Goal: Task Accomplishment & Management: Manage account settings

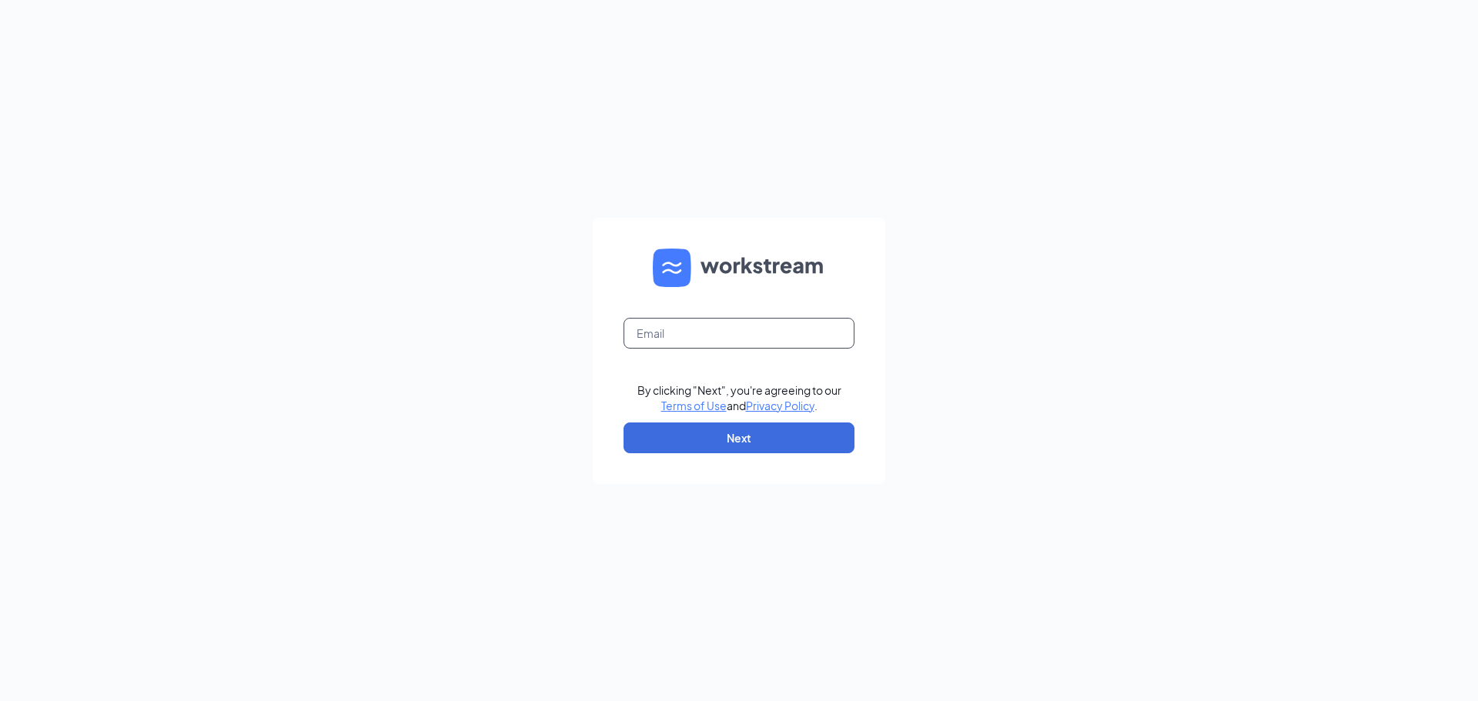
click at [730, 326] on input "text" at bounding box center [738, 333] width 231 height 31
type input "ihop1517@romulusinc.com"
click at [765, 436] on button "Next" at bounding box center [738, 438] width 231 height 31
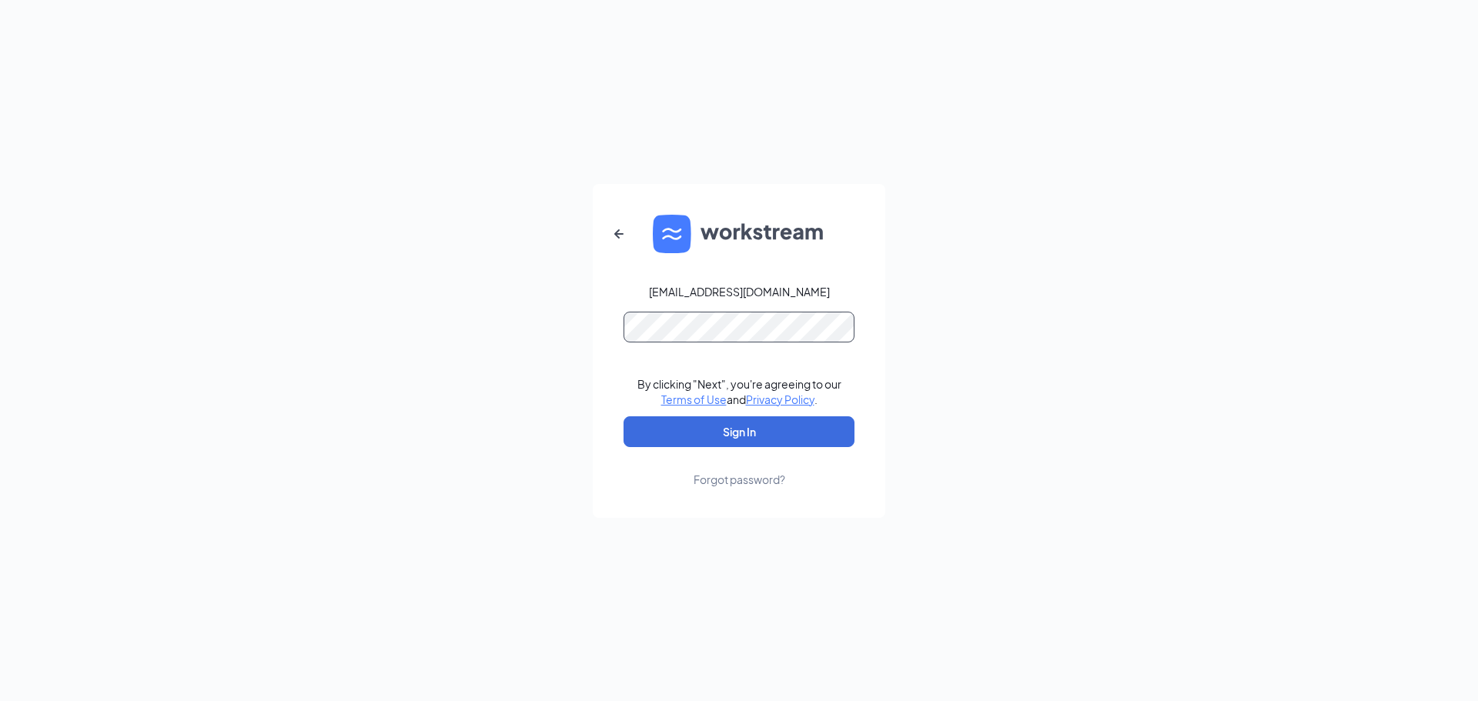
click at [623, 416] on button "Sign In" at bounding box center [738, 431] width 231 height 31
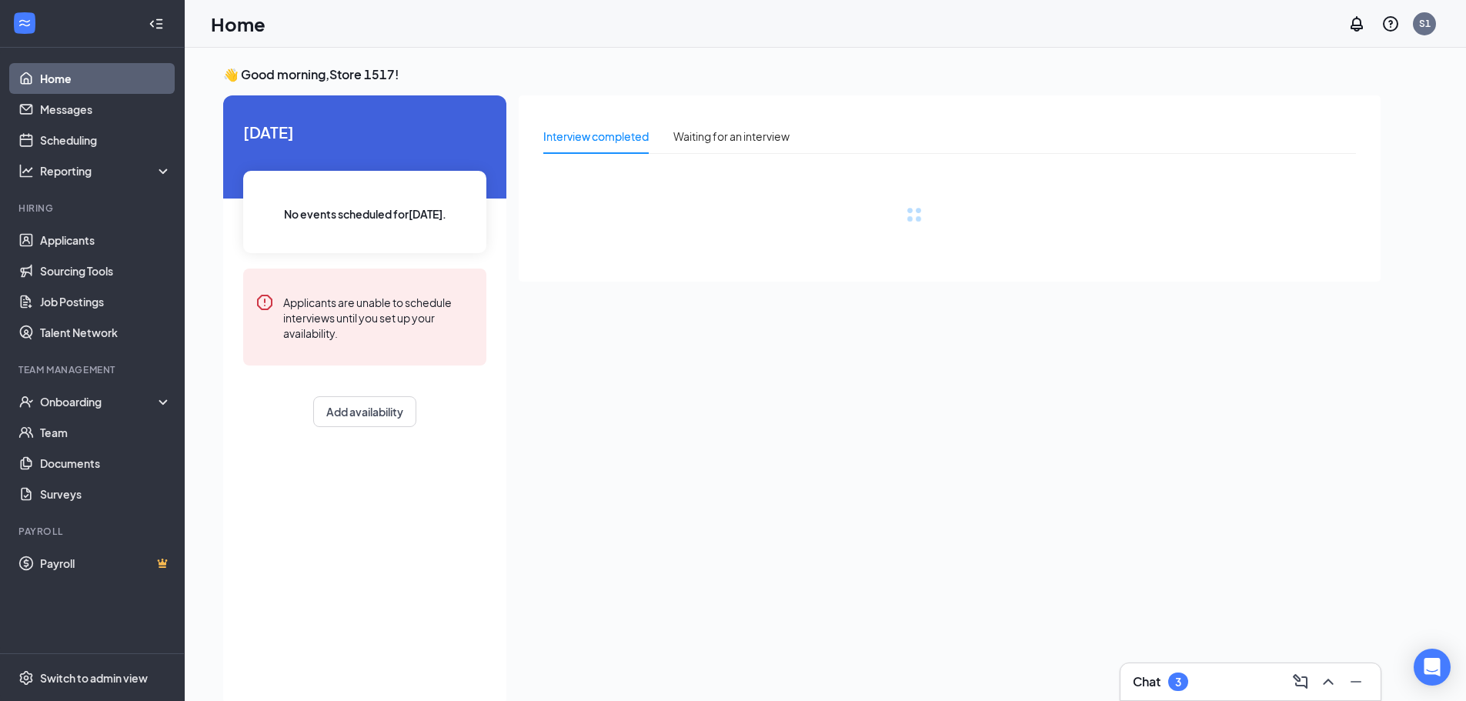
click at [1321, 672] on button at bounding box center [1328, 682] width 25 height 25
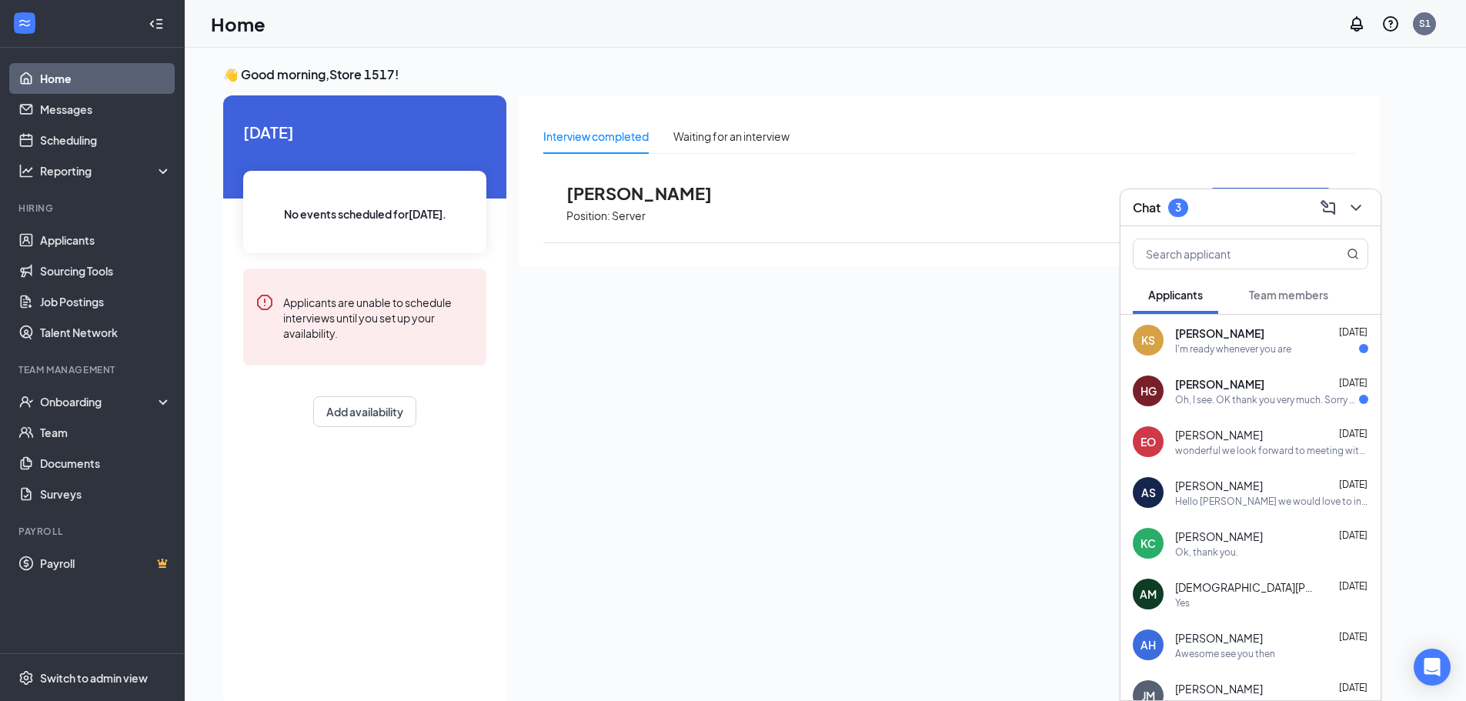
click at [1257, 386] on span "[PERSON_NAME]" at bounding box center [1219, 383] width 89 height 15
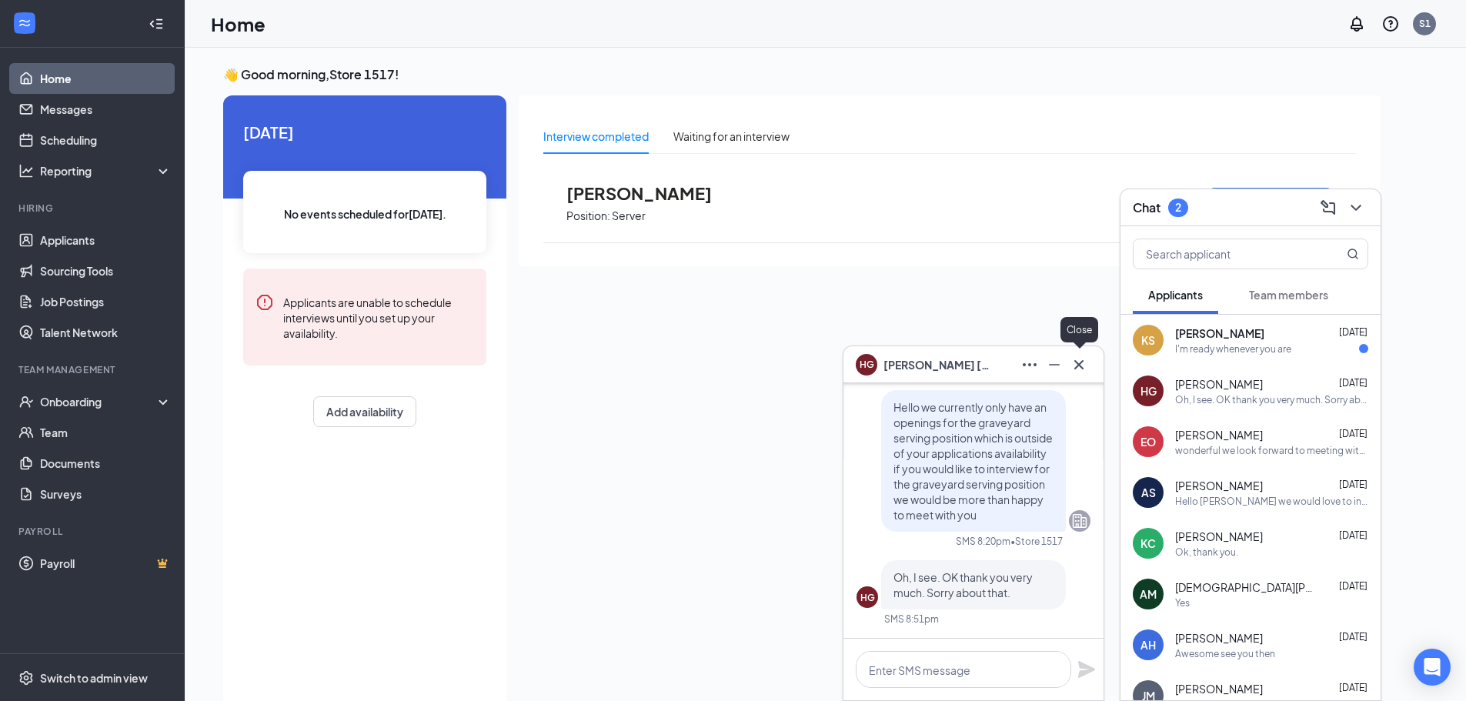
click at [1085, 370] on icon "Cross" at bounding box center [1079, 365] width 18 height 18
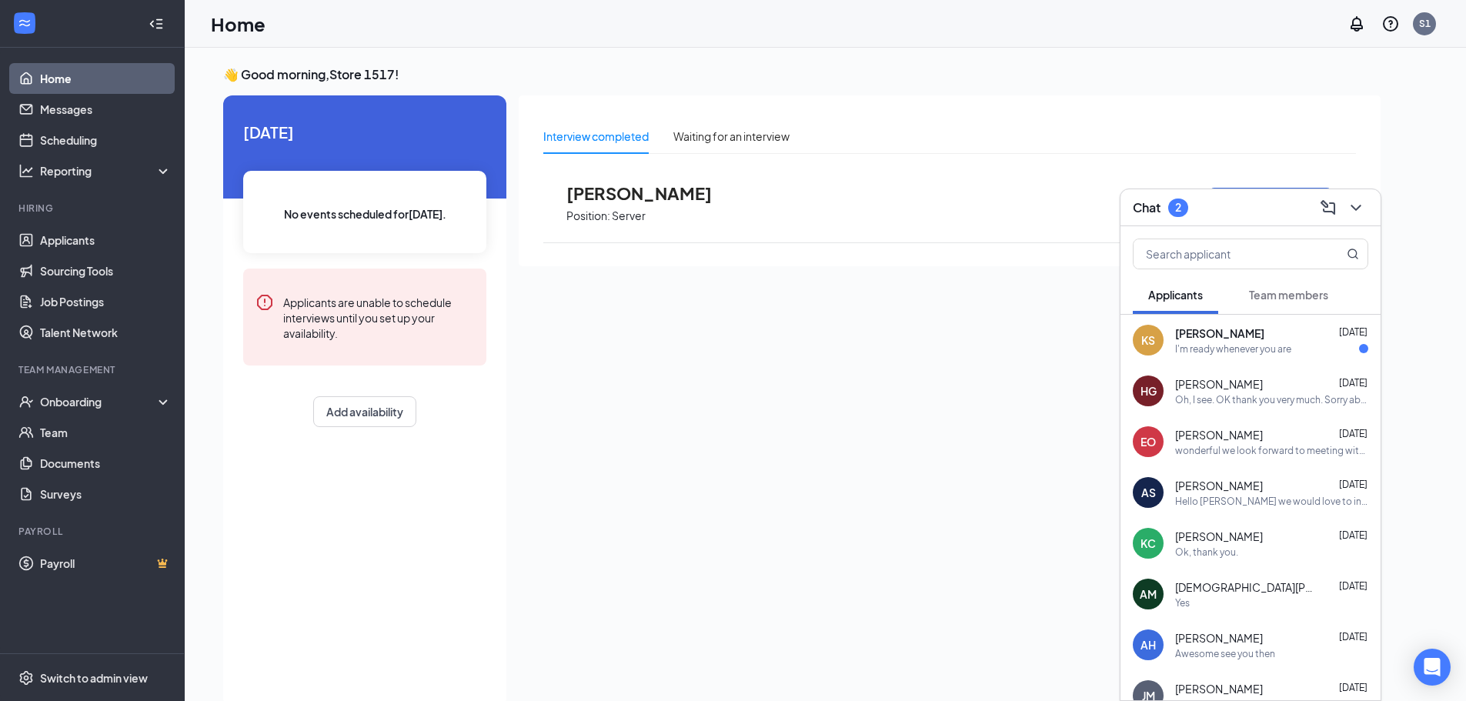
click at [1218, 339] on span "[PERSON_NAME]" at bounding box center [1219, 333] width 89 height 15
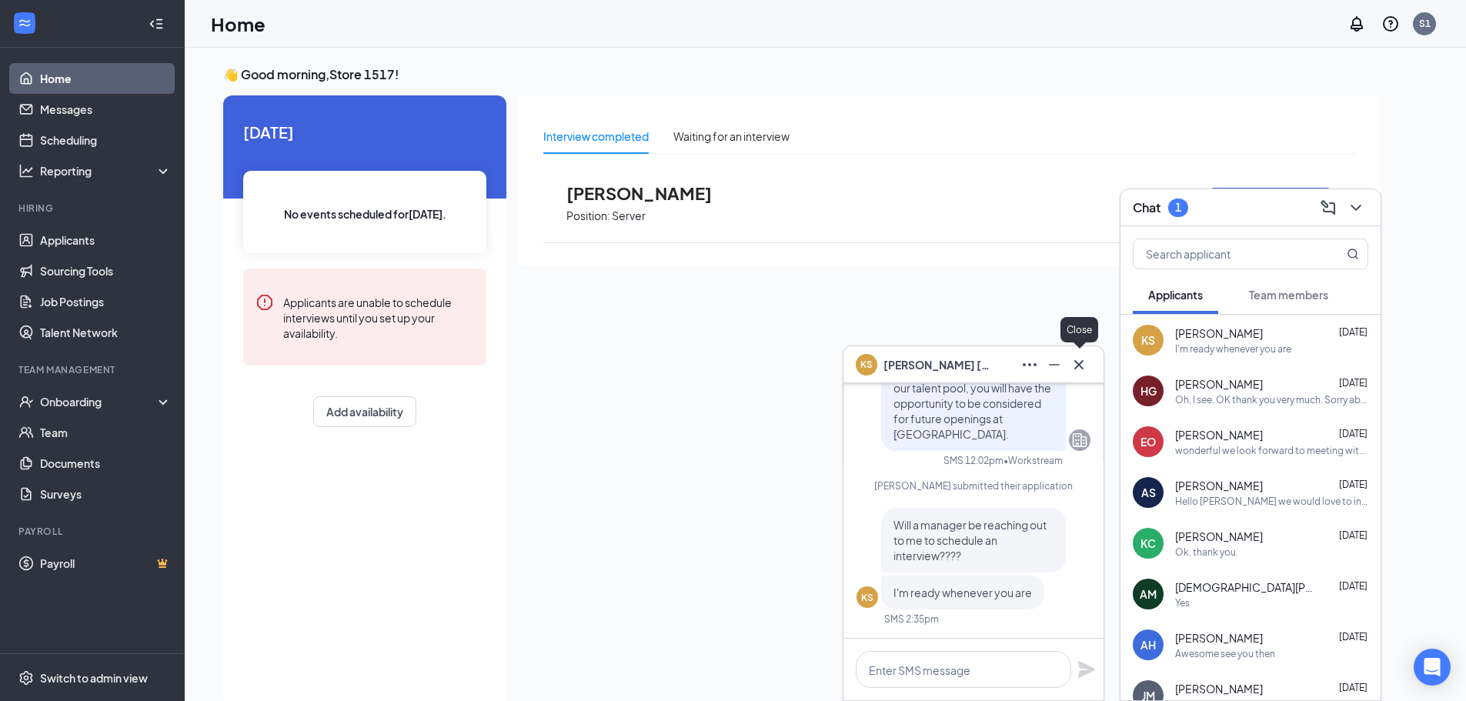
click at [1079, 372] on icon "Cross" at bounding box center [1079, 365] width 18 height 18
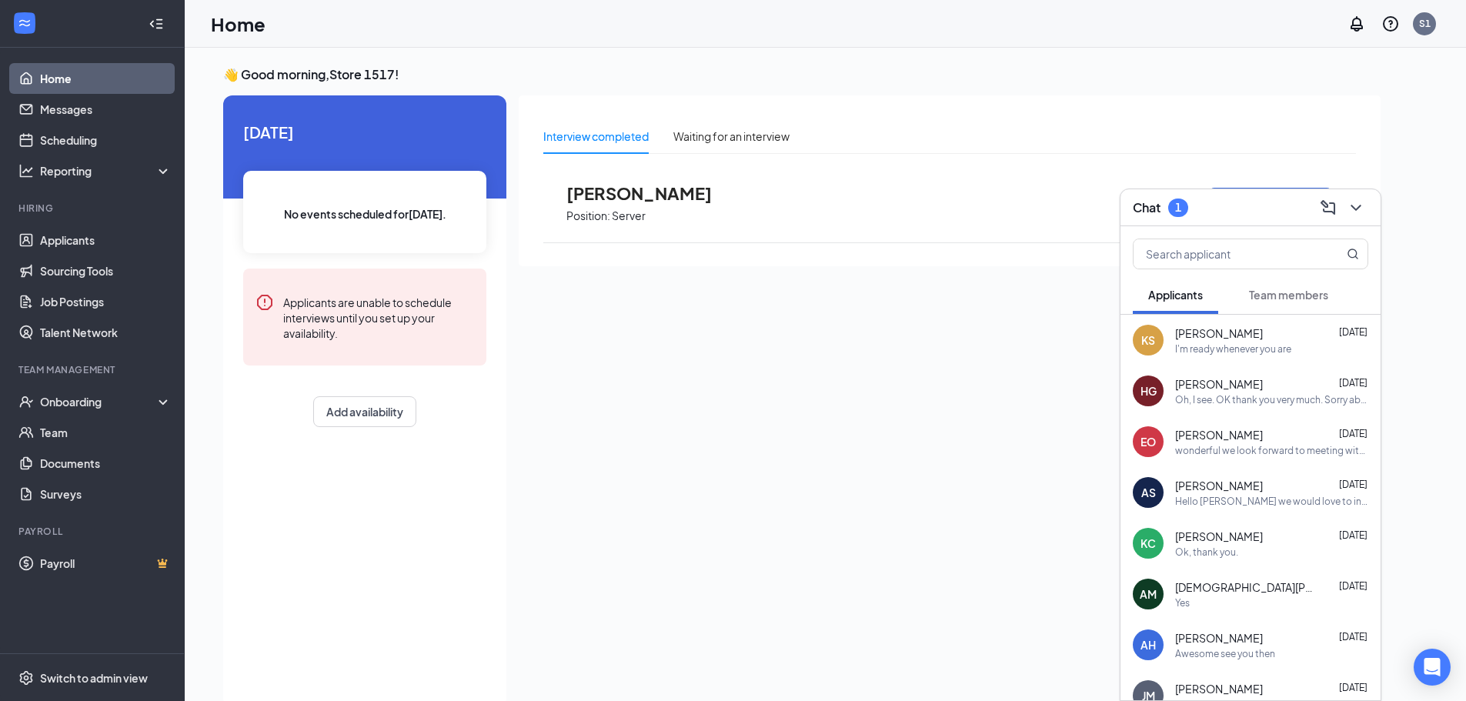
click at [1291, 294] on span "Team members" at bounding box center [1288, 295] width 79 height 14
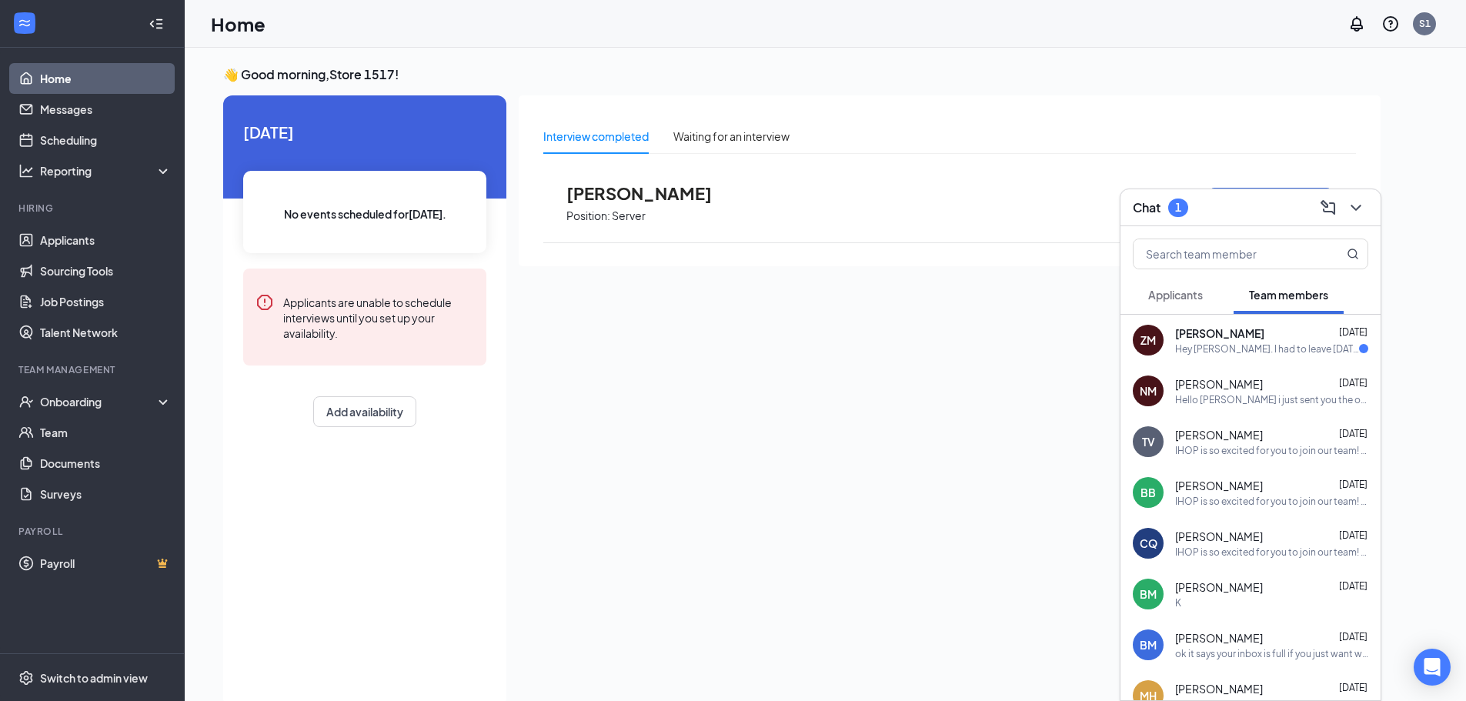
click at [1237, 349] on div "Hey [PERSON_NAME]. I had to leave [DATE] because I was throwing up and had an […" at bounding box center [1267, 348] width 184 height 13
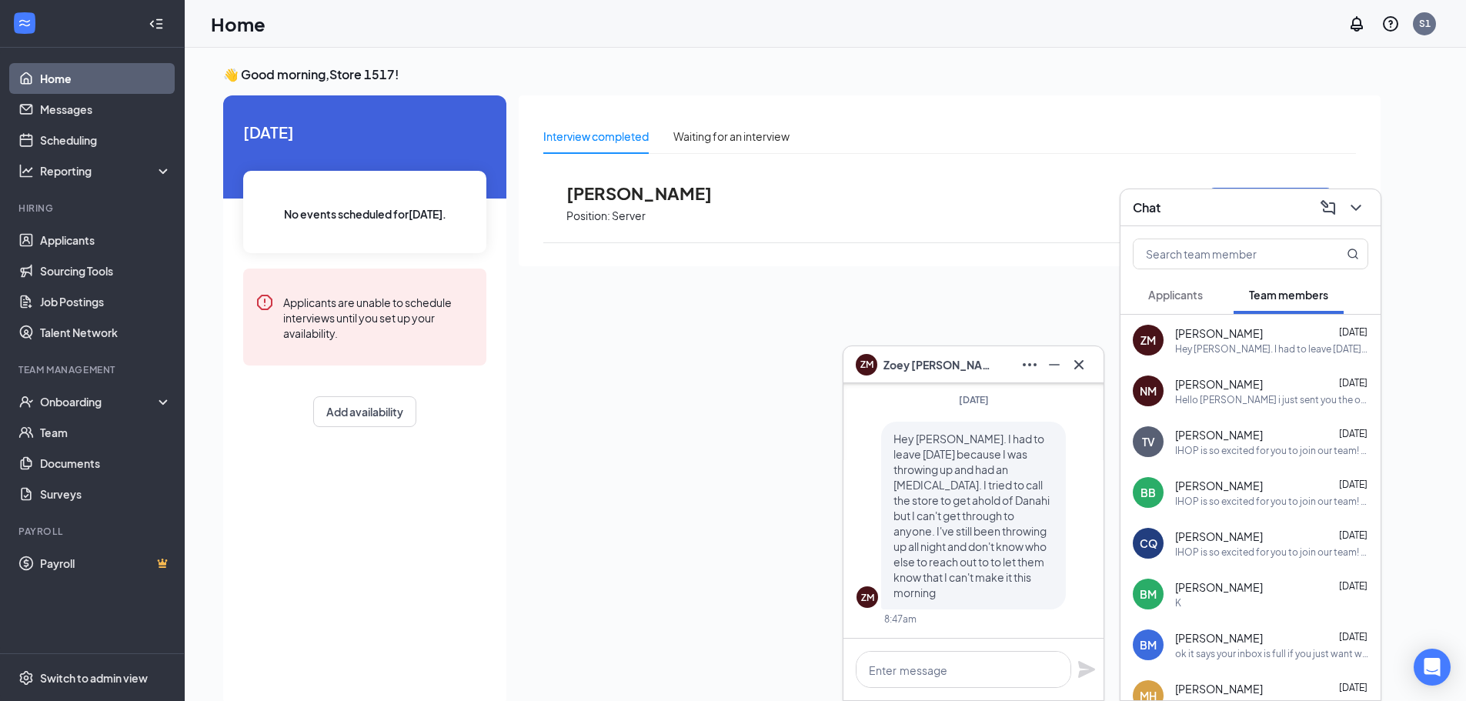
scroll to position [32, 0]
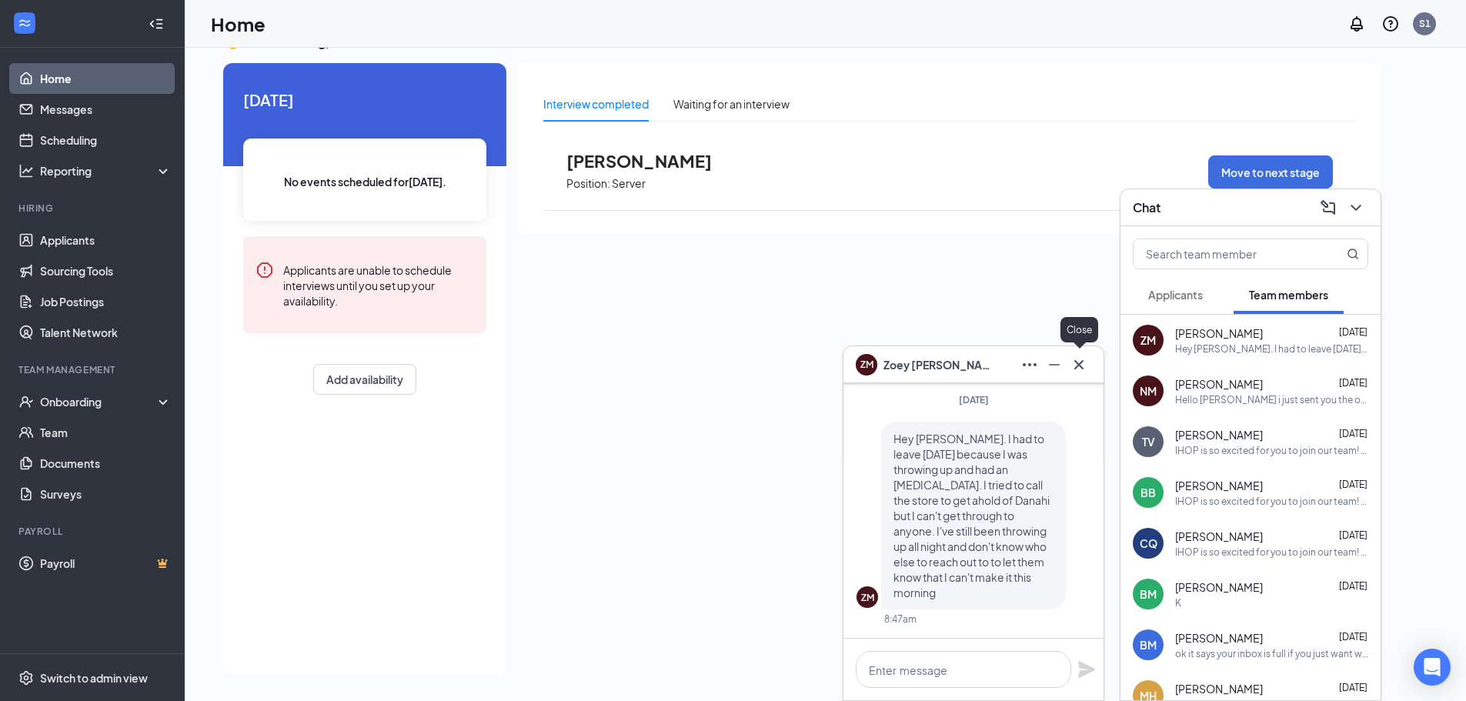
click at [1082, 370] on icon "Cross" at bounding box center [1079, 365] width 18 height 18
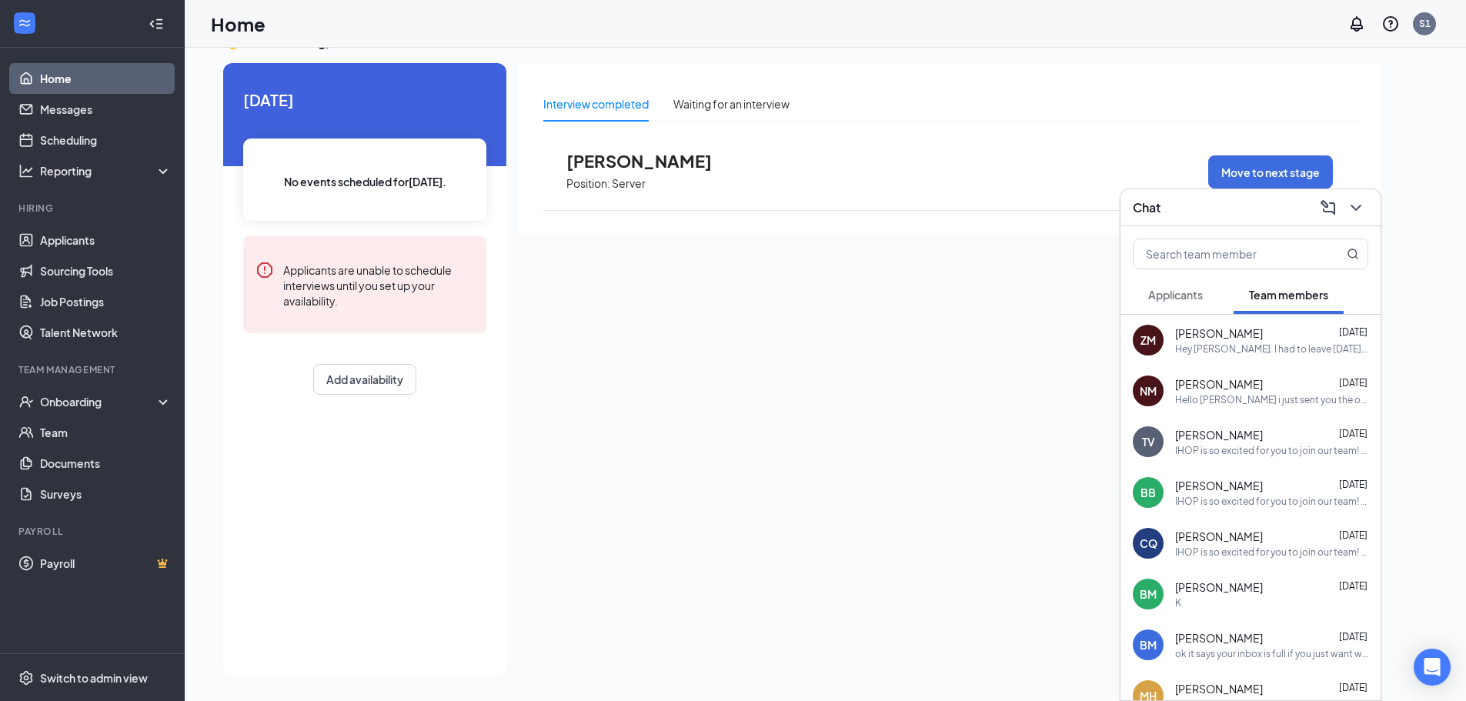
click at [1191, 309] on button "Applicants" at bounding box center [1175, 295] width 85 height 38
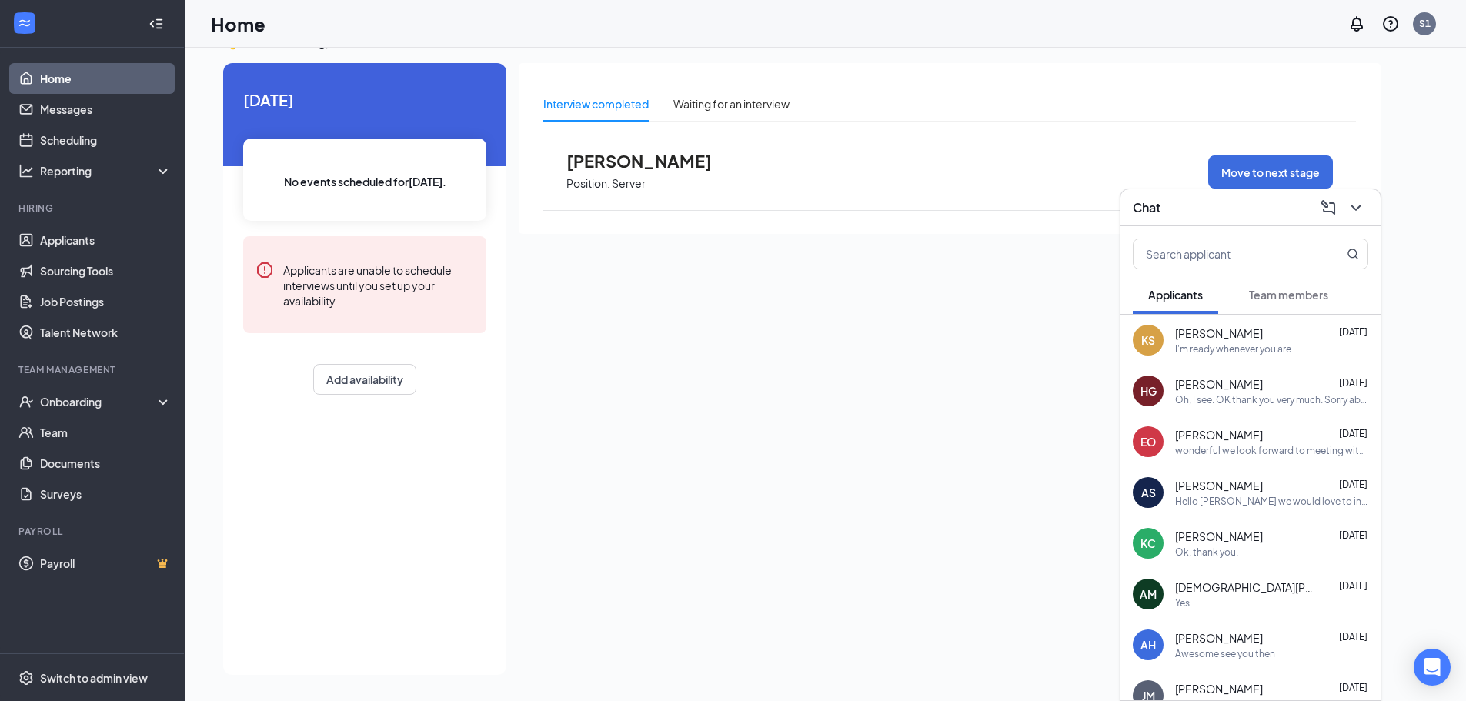
click at [1220, 450] on div "wonderful we look forward to meeting with you" at bounding box center [1271, 450] width 193 height 13
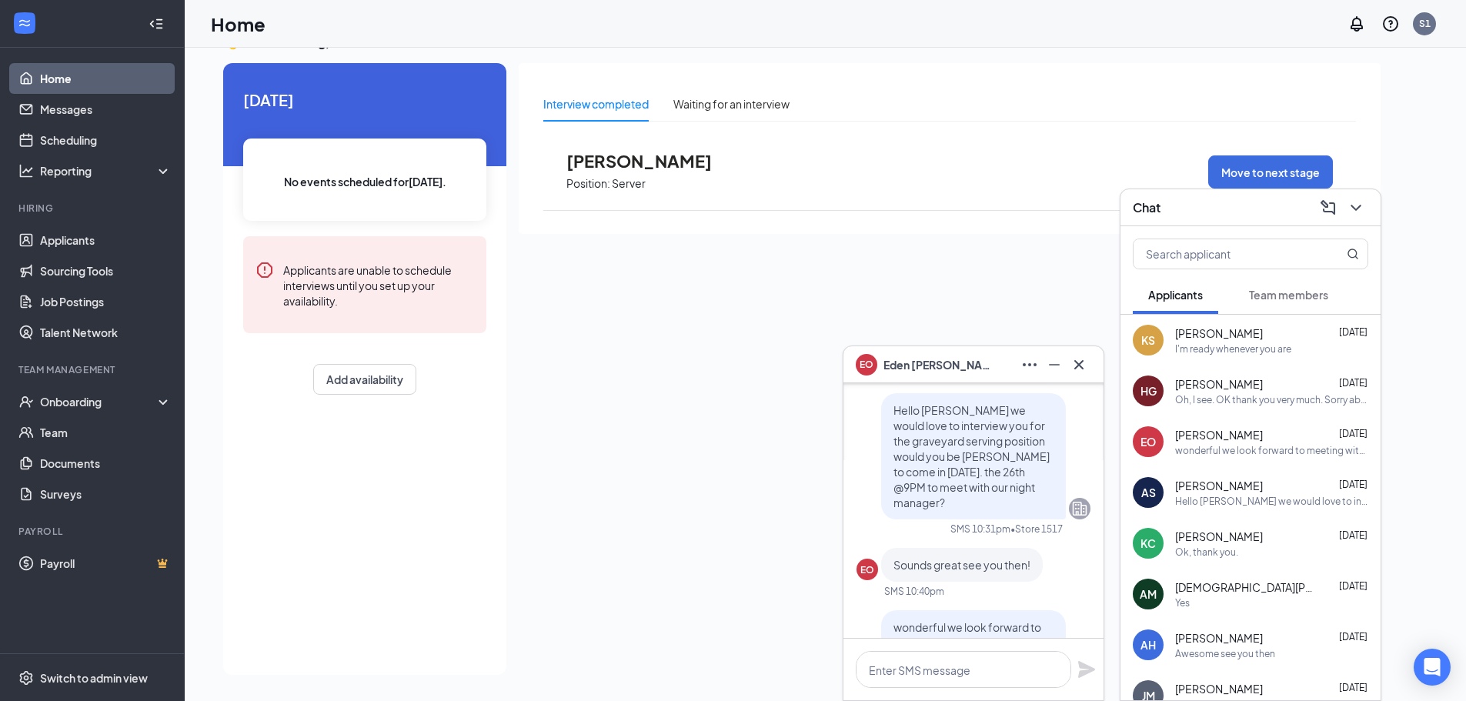
scroll to position [-77, 0]
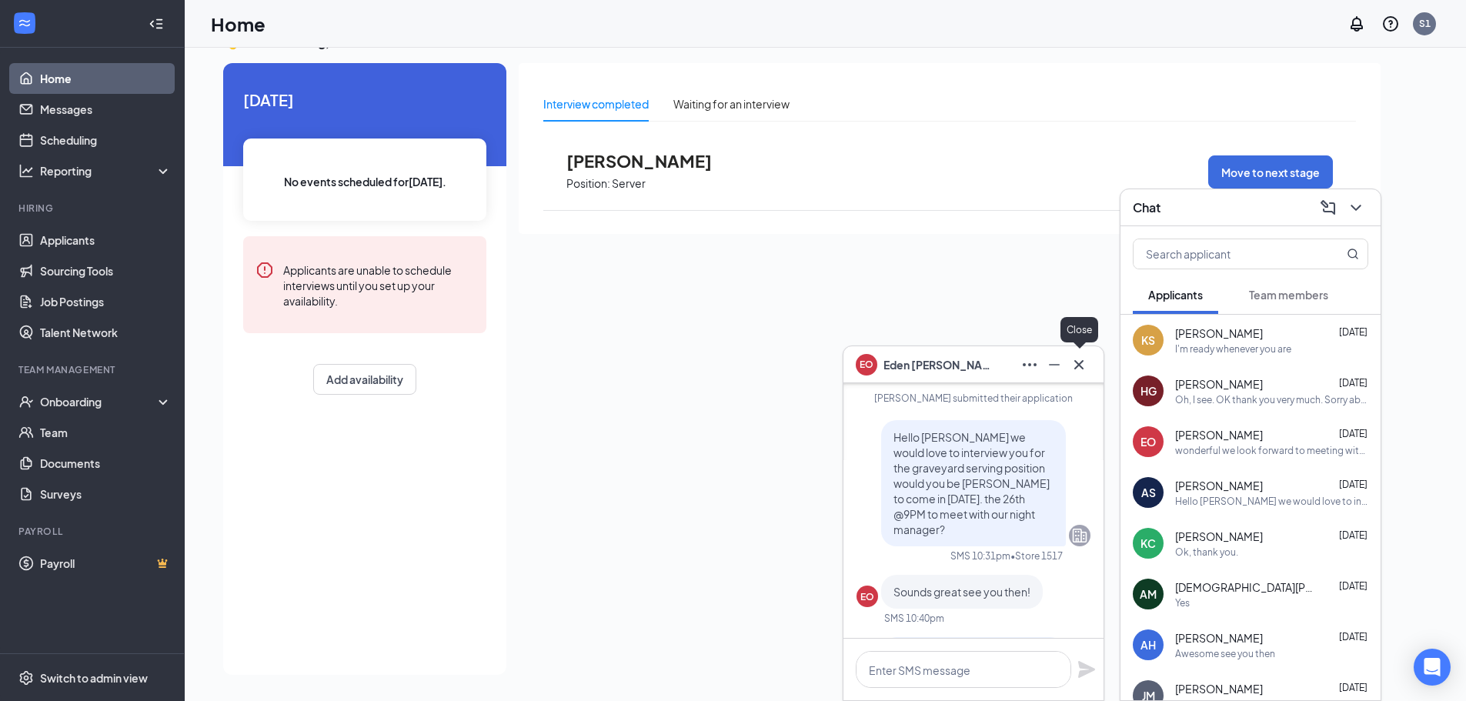
click at [1073, 369] on icon "Cross" at bounding box center [1079, 365] width 18 height 18
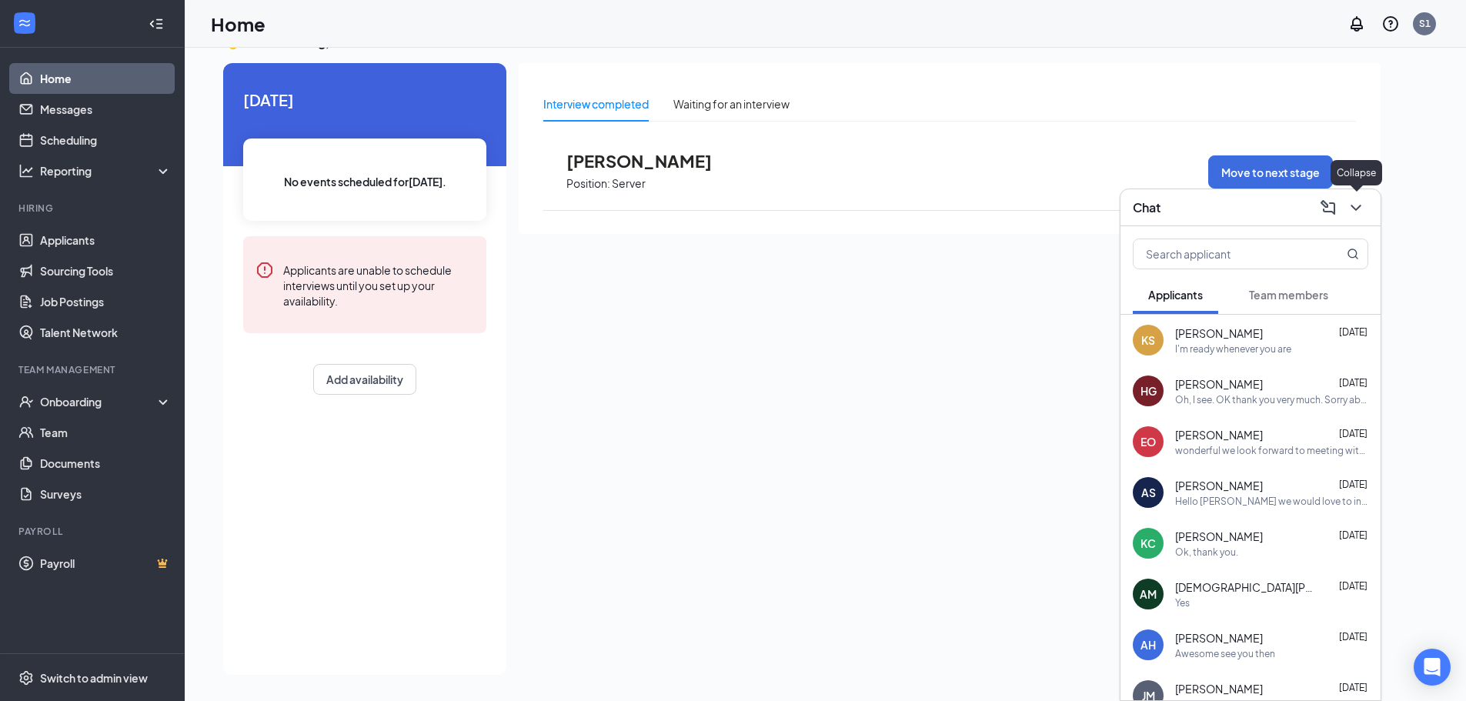
click at [1361, 199] on icon "ChevronDown" at bounding box center [1356, 208] width 18 height 18
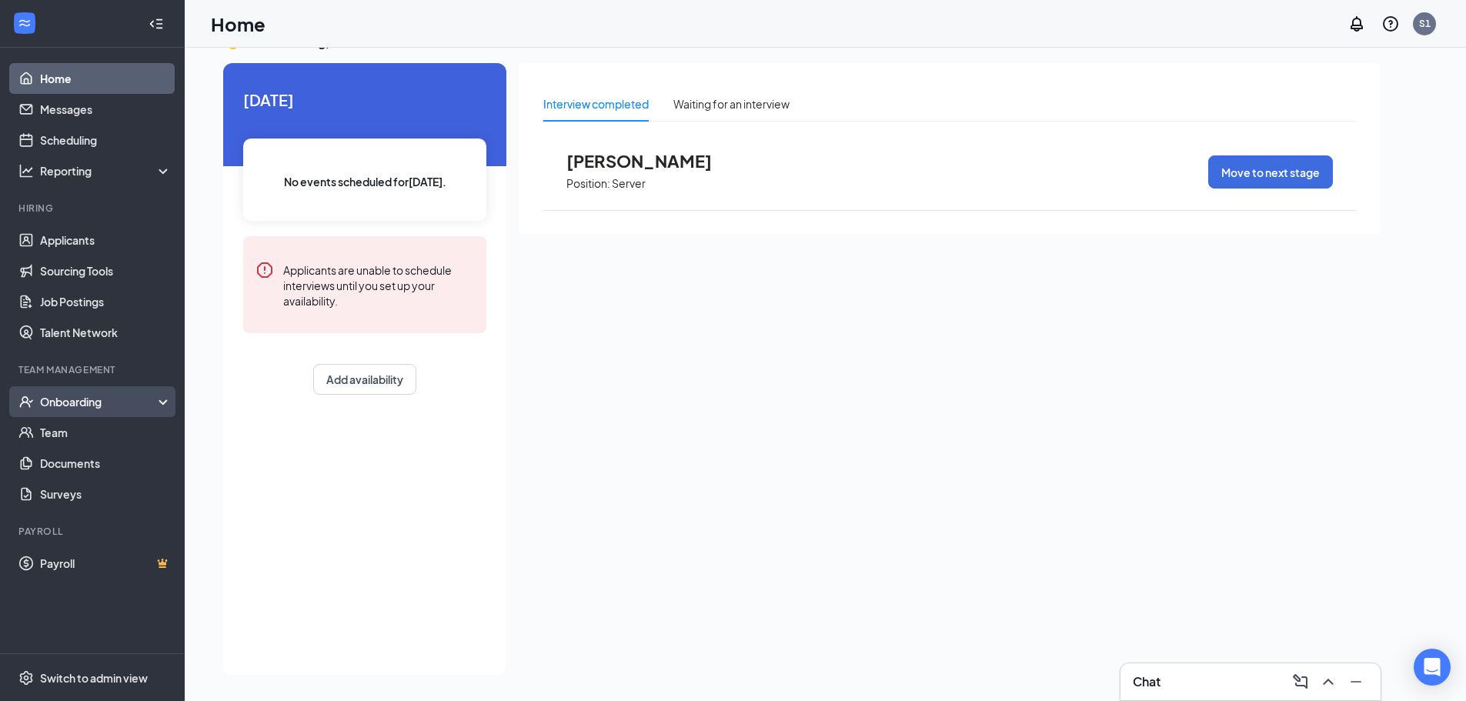
click at [112, 399] on div "Onboarding" at bounding box center [99, 401] width 119 height 15
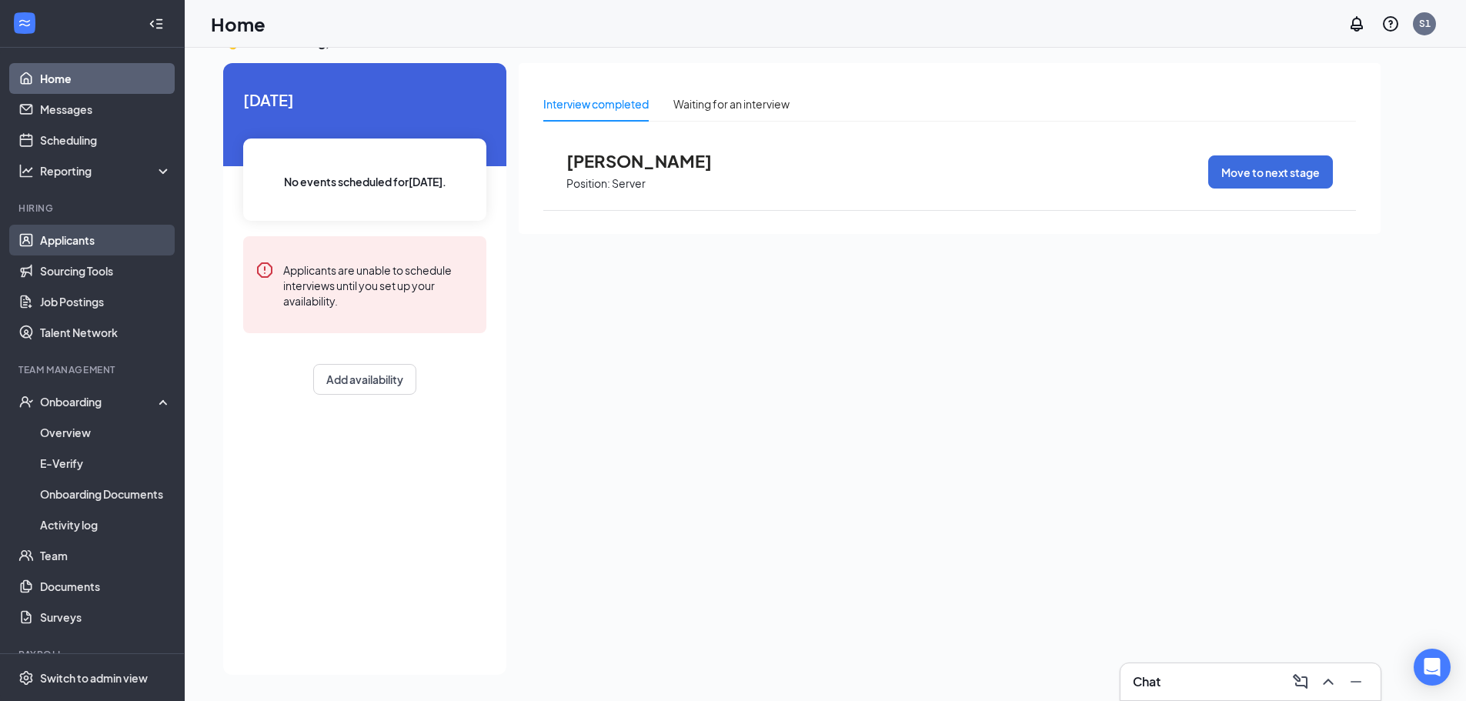
click at [69, 237] on link "Applicants" at bounding box center [106, 240] width 132 height 31
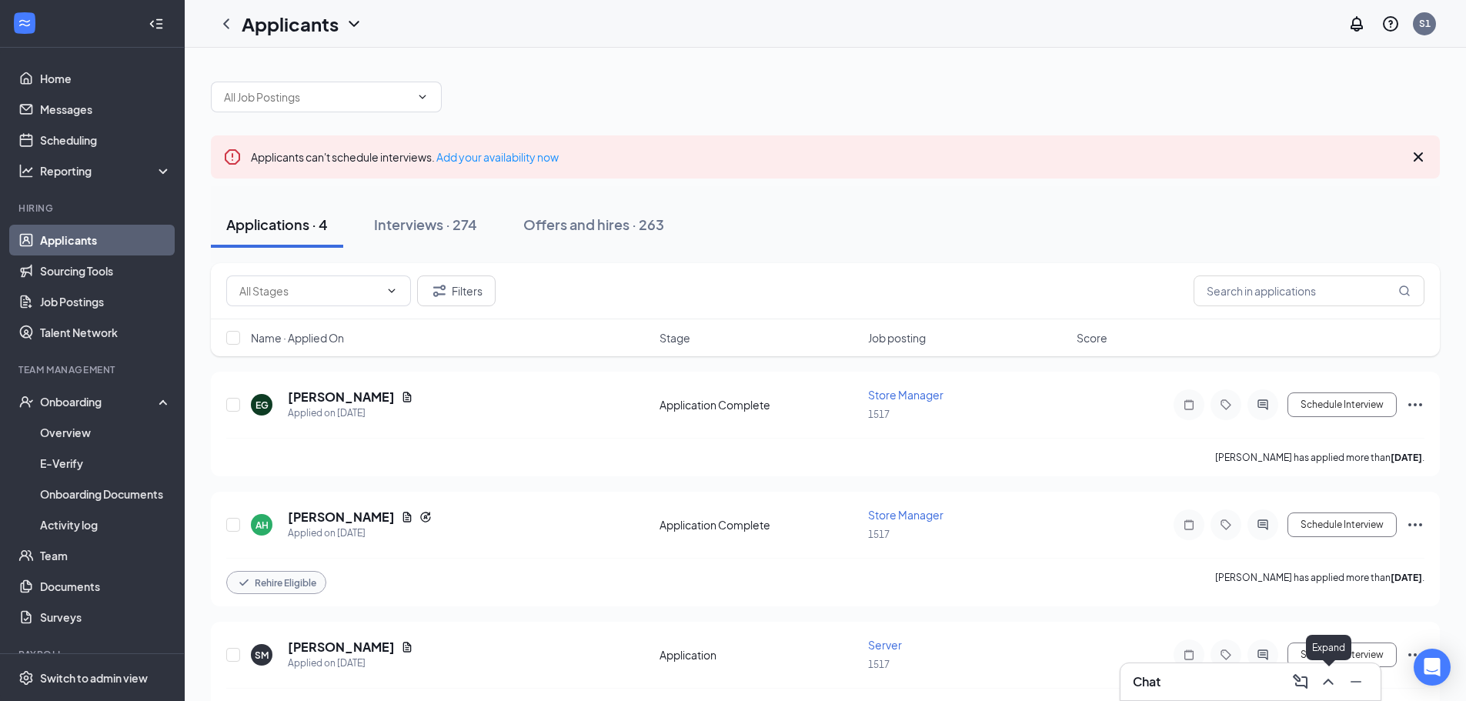
click at [1319, 689] on icon "ChevronUp" at bounding box center [1328, 682] width 18 height 18
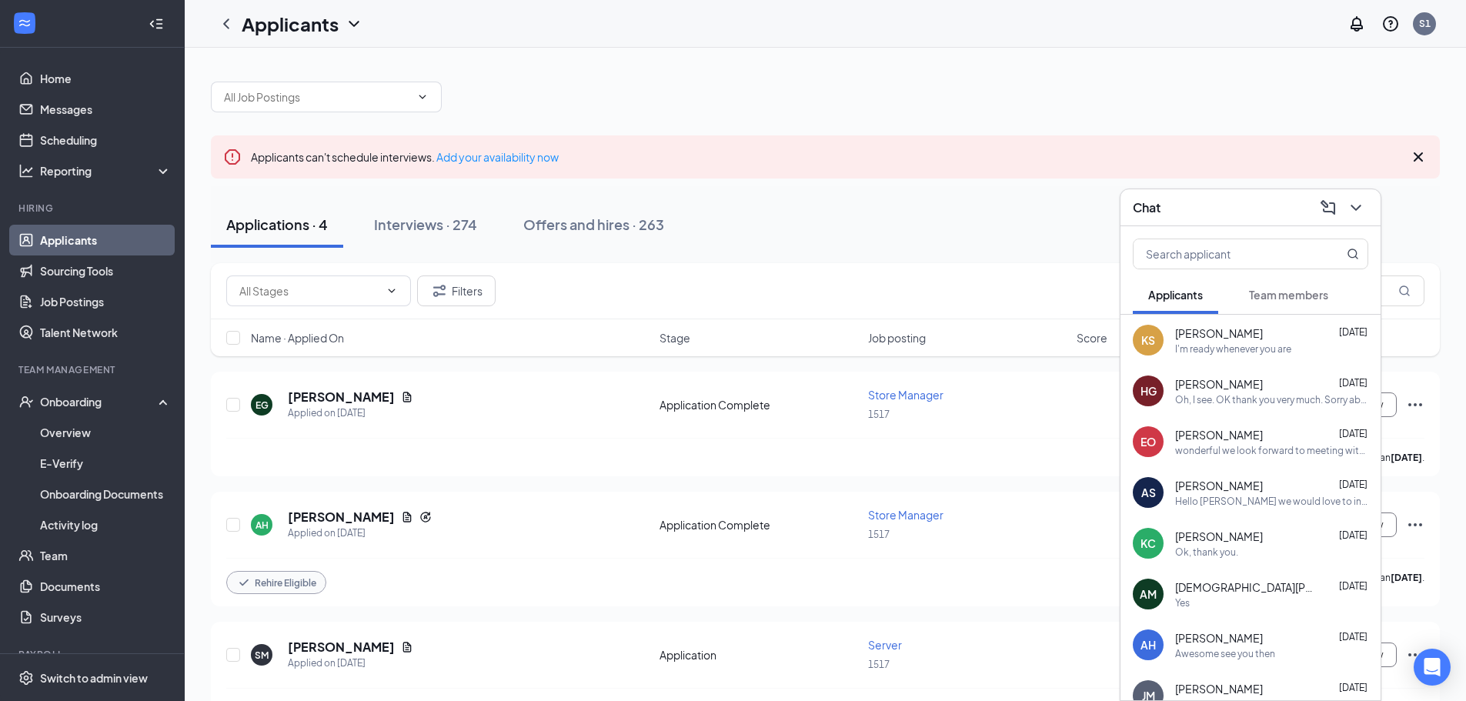
click at [1243, 450] on div "wonderful we look forward to meeting with you" at bounding box center [1271, 450] width 193 height 13
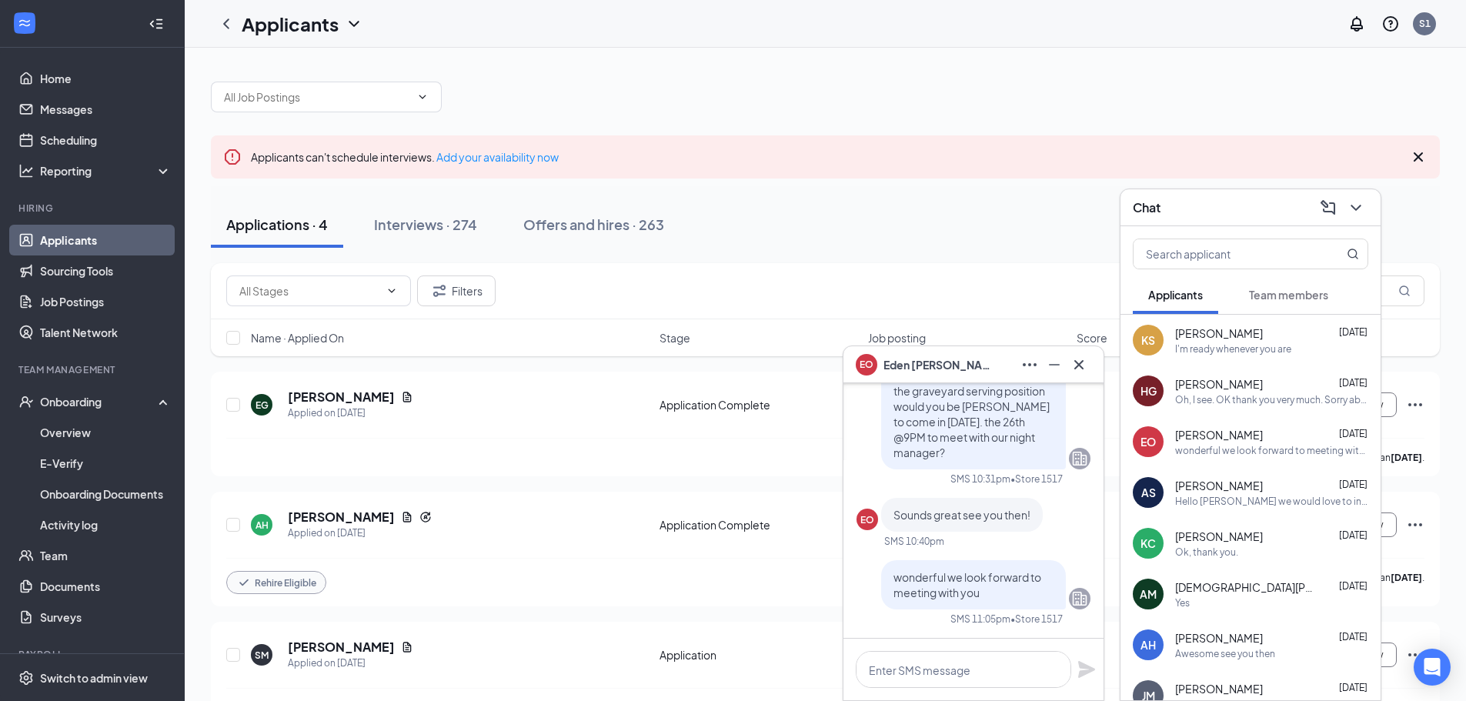
click at [927, 367] on span "[PERSON_NAME]" at bounding box center [937, 364] width 108 height 17
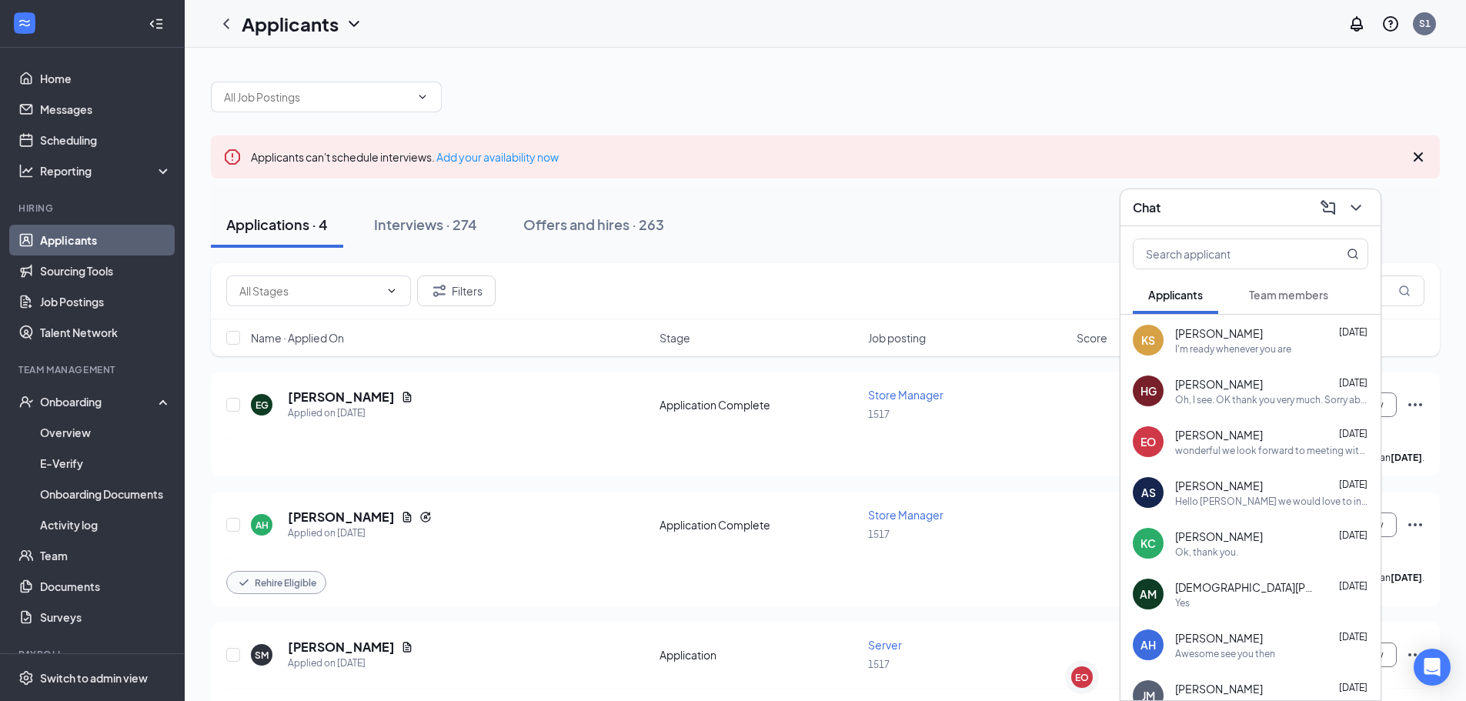
click at [1237, 329] on span "[PERSON_NAME]" at bounding box center [1219, 333] width 88 height 15
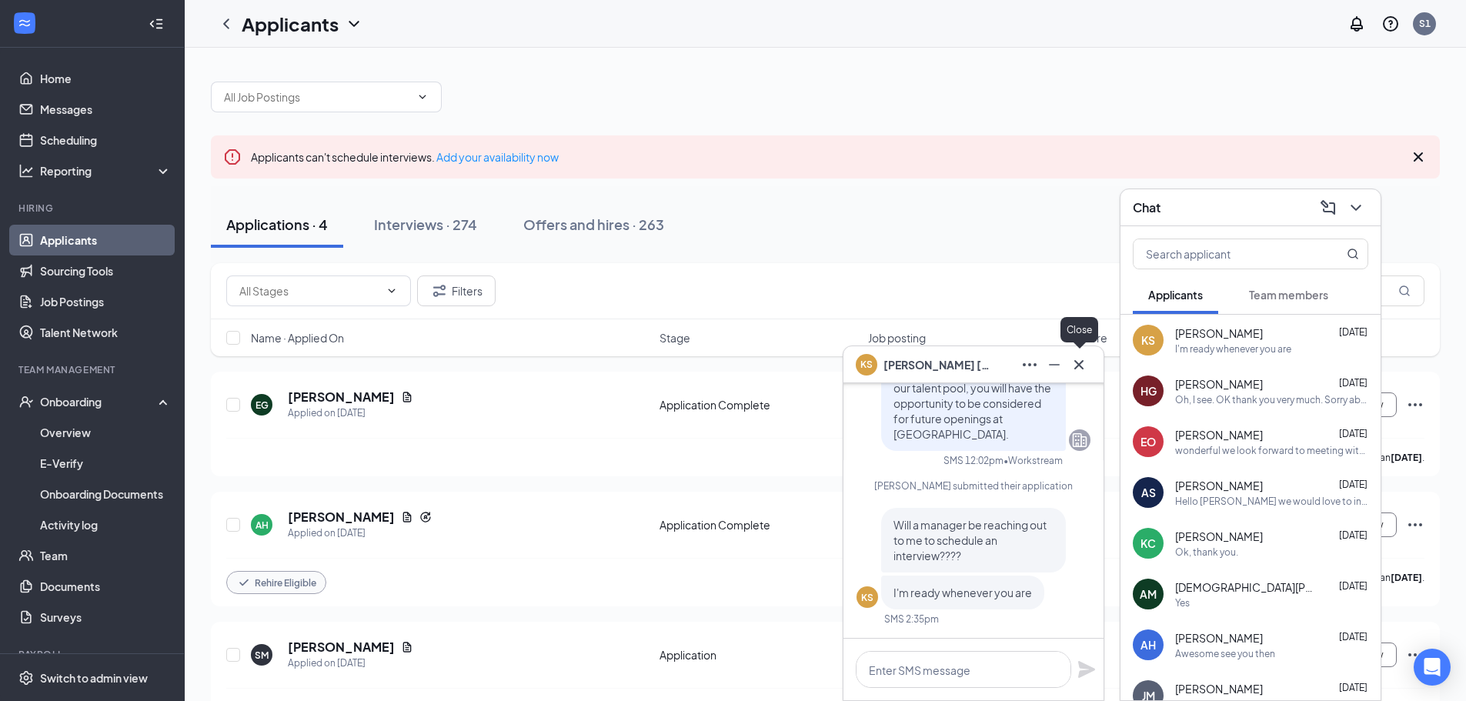
click at [1079, 356] on icon "Cross" at bounding box center [1079, 365] width 18 height 18
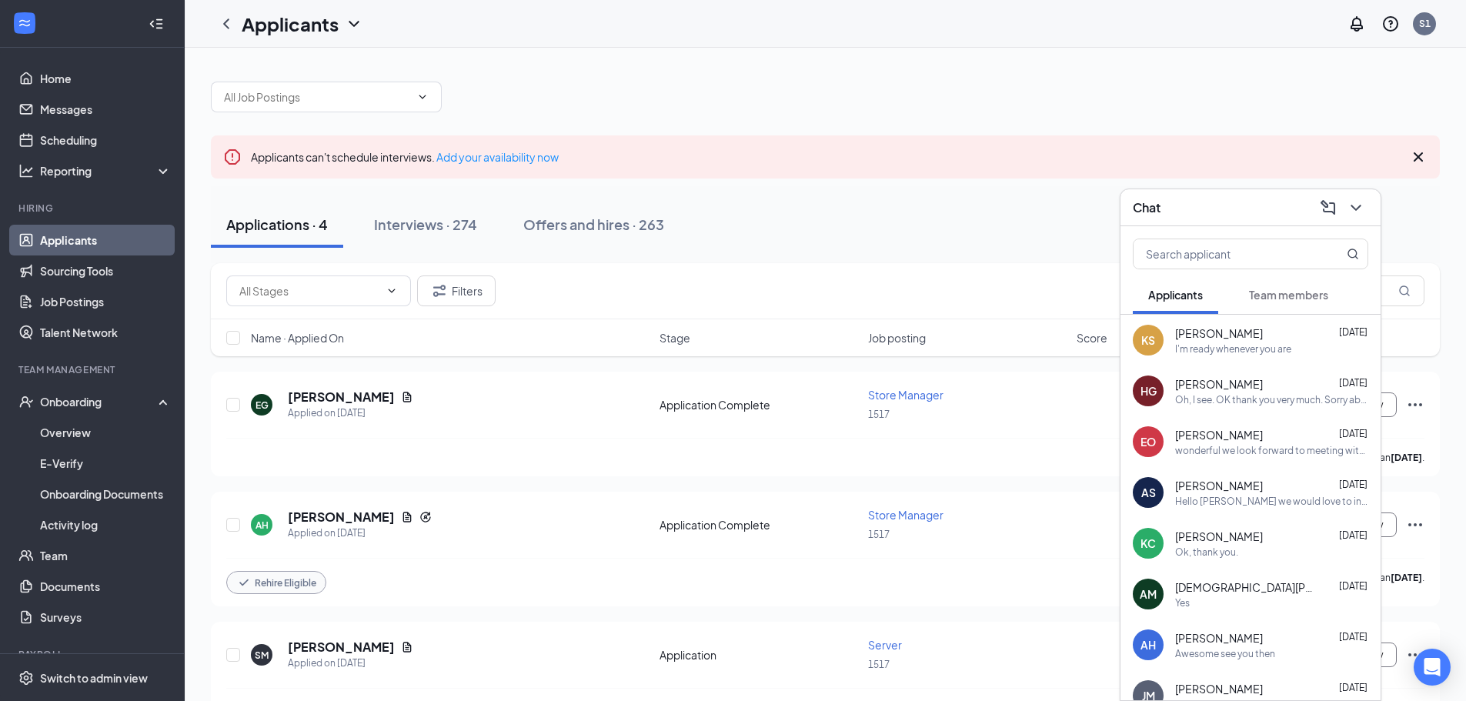
click at [1176, 449] on div "wonderful we look forward to meeting with you" at bounding box center [1271, 450] width 193 height 13
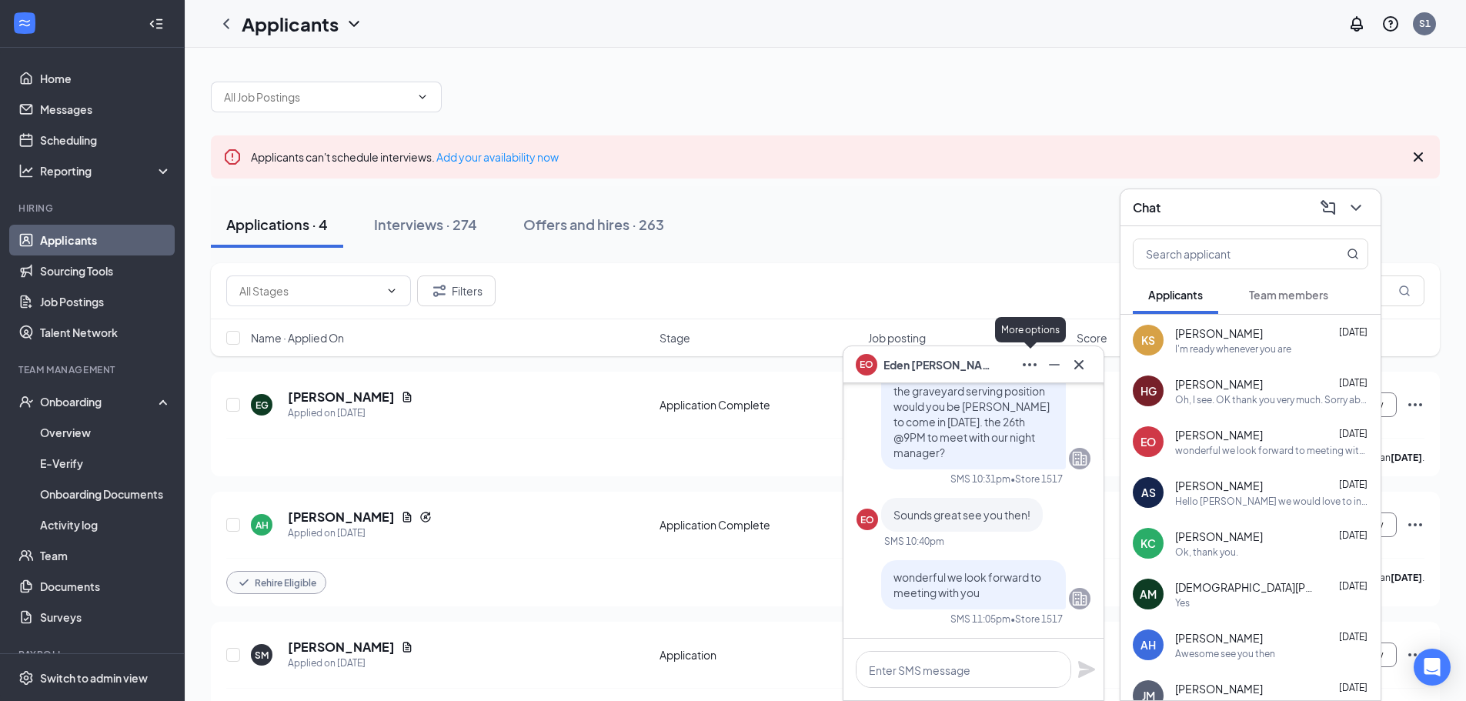
click at [1026, 366] on icon "Ellipses" at bounding box center [1029, 365] width 18 height 18
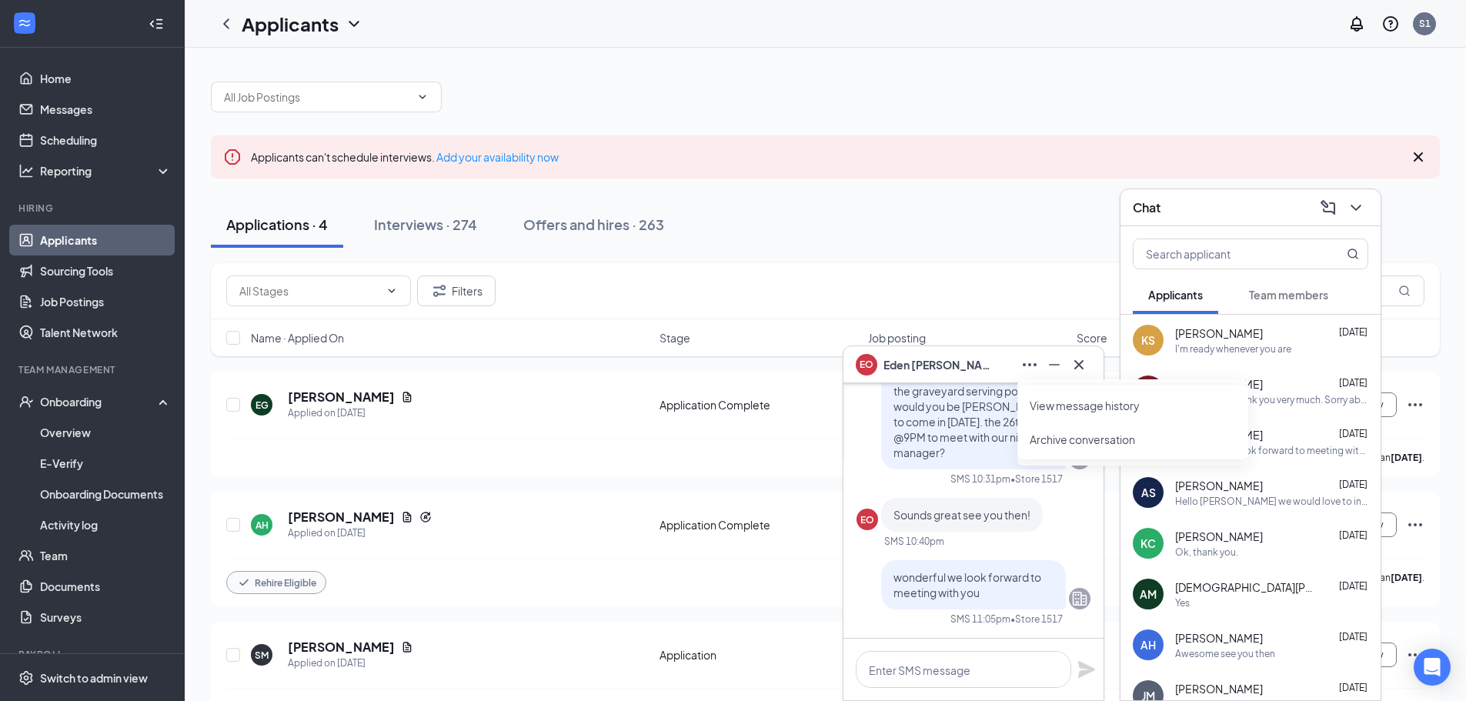
click at [1057, 406] on link "View message history" at bounding box center [1133, 405] width 206 height 15
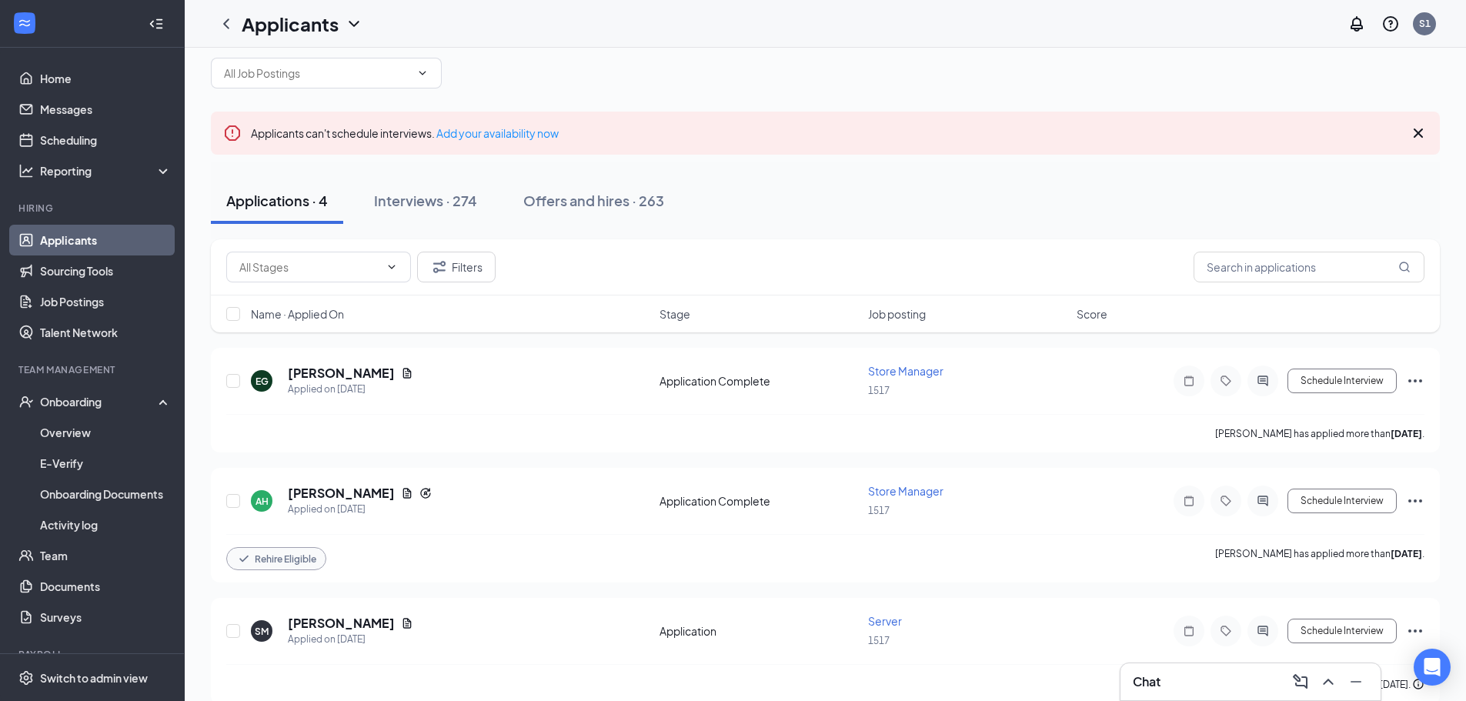
scroll to position [169, 0]
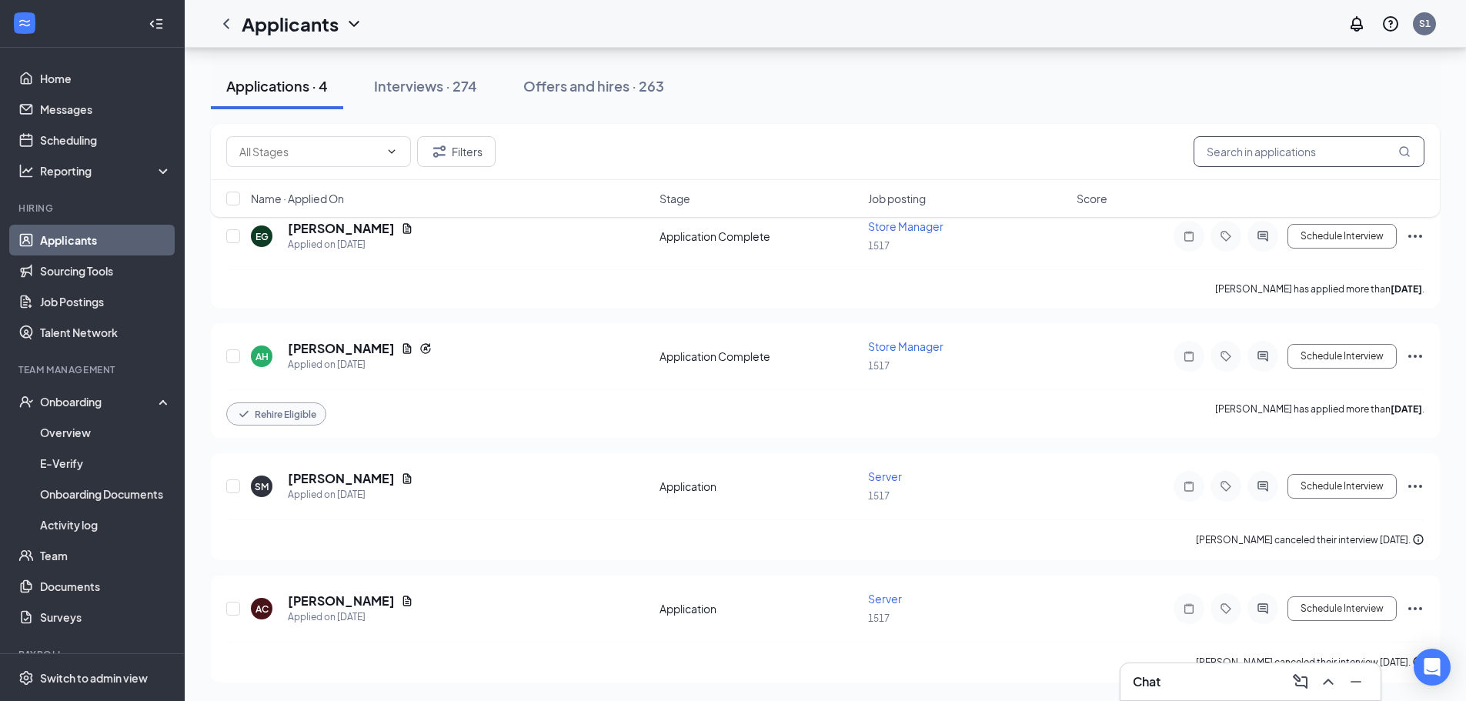
click at [1258, 144] on input "text" at bounding box center [1309, 151] width 231 height 31
click at [422, 49] on div "Applications · 4 Interviews · 274 Offers and hires · 263" at bounding box center [825, 86] width 1229 height 77
click at [428, 84] on div "Interviews · 274" at bounding box center [425, 85] width 103 height 19
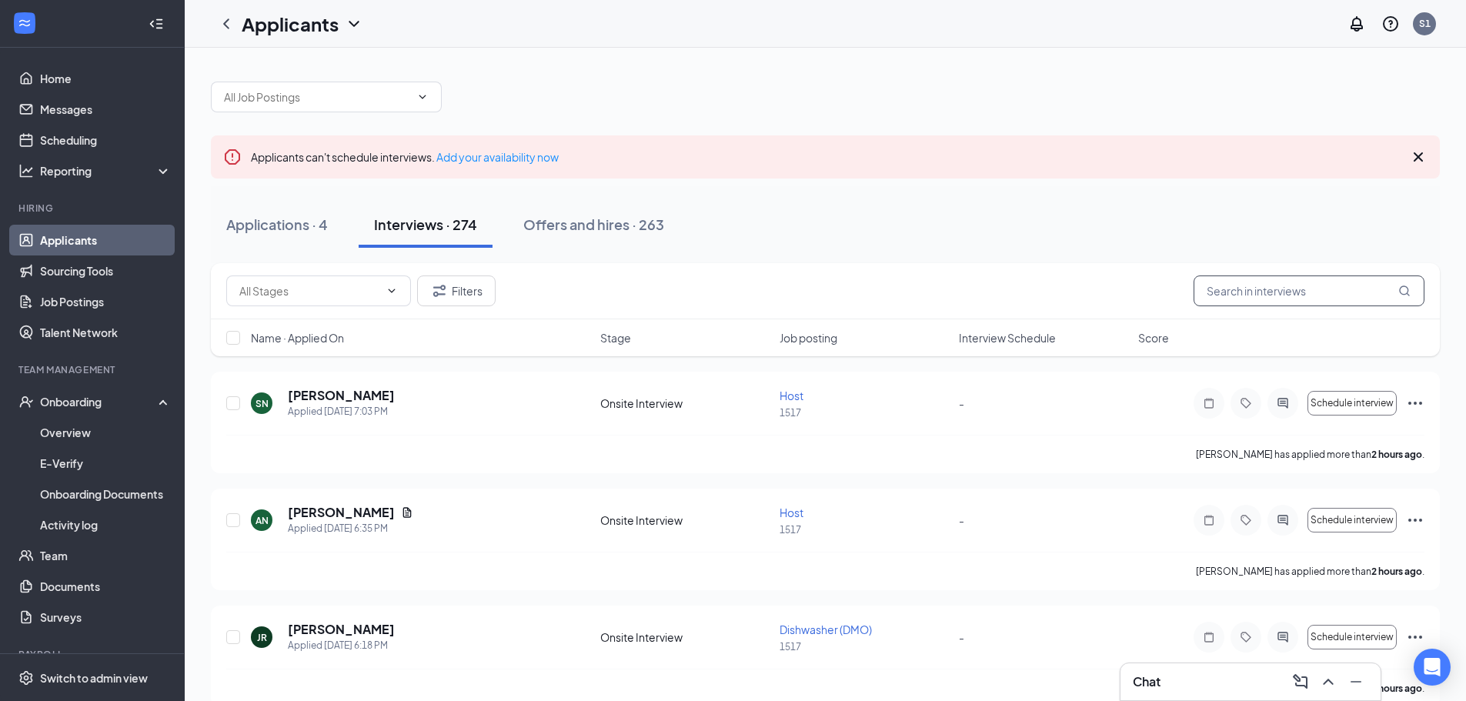
click at [1255, 291] on input "text" at bounding box center [1309, 291] width 231 height 31
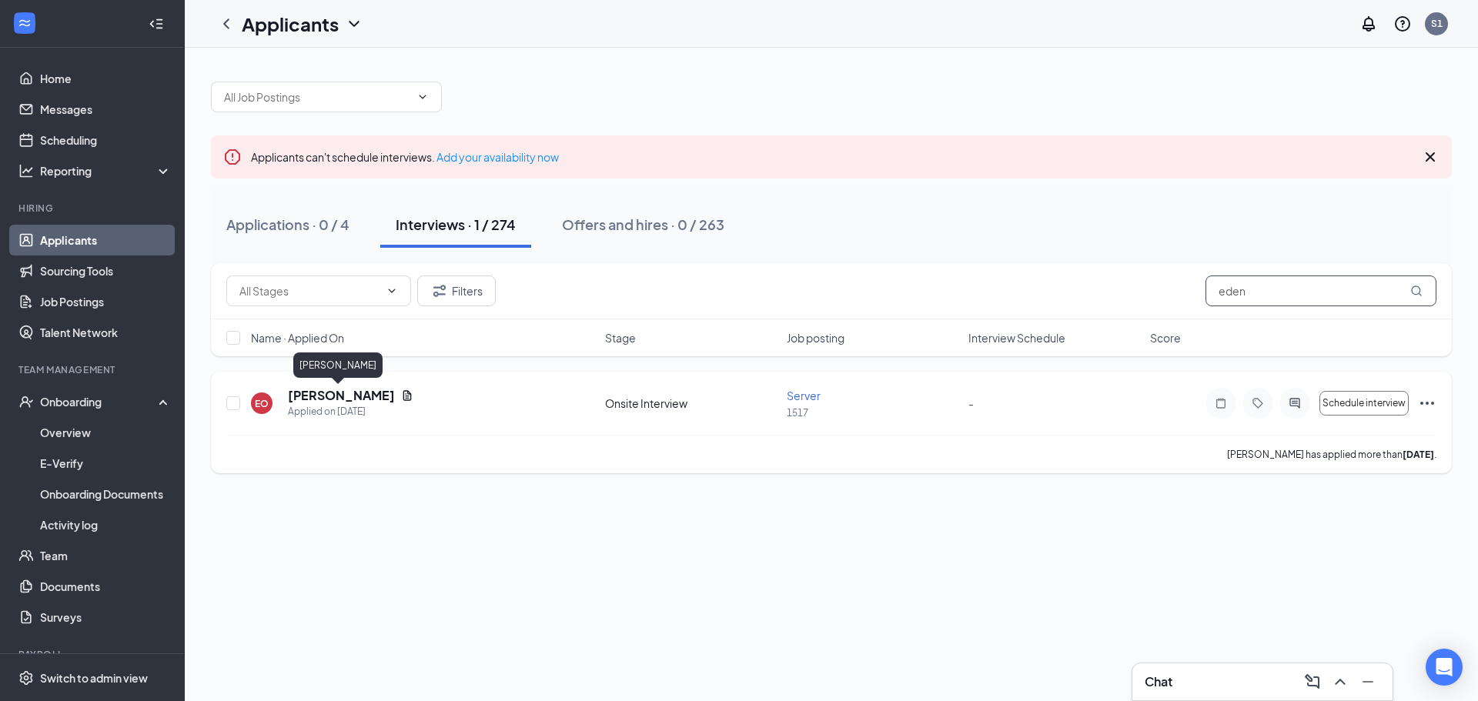
type input "eden"
click at [363, 396] on h5 "[PERSON_NAME]" at bounding box center [341, 395] width 107 height 17
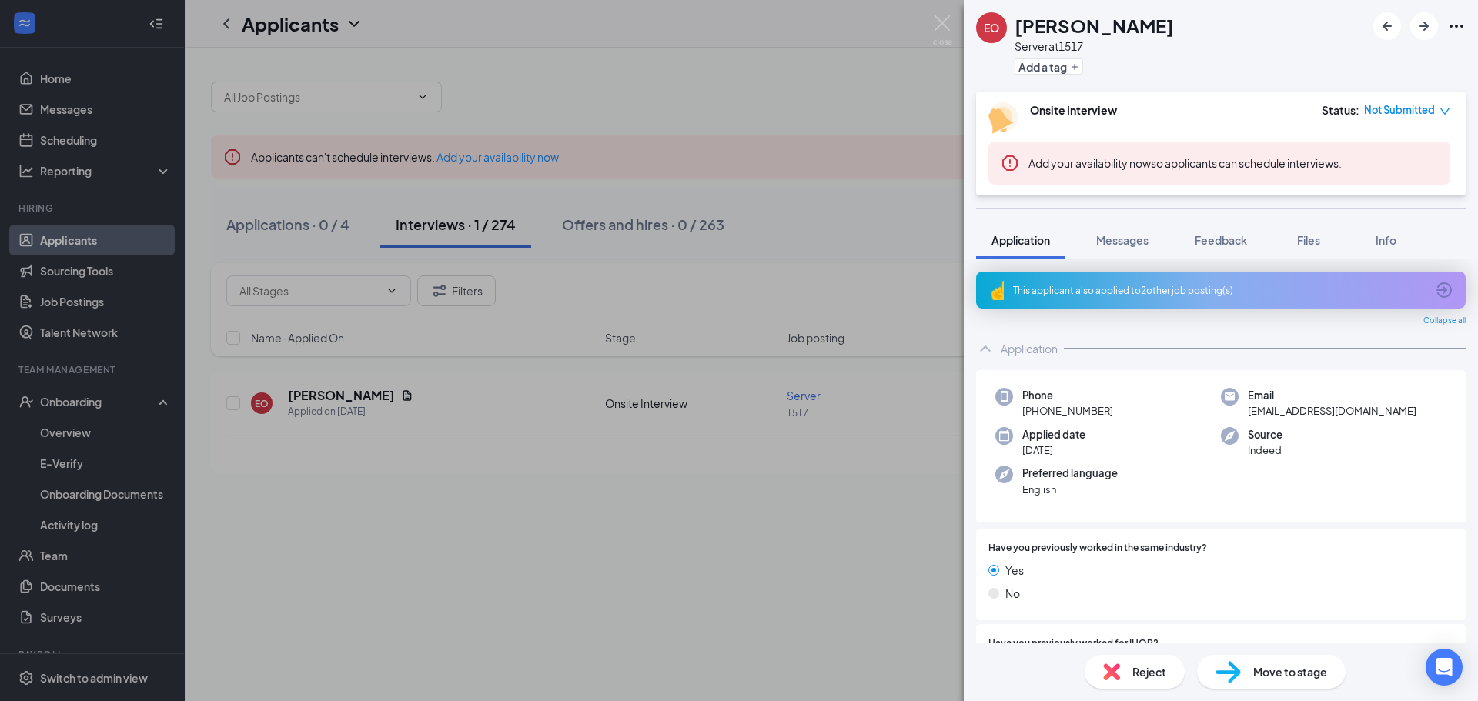
click at [1275, 675] on span "Move to stage" at bounding box center [1290, 671] width 74 height 17
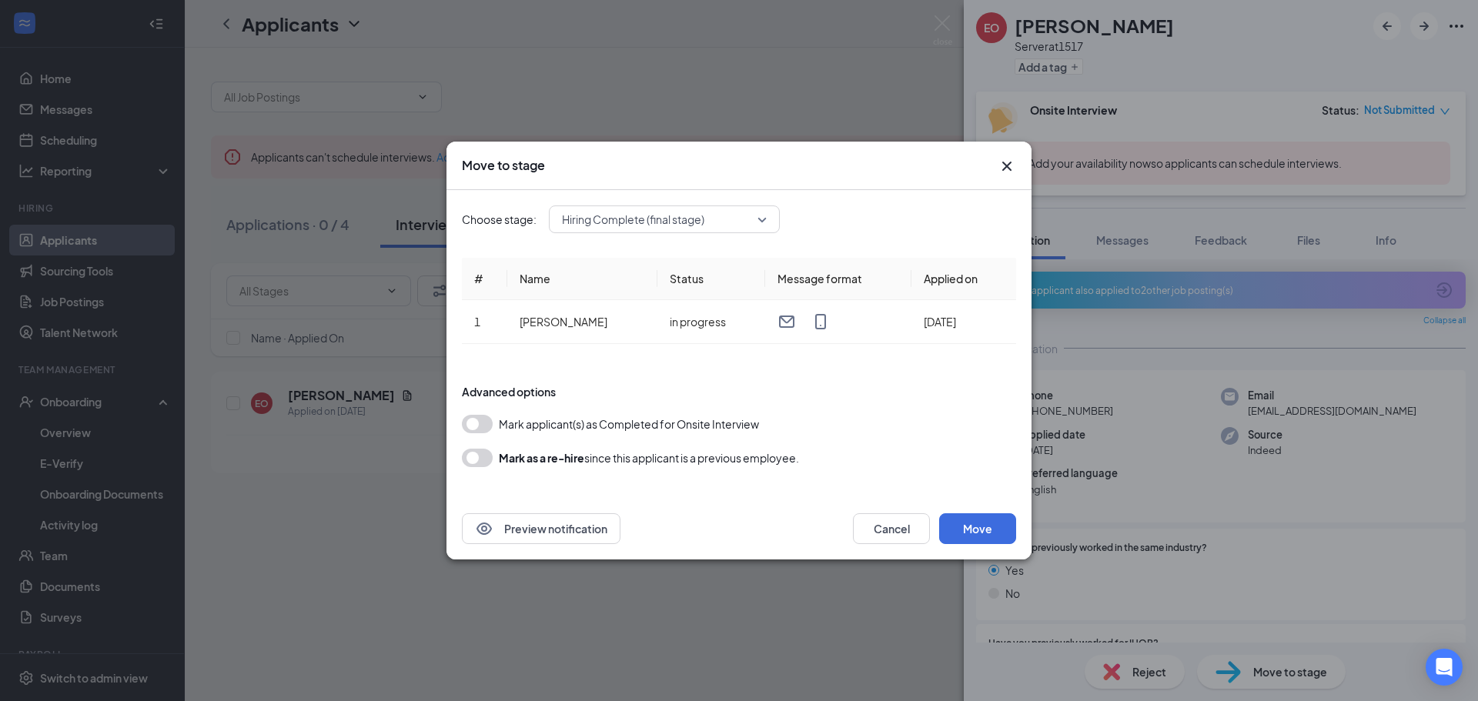
click at [681, 212] on span "Hiring Complete (final stage)" at bounding box center [633, 219] width 142 height 23
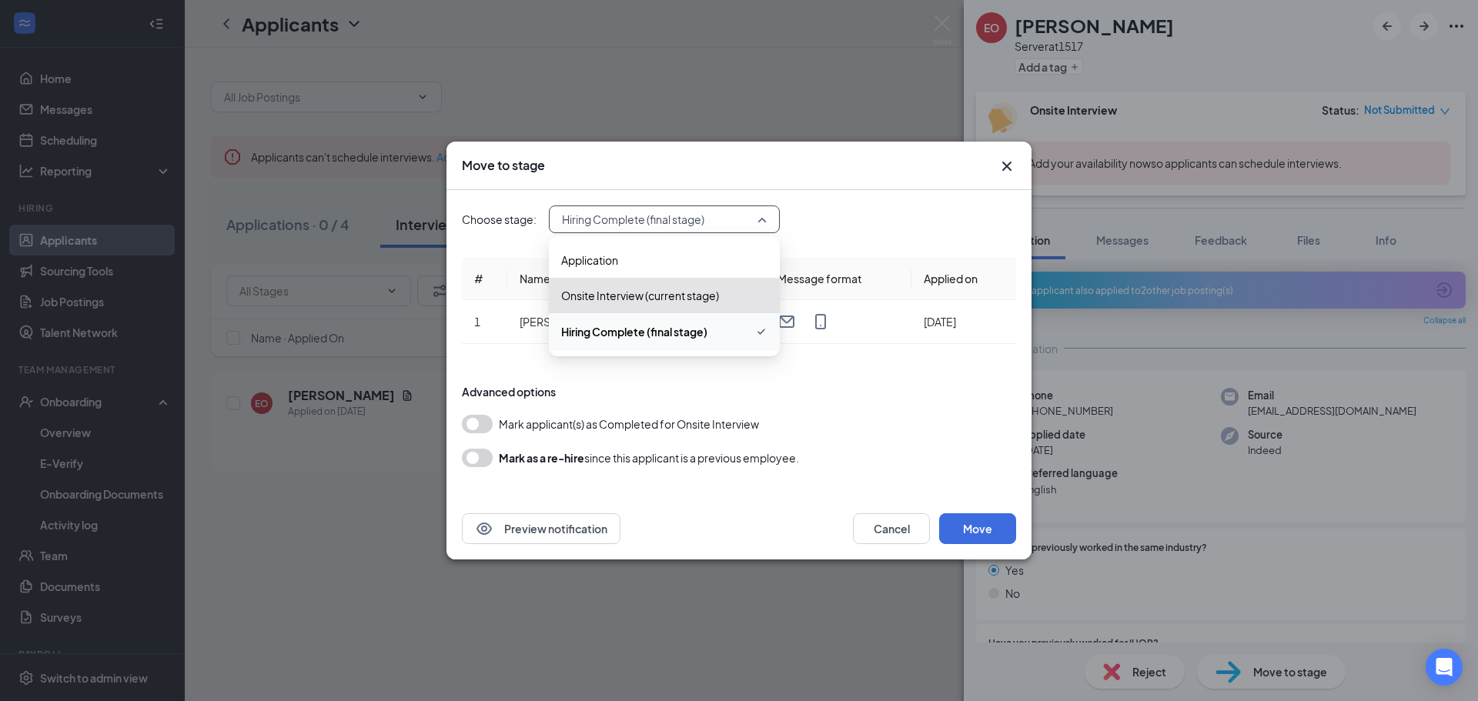
click at [784, 223] on div "Choose stage: Hiring Complete (final stage) 3299603 3299604 Application Onsite …" at bounding box center [739, 219] width 554 height 28
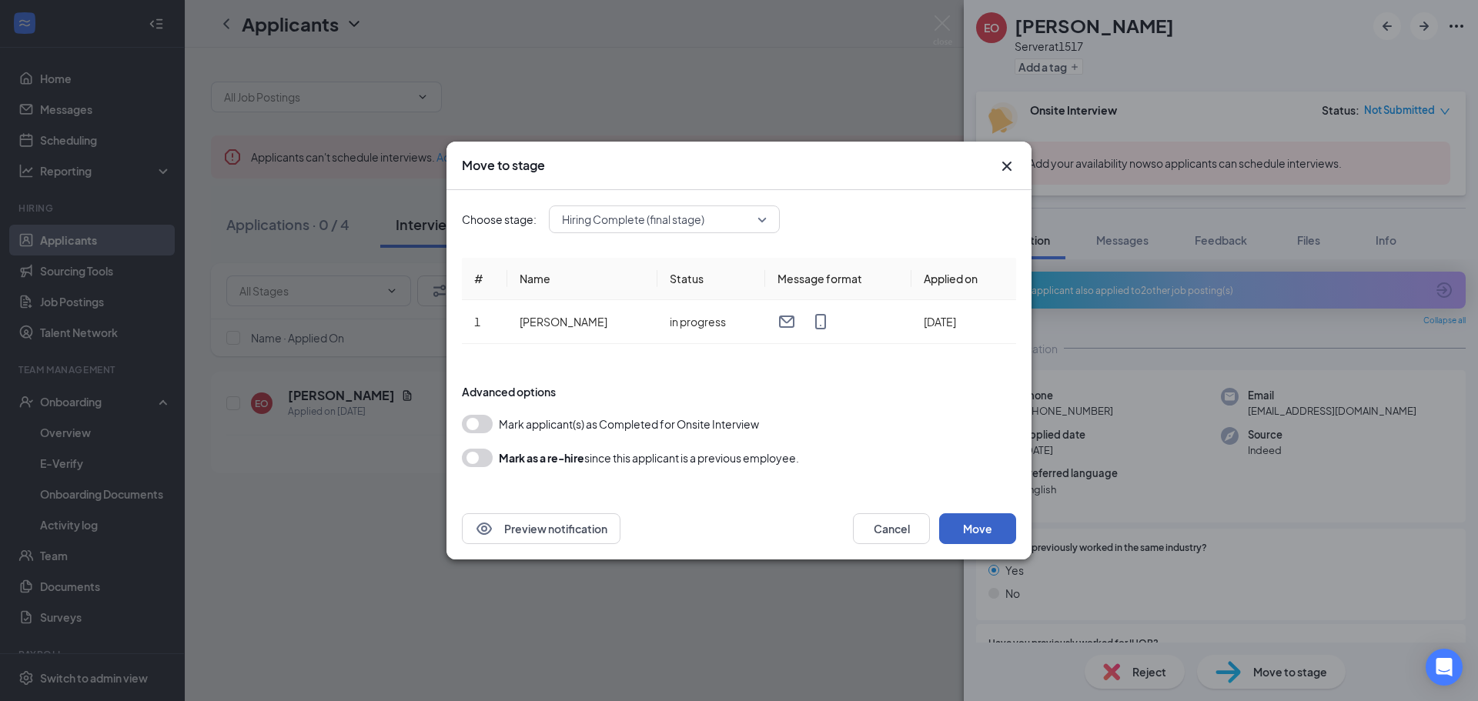
click at [984, 527] on button "Move" at bounding box center [977, 528] width 77 height 31
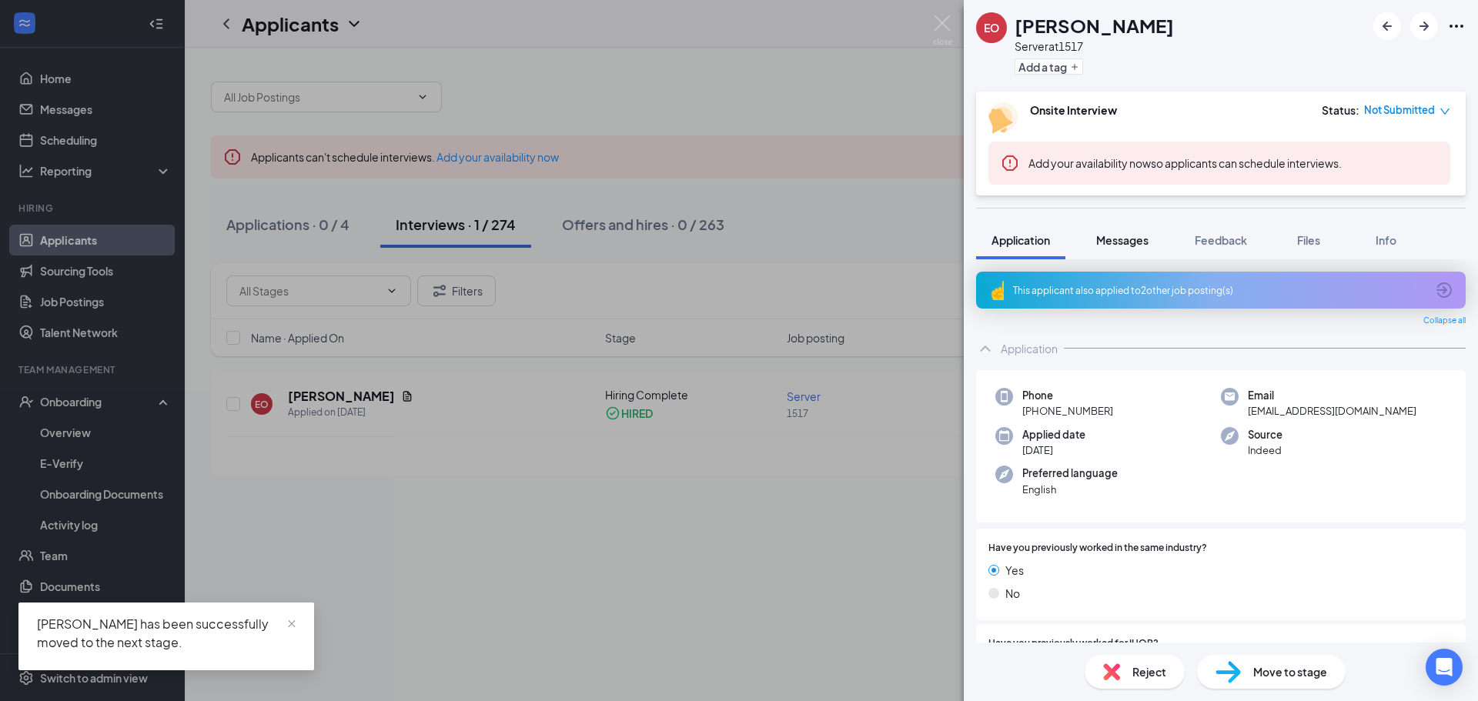
click at [1127, 252] on button "Messages" at bounding box center [1121, 240] width 83 height 38
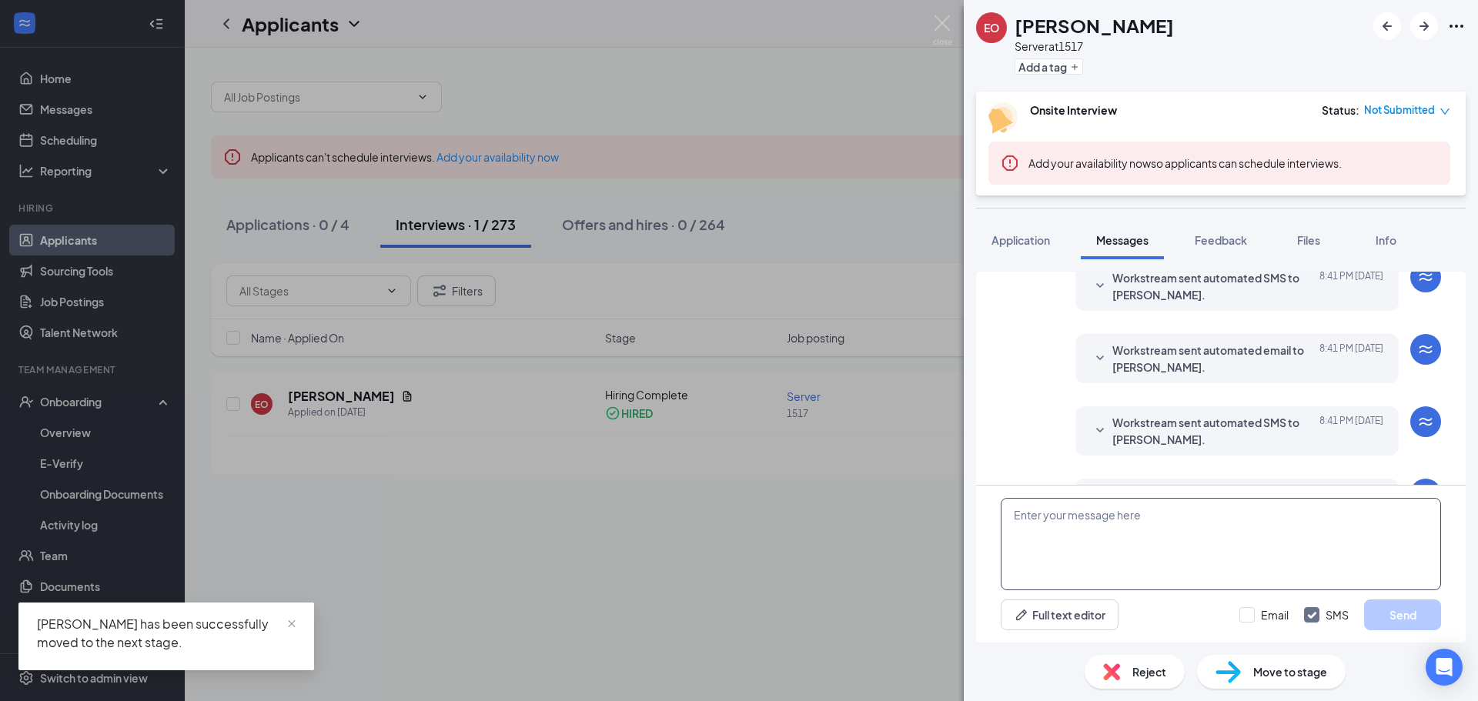
scroll to position [567, 0]
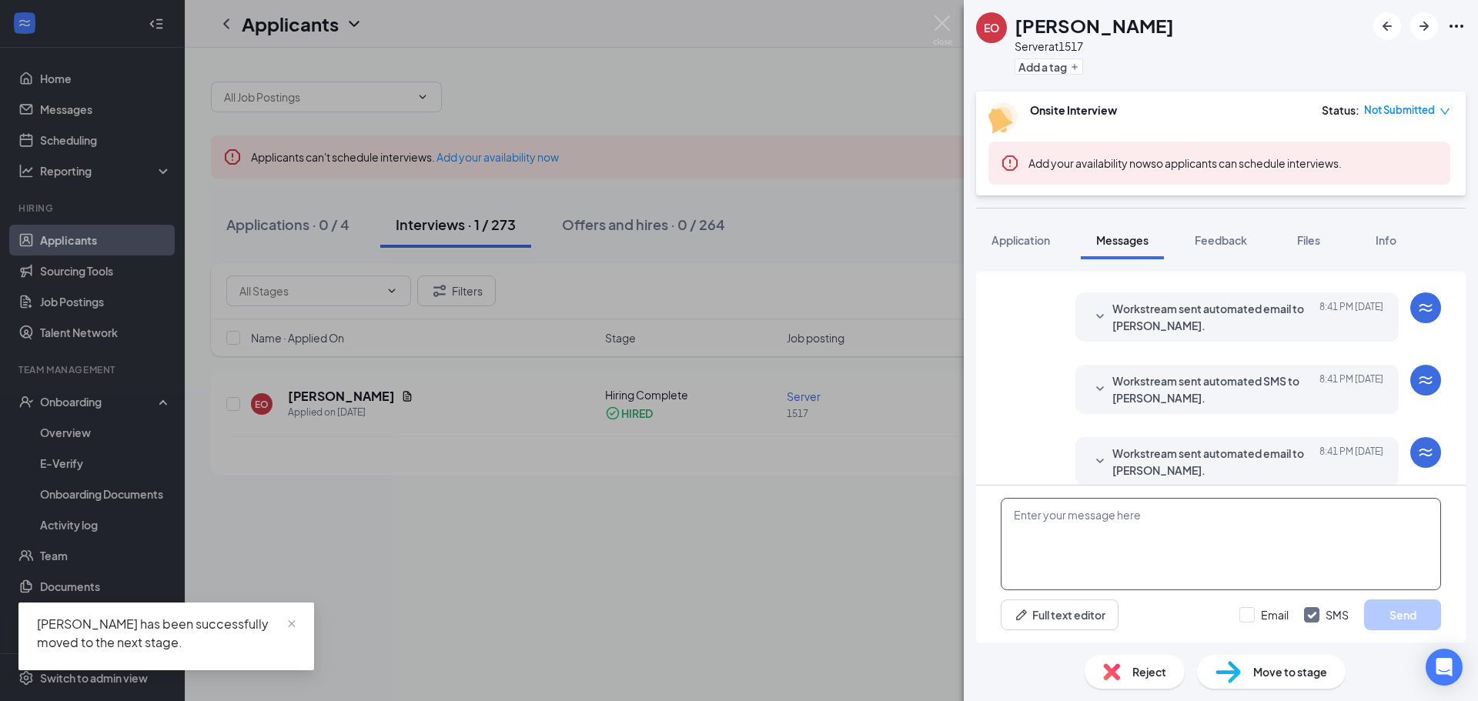
click at [1167, 526] on textarea at bounding box center [1220, 544] width 440 height 92
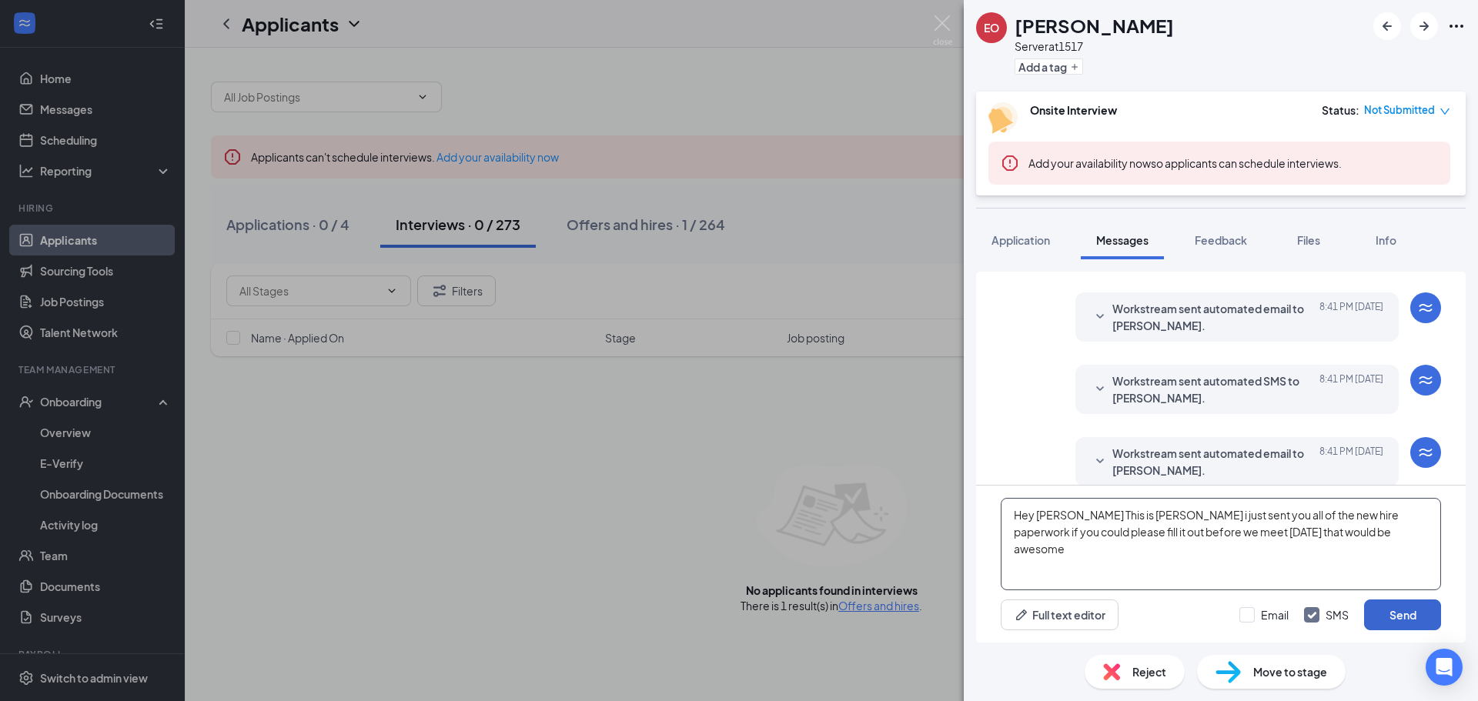
type textarea "Hey [PERSON_NAME] This is [PERSON_NAME] i just sent you all of the new hire pap…"
click at [1407, 617] on button "Send" at bounding box center [1402, 615] width 77 height 31
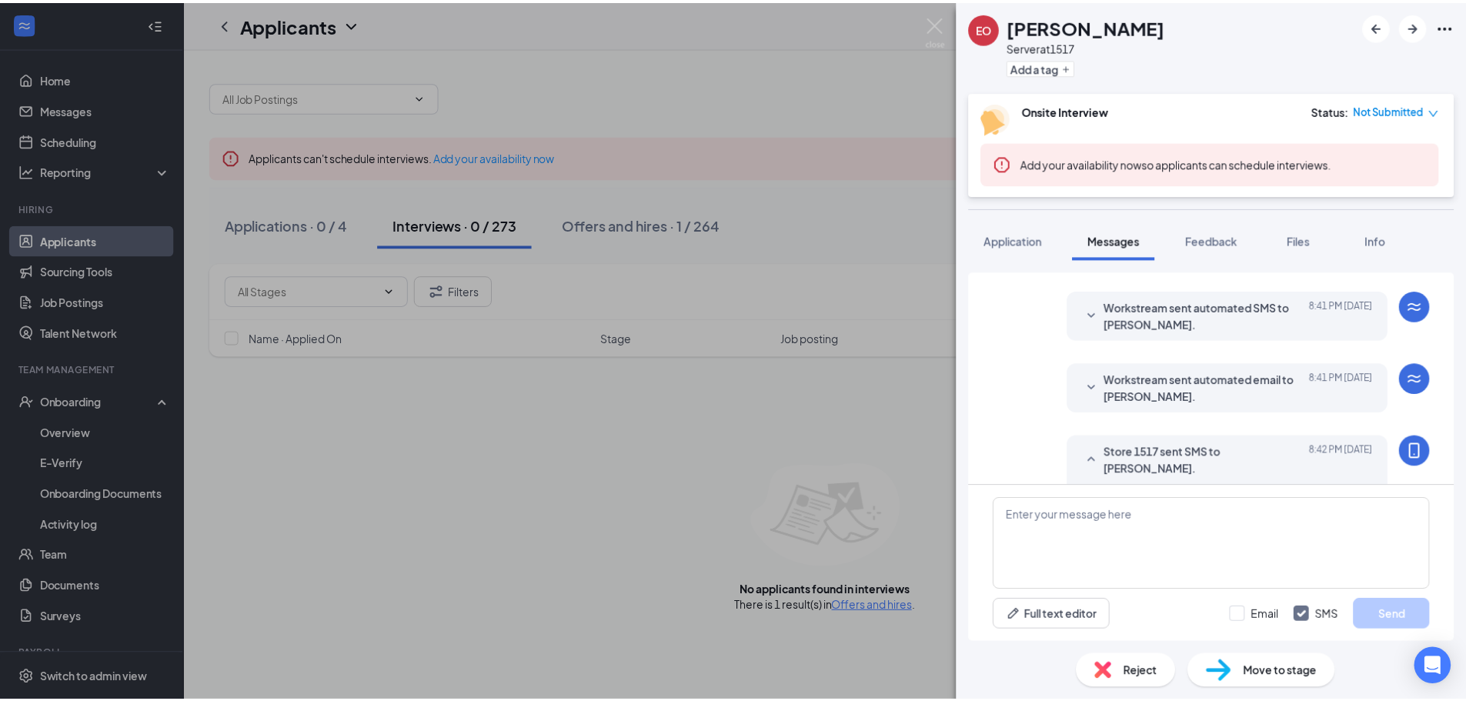
scroll to position [700, 0]
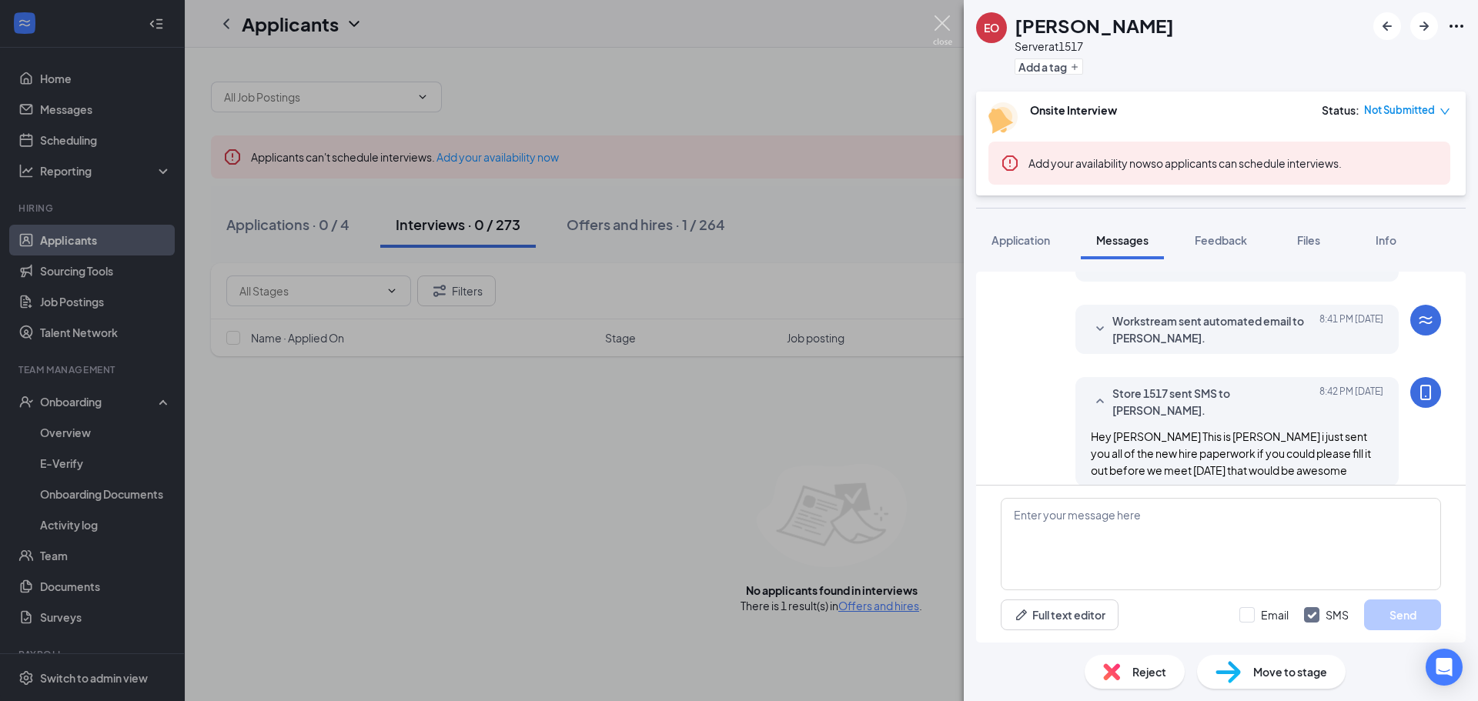
click at [950, 28] on img at bounding box center [942, 30] width 19 height 30
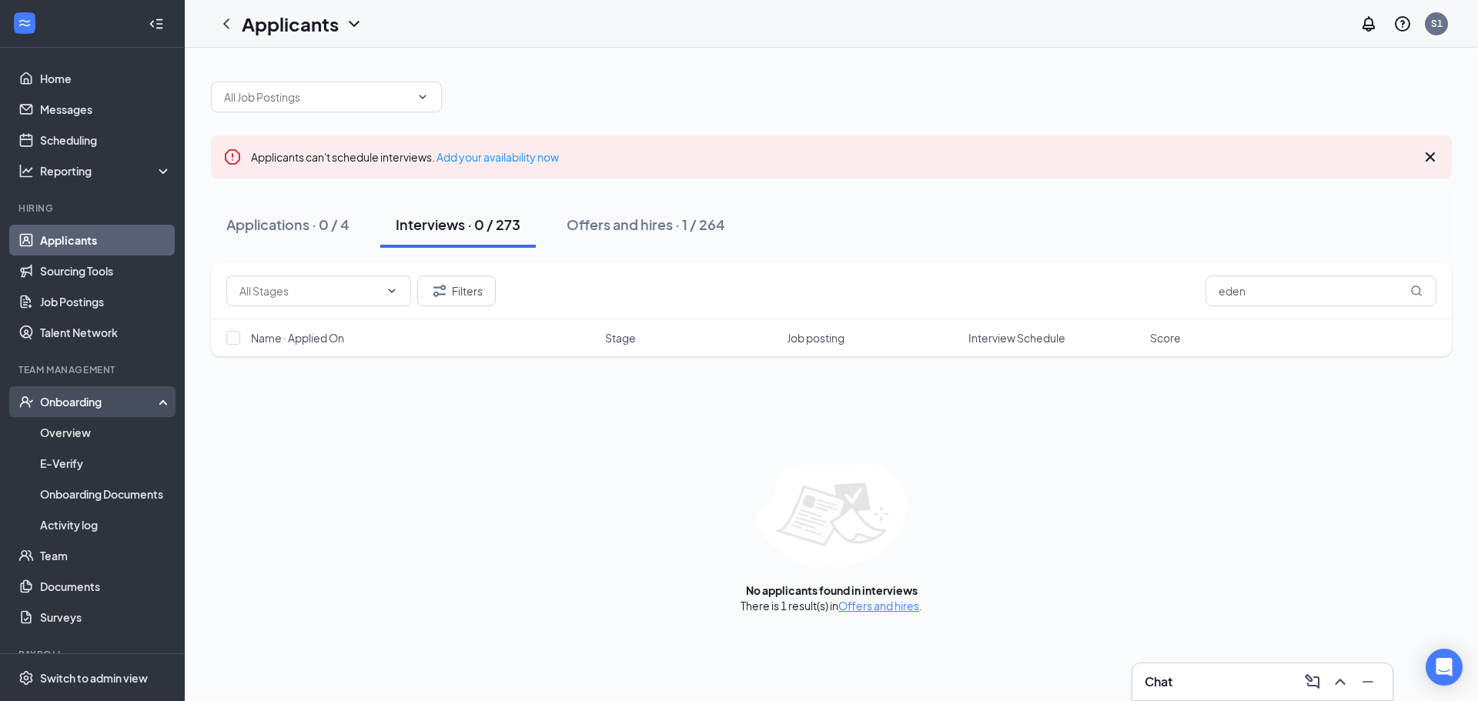
click at [76, 401] on div "Onboarding" at bounding box center [99, 401] width 119 height 15
click at [78, 421] on link "Overview" at bounding box center [106, 432] width 132 height 31
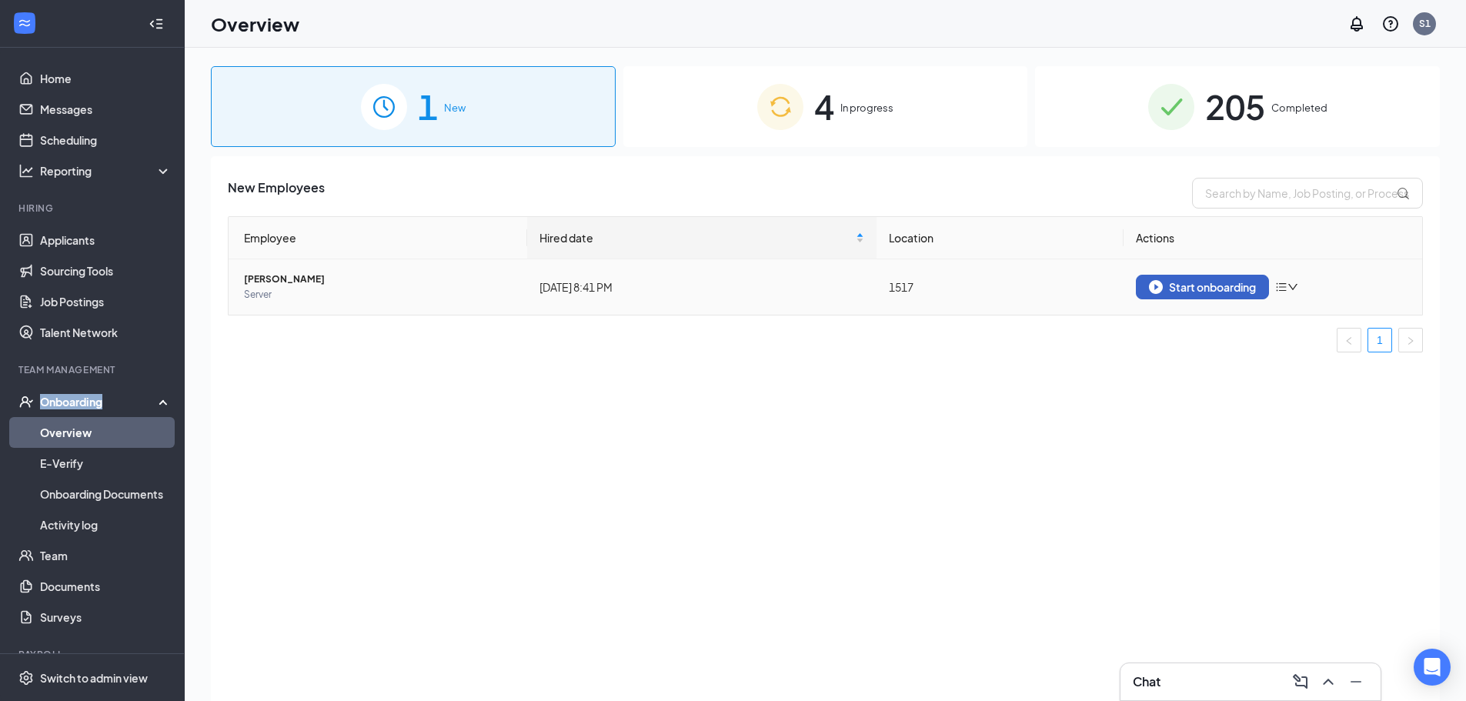
click at [1191, 289] on div "Start onboarding" at bounding box center [1202, 287] width 107 height 14
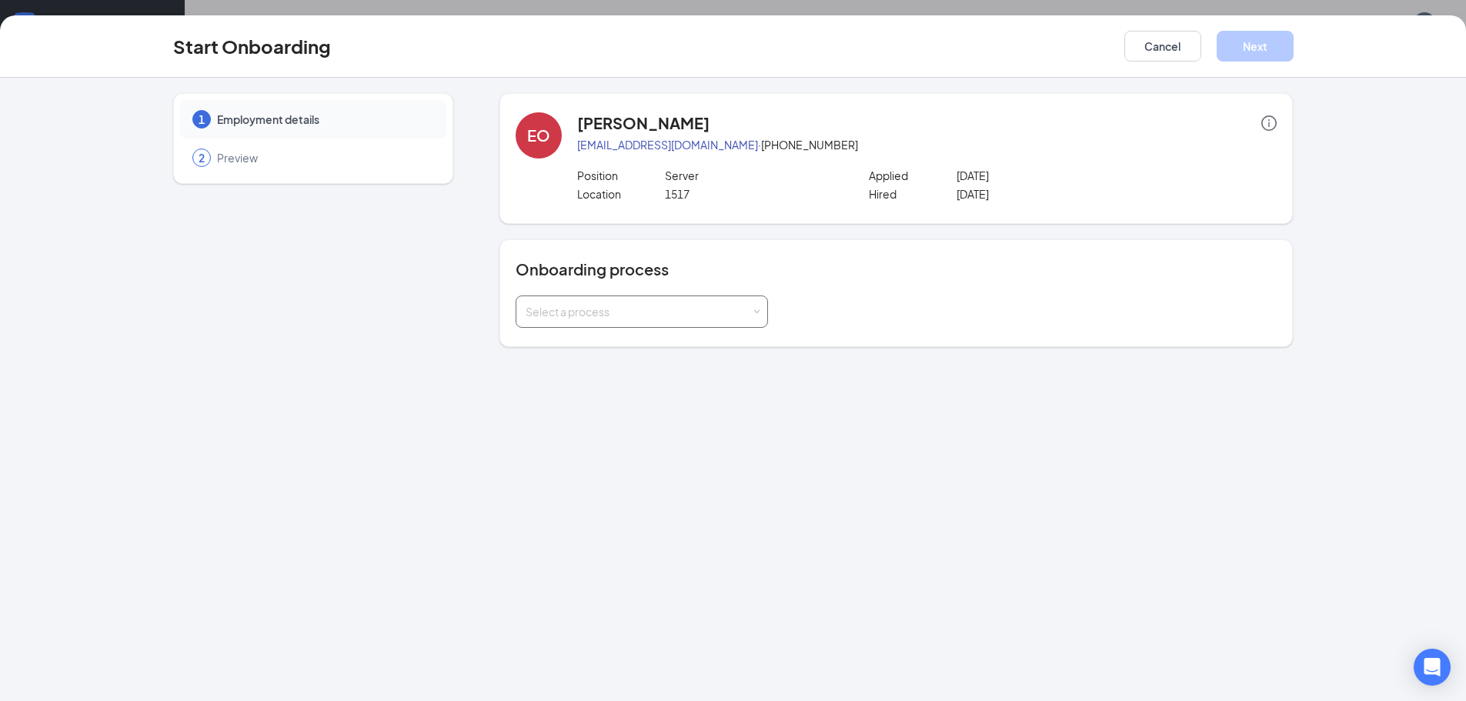
click at [603, 312] on div "Select a process" at bounding box center [638, 311] width 225 height 15
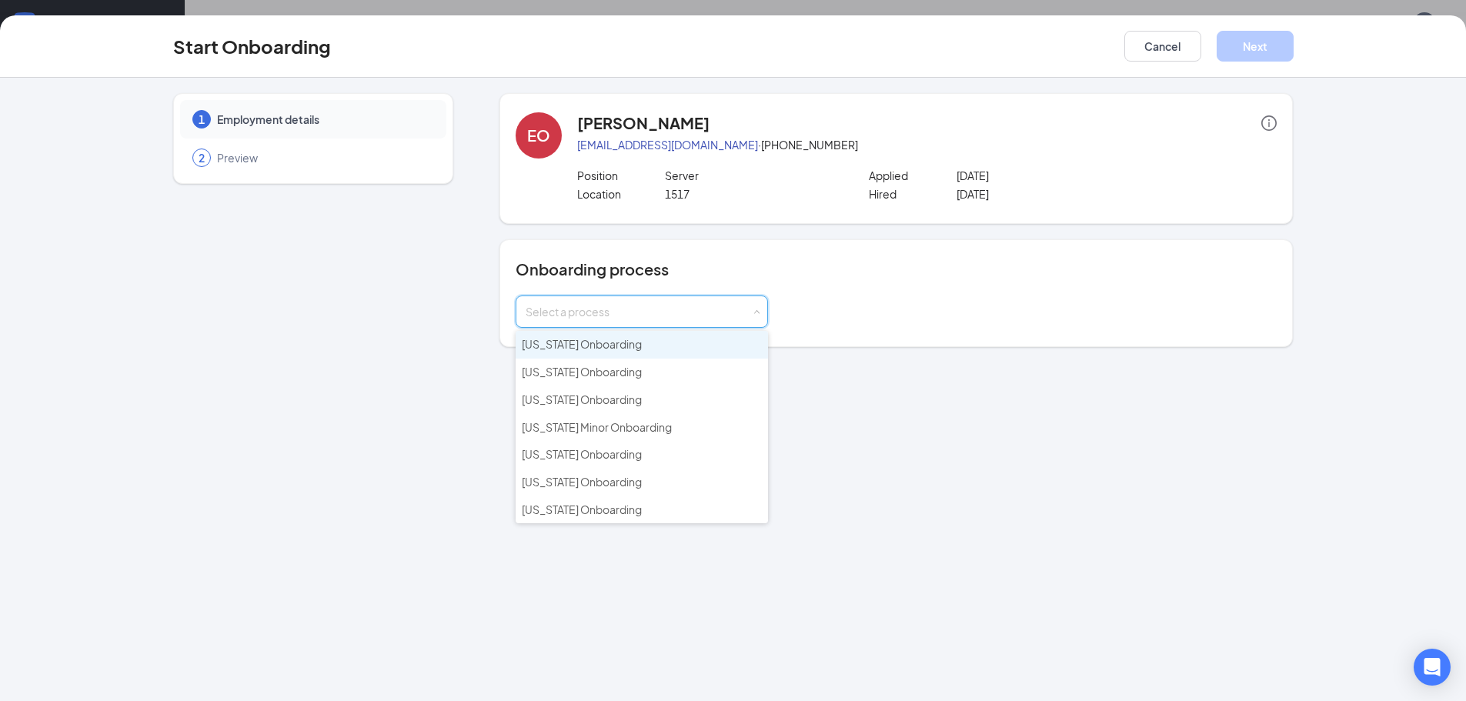
click at [603, 339] on span "[US_STATE] Onboarding" at bounding box center [582, 344] width 120 height 14
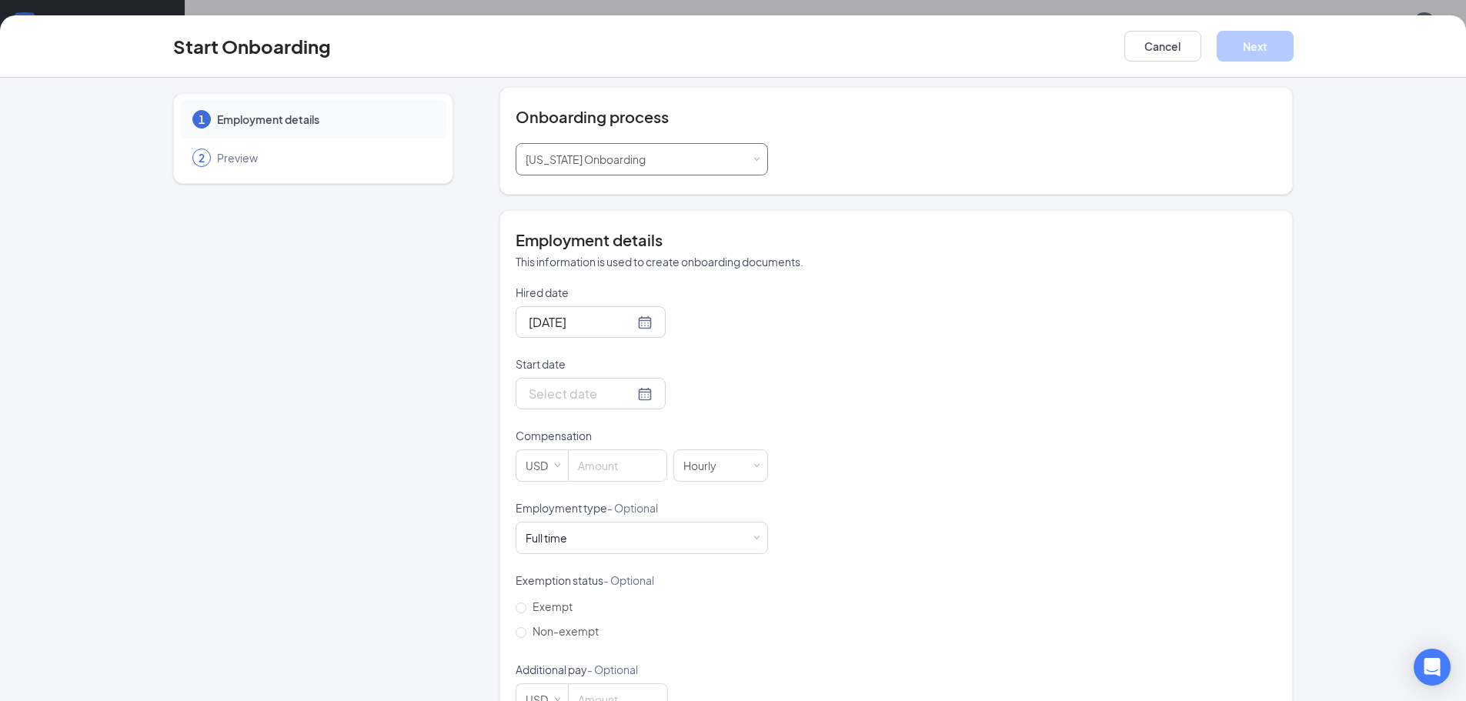
scroll to position [154, 0]
click at [628, 394] on div at bounding box center [591, 391] width 124 height 19
type input "[DATE]"
click at [623, 573] on div "27" at bounding box center [622, 575] width 18 height 18
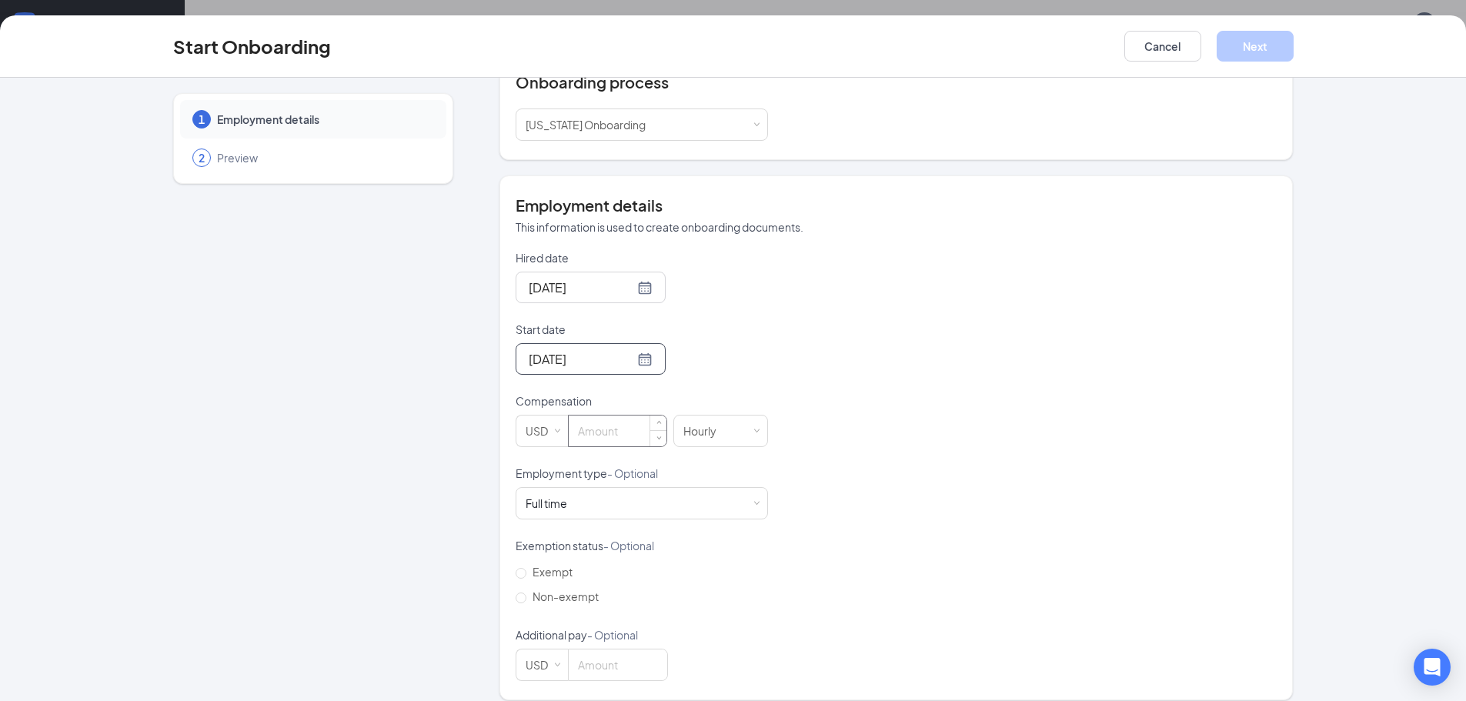
scroll to position [202, 0]
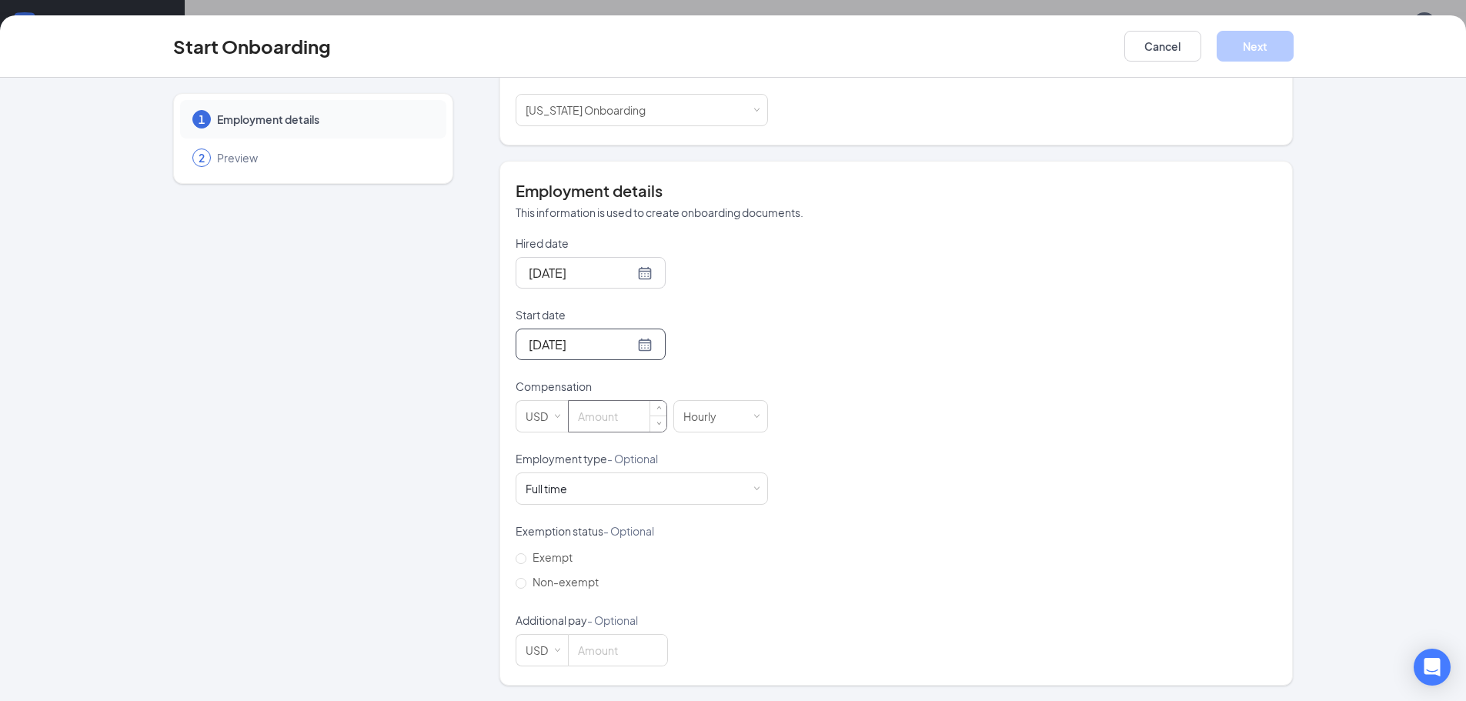
click at [613, 422] on input at bounding box center [618, 416] width 98 height 31
type input "12"
click at [1264, 56] on button "Next" at bounding box center [1255, 46] width 77 height 31
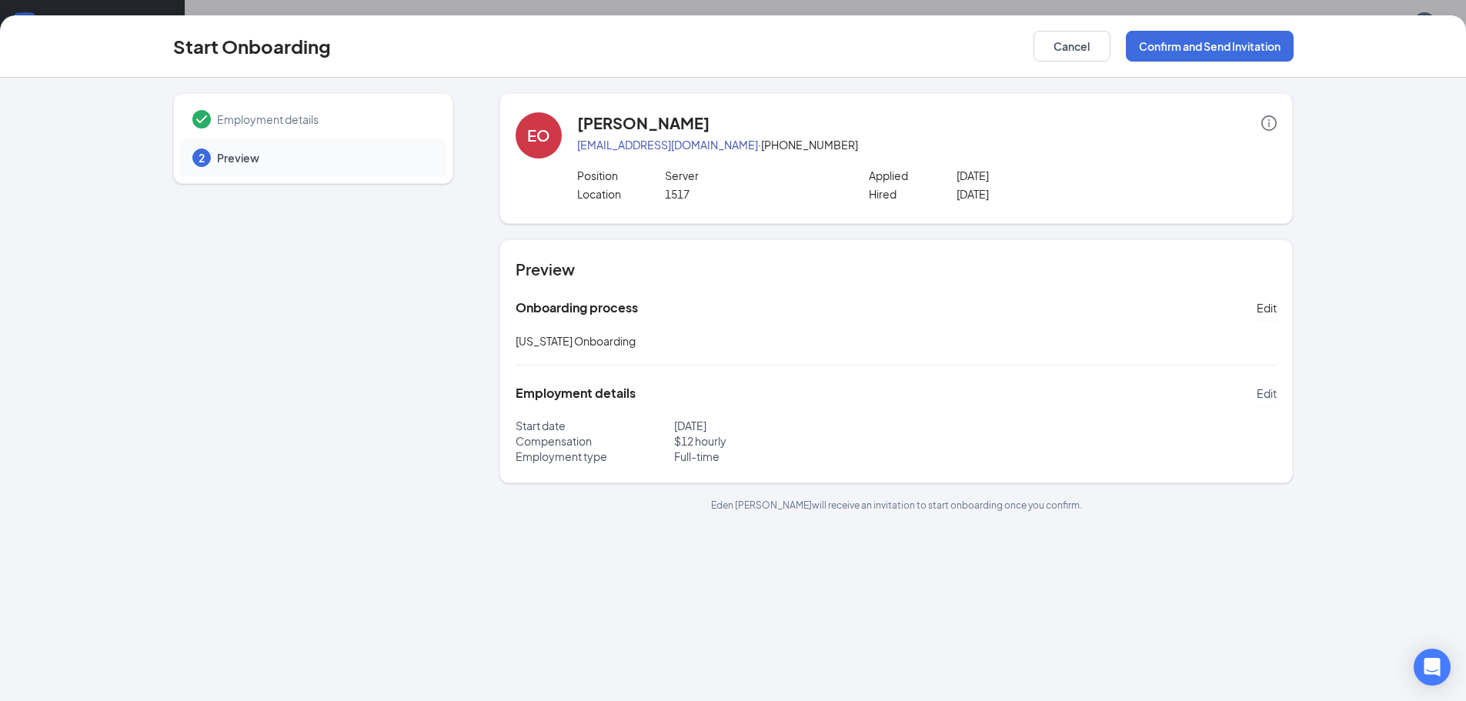
click at [1263, 394] on span "Edit" at bounding box center [1267, 393] width 20 height 15
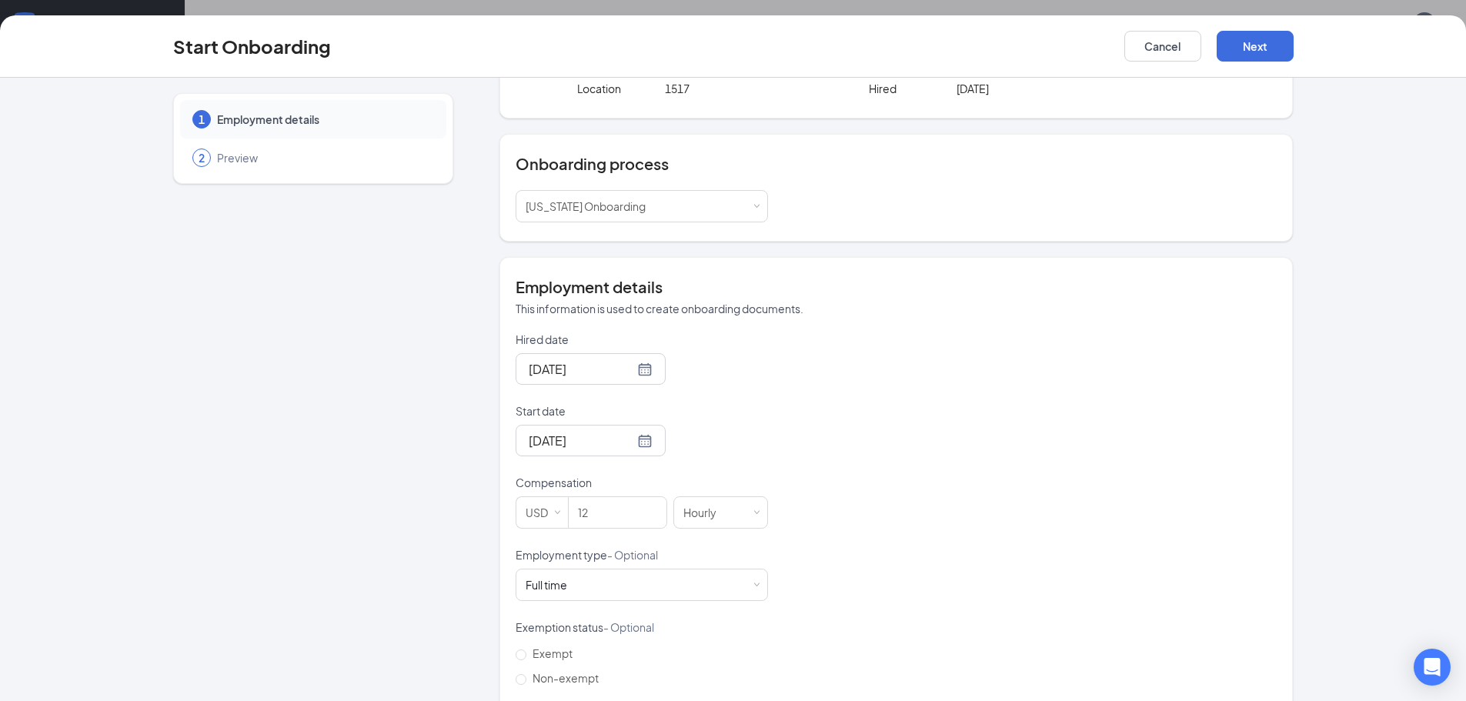
scroll to position [202, 0]
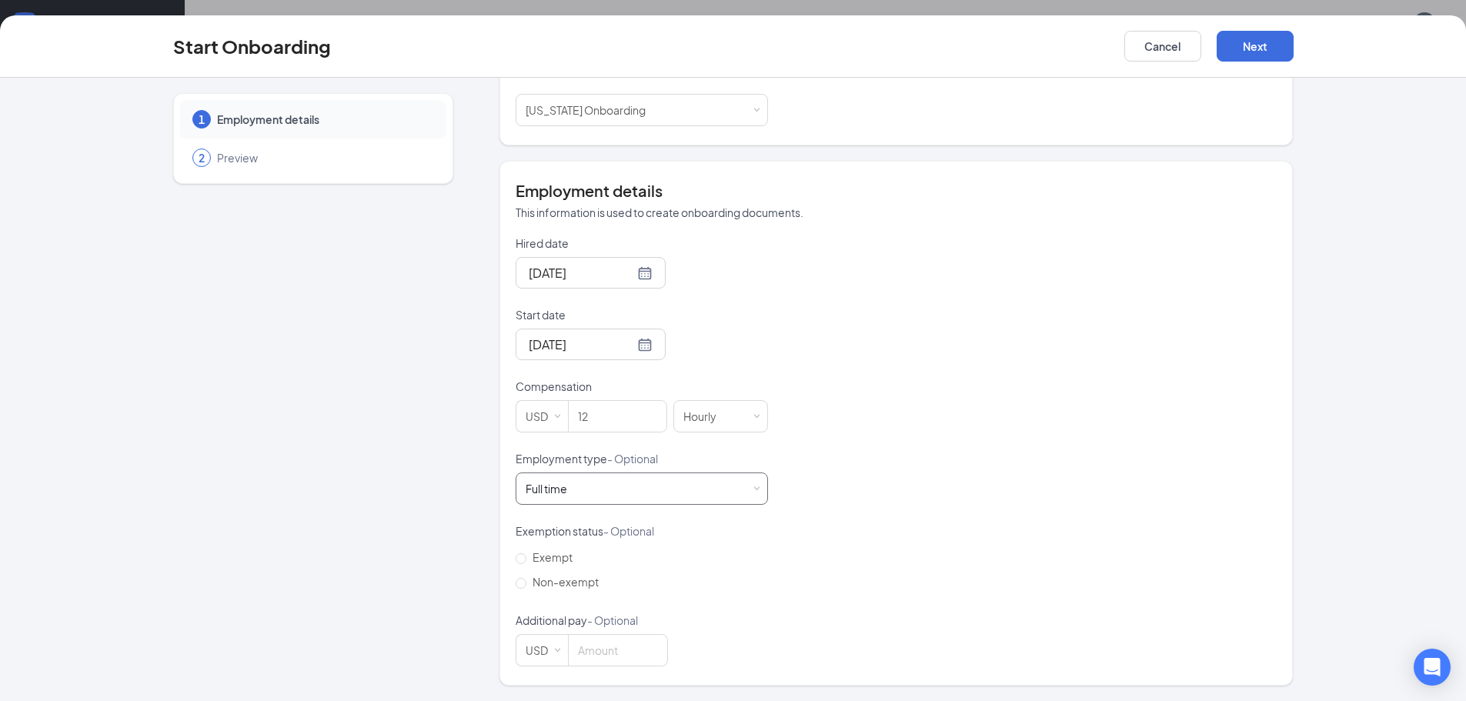
click at [673, 489] on div "Full time Works 30+ hours per week and is reasonably expected to work" at bounding box center [642, 488] width 232 height 31
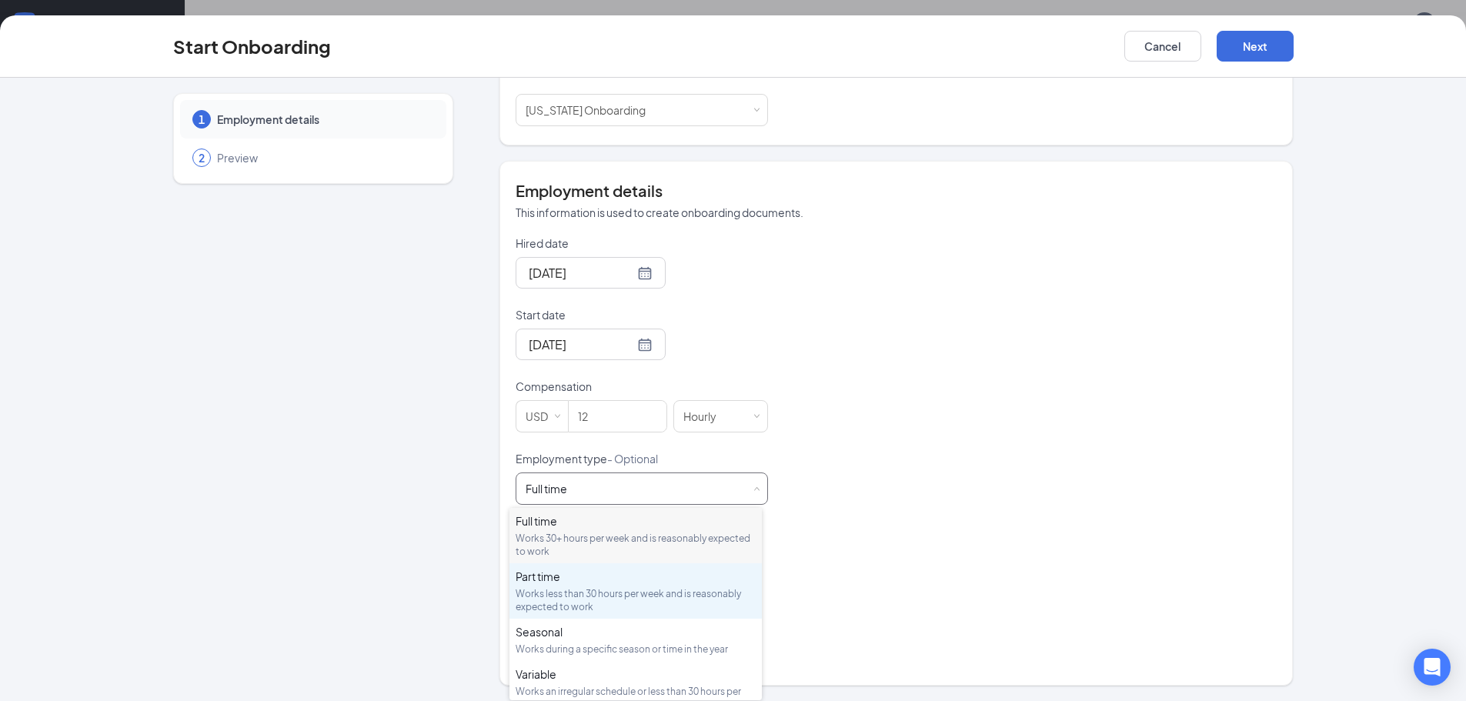
click at [636, 578] on div "Part time" at bounding box center [636, 576] width 240 height 15
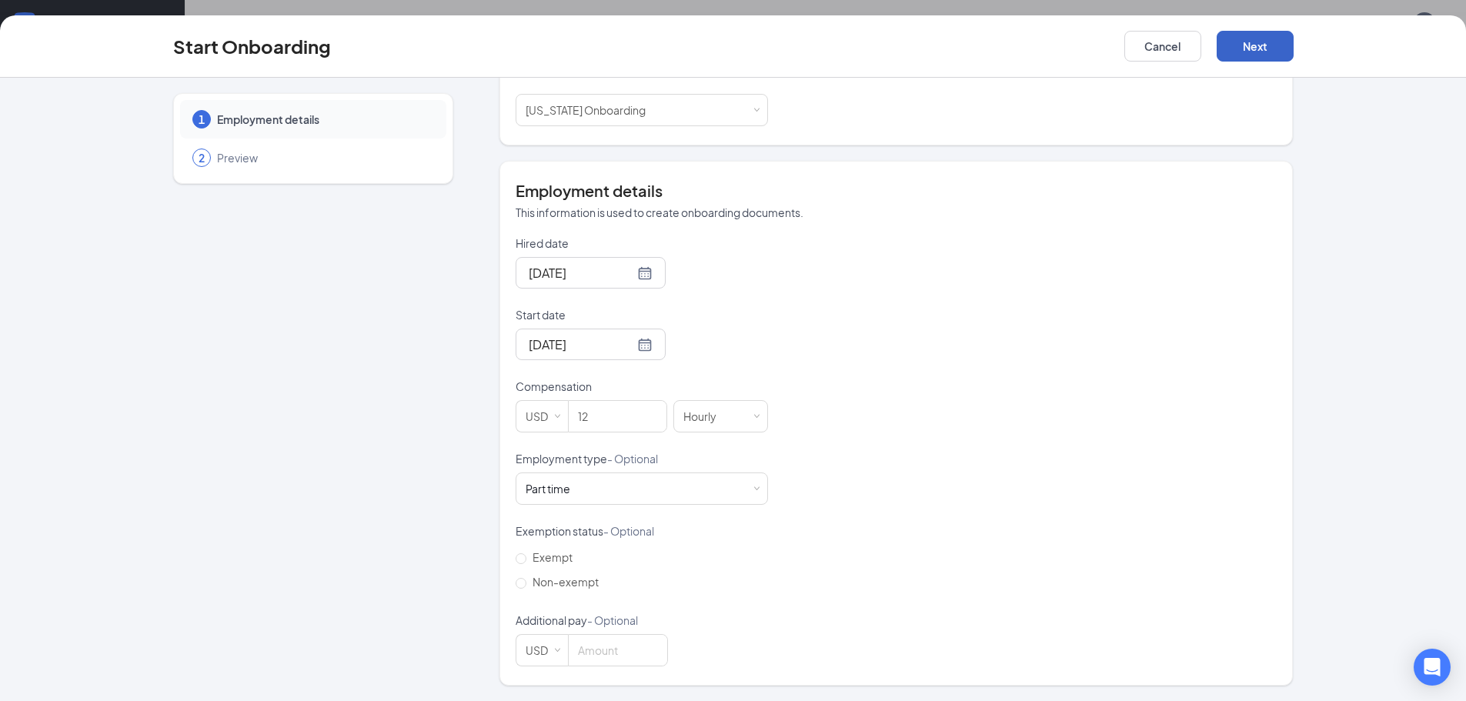
click at [1240, 54] on button "Next" at bounding box center [1255, 46] width 77 height 31
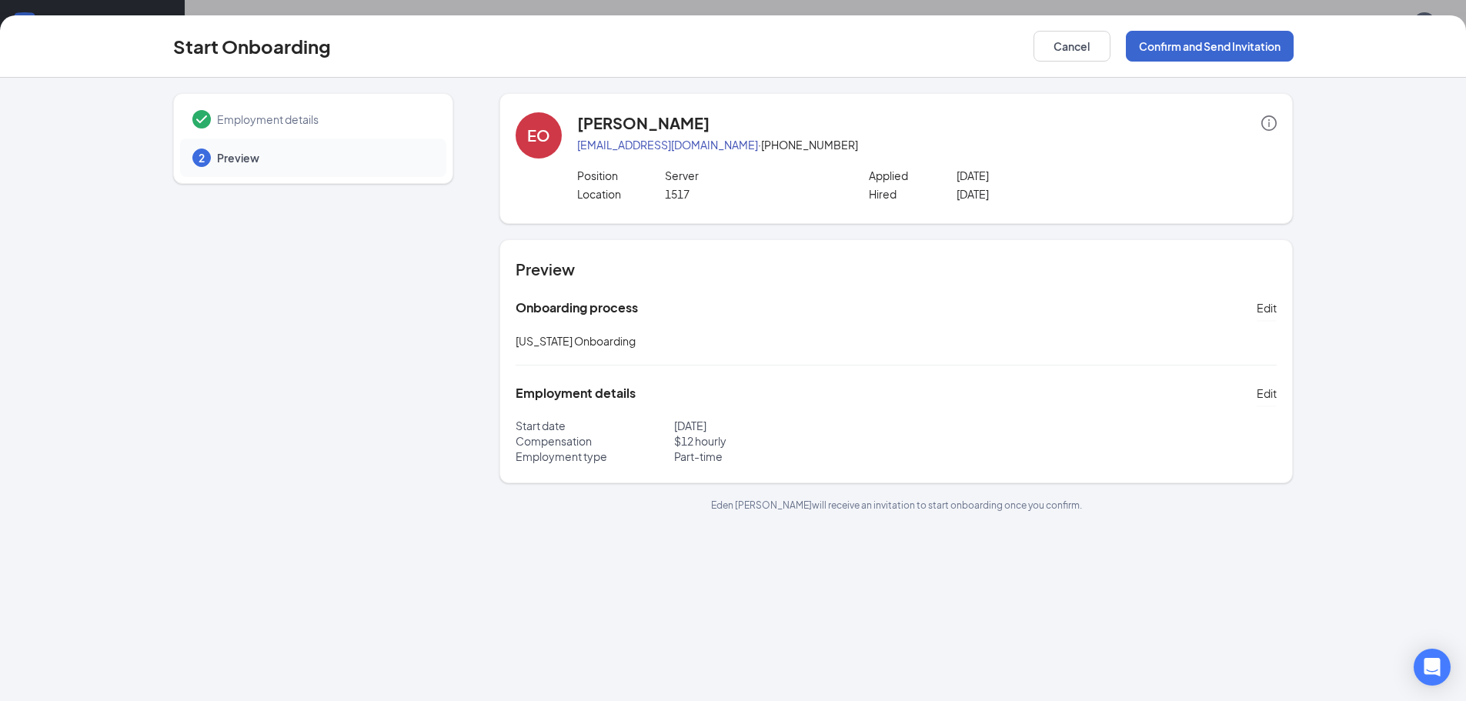
scroll to position [0, 0]
click at [1240, 54] on button "Confirm and Send Invitation" at bounding box center [1210, 46] width 168 height 31
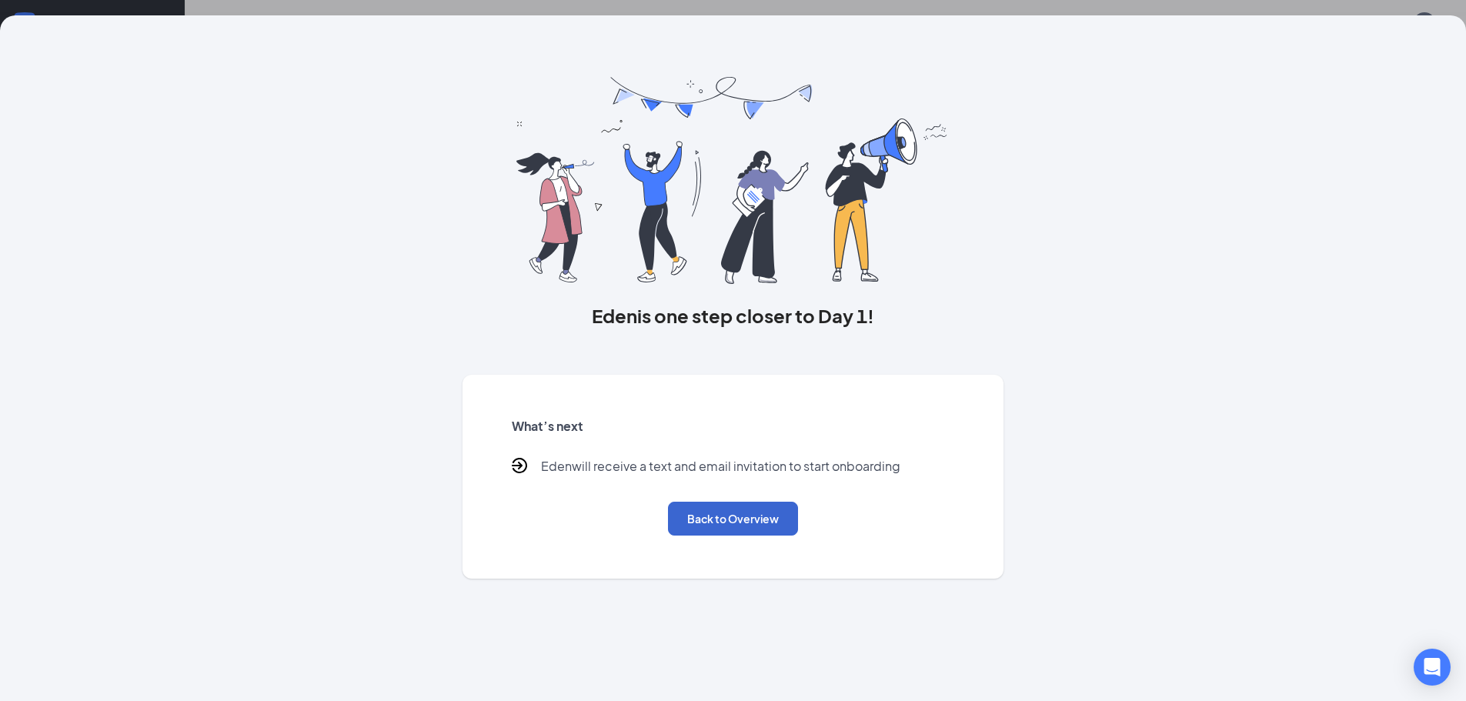
click at [668, 514] on div "Back to Overview" at bounding box center [733, 519] width 443 height 34
click at [760, 525] on button "Back to Overview" at bounding box center [733, 519] width 130 height 34
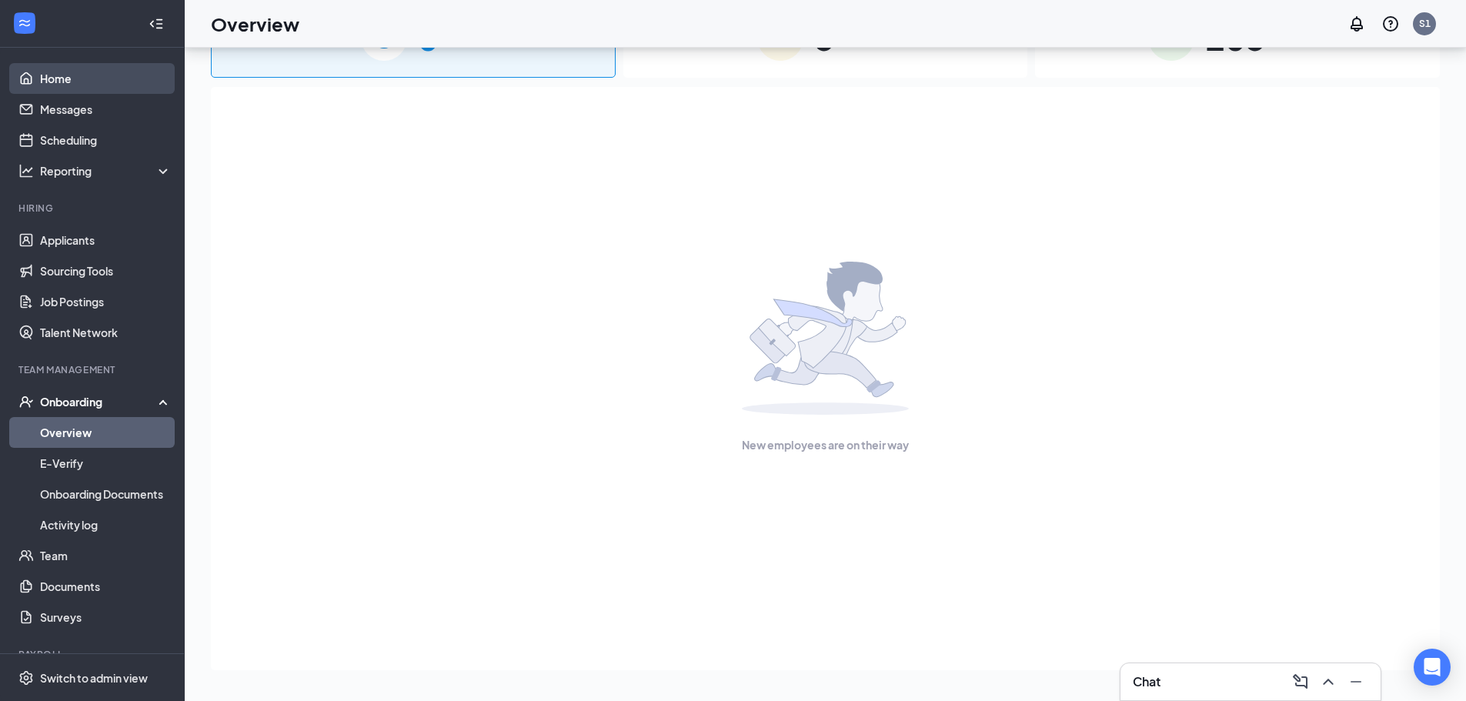
click at [95, 90] on link "Home" at bounding box center [106, 78] width 132 height 31
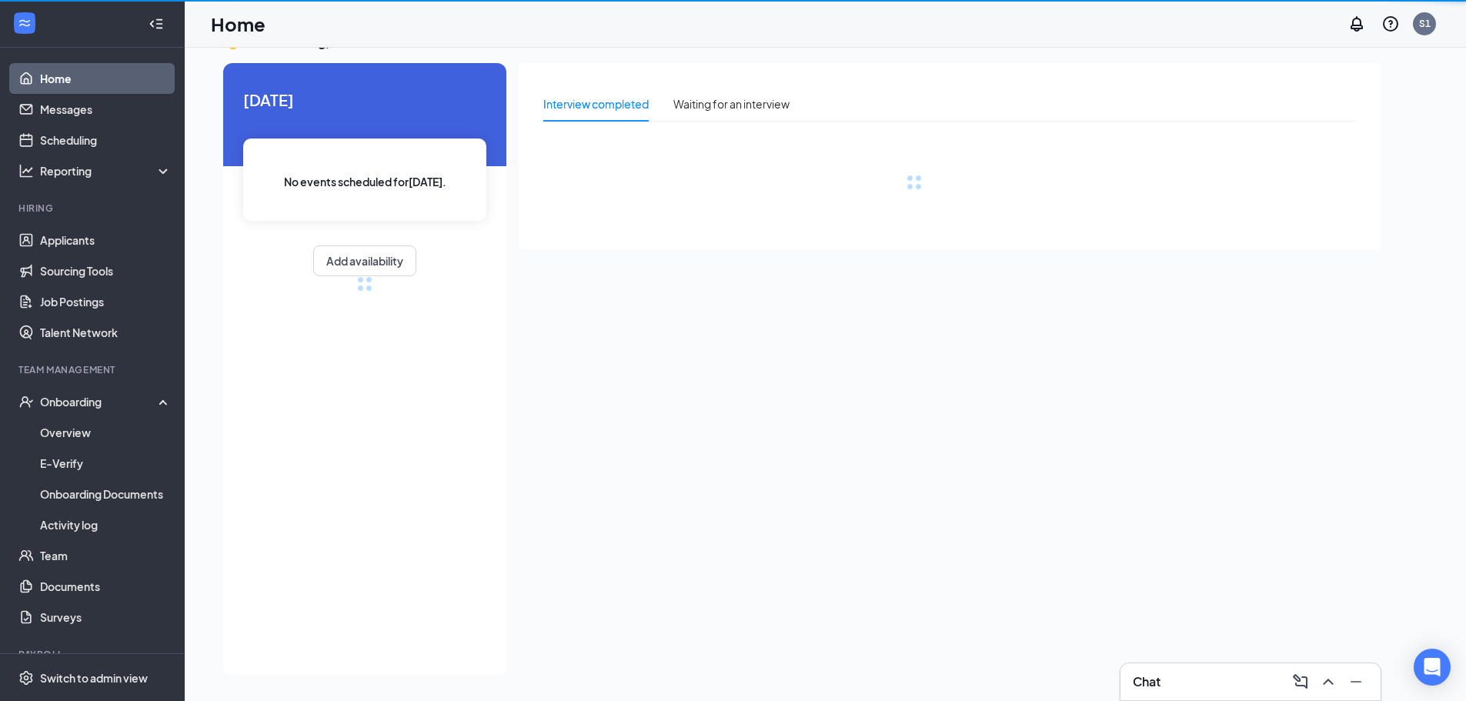
scroll to position [32, 0]
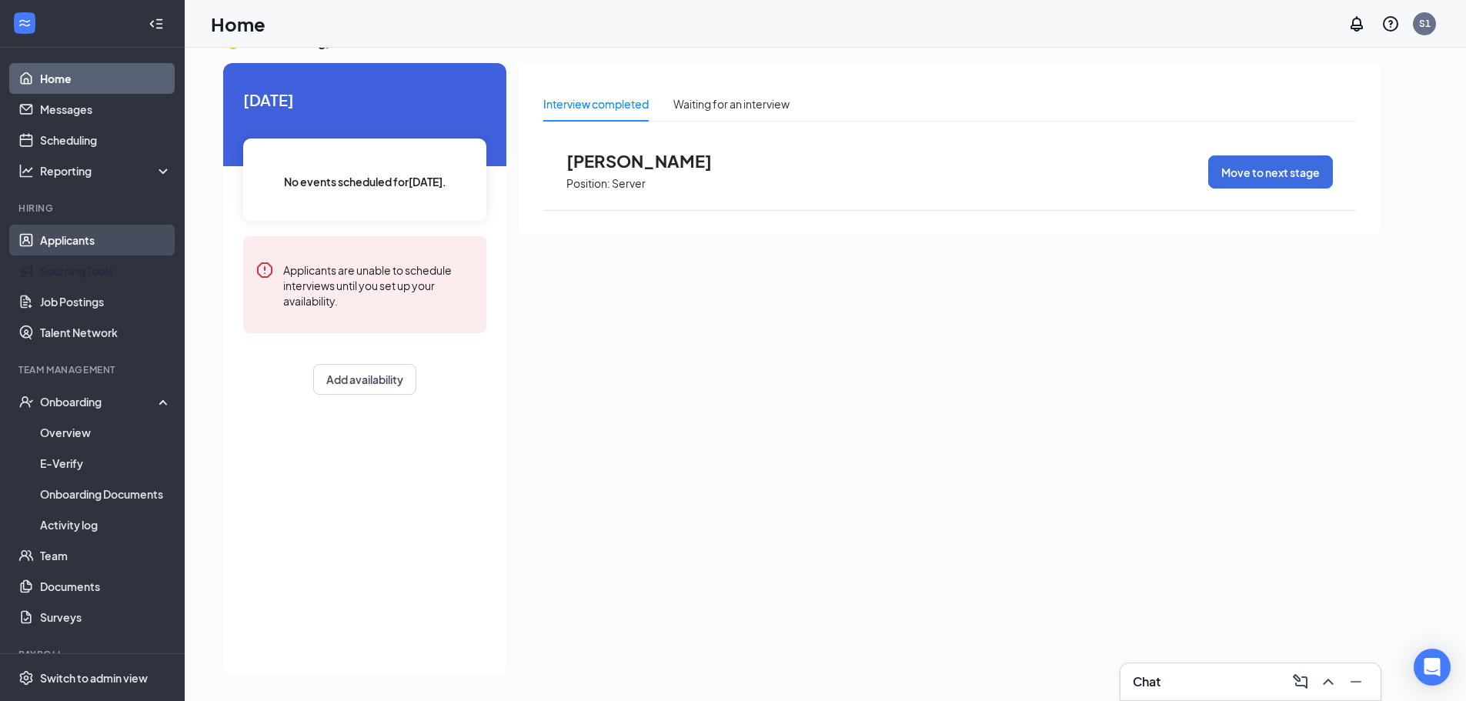
click at [84, 247] on link "Applicants" at bounding box center [106, 240] width 132 height 31
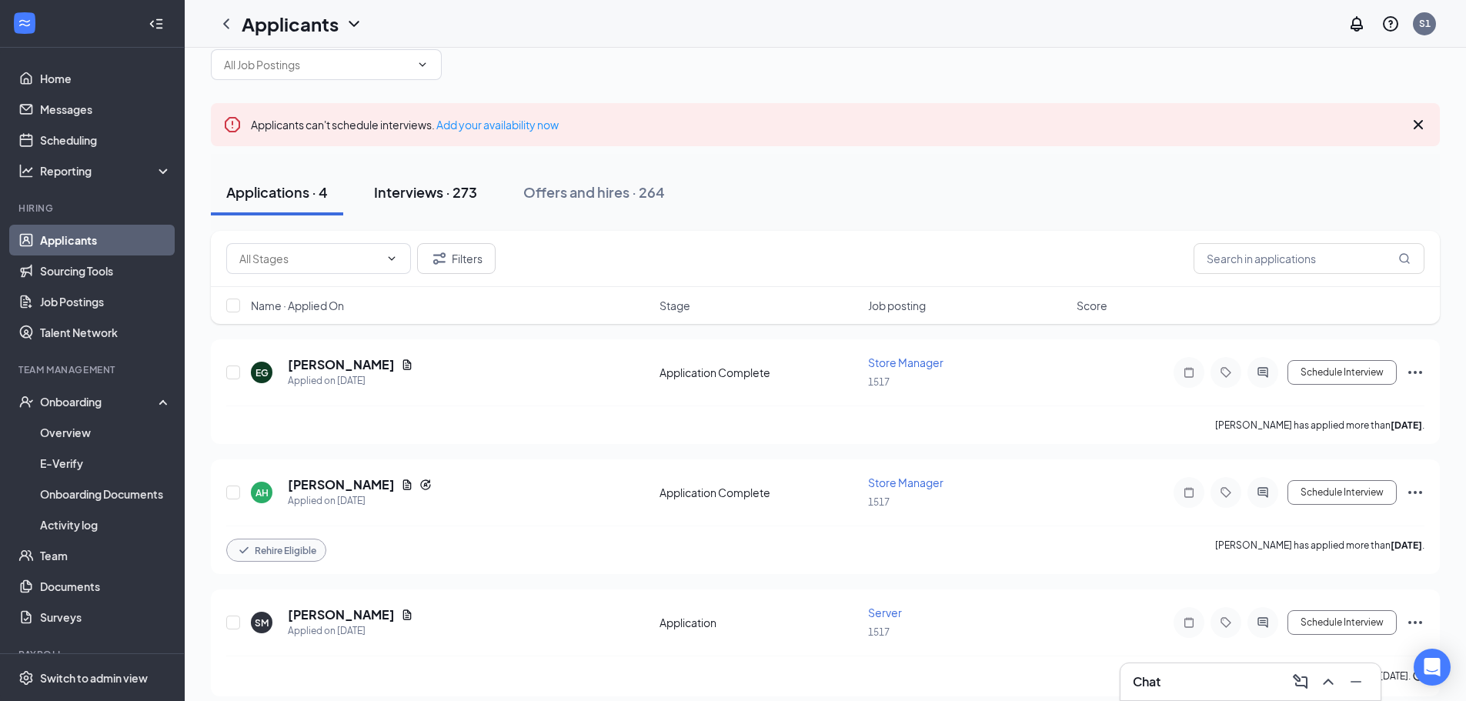
click at [412, 182] on div "Interviews · 273" at bounding box center [425, 191] width 103 height 19
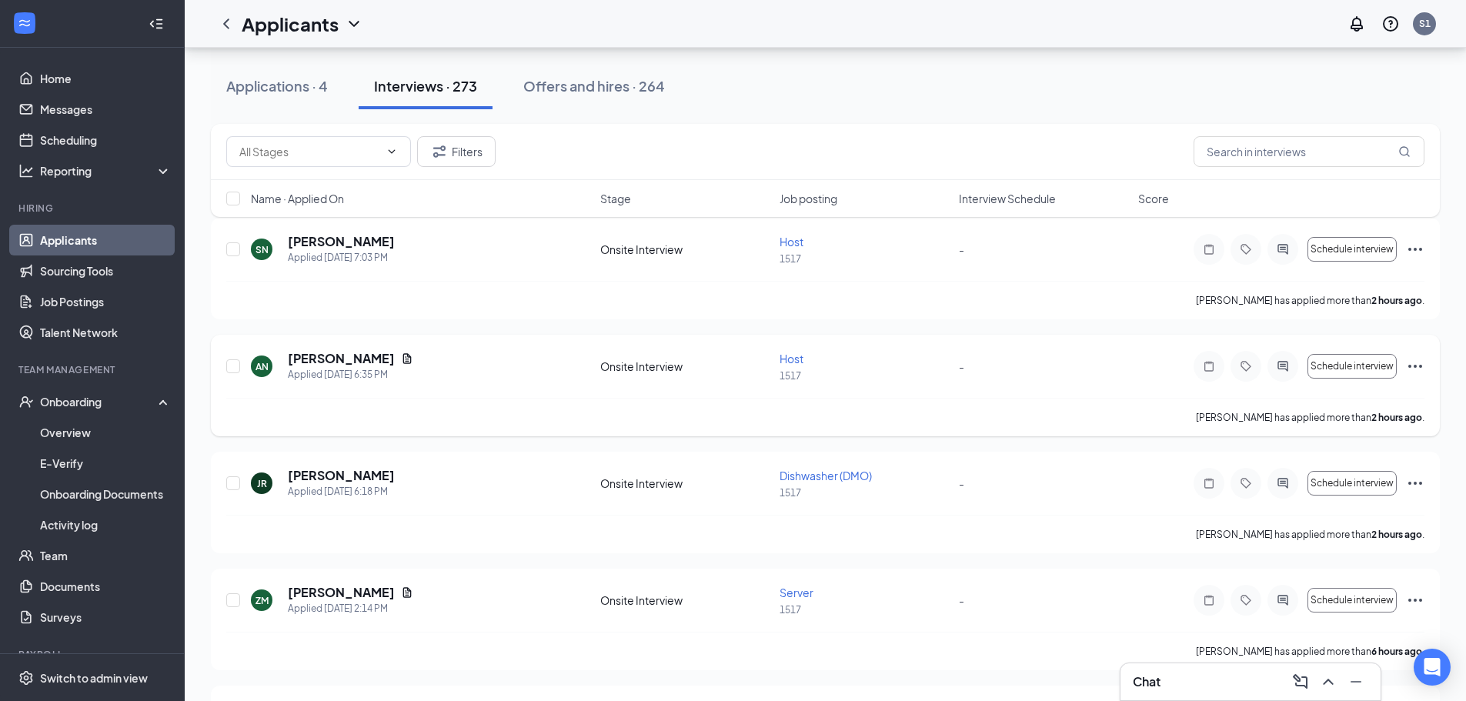
scroll to position [231, 0]
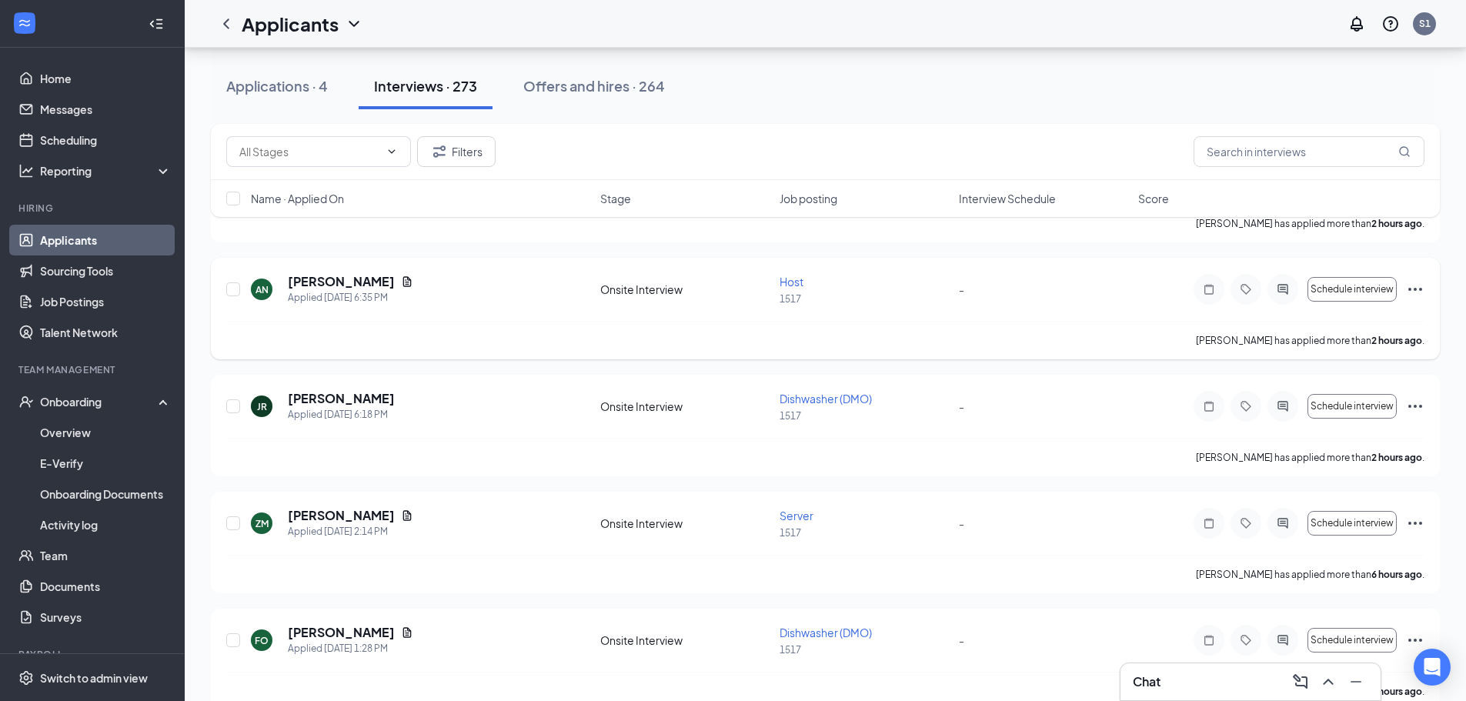
click at [809, 513] on span "Server" at bounding box center [797, 516] width 34 height 14
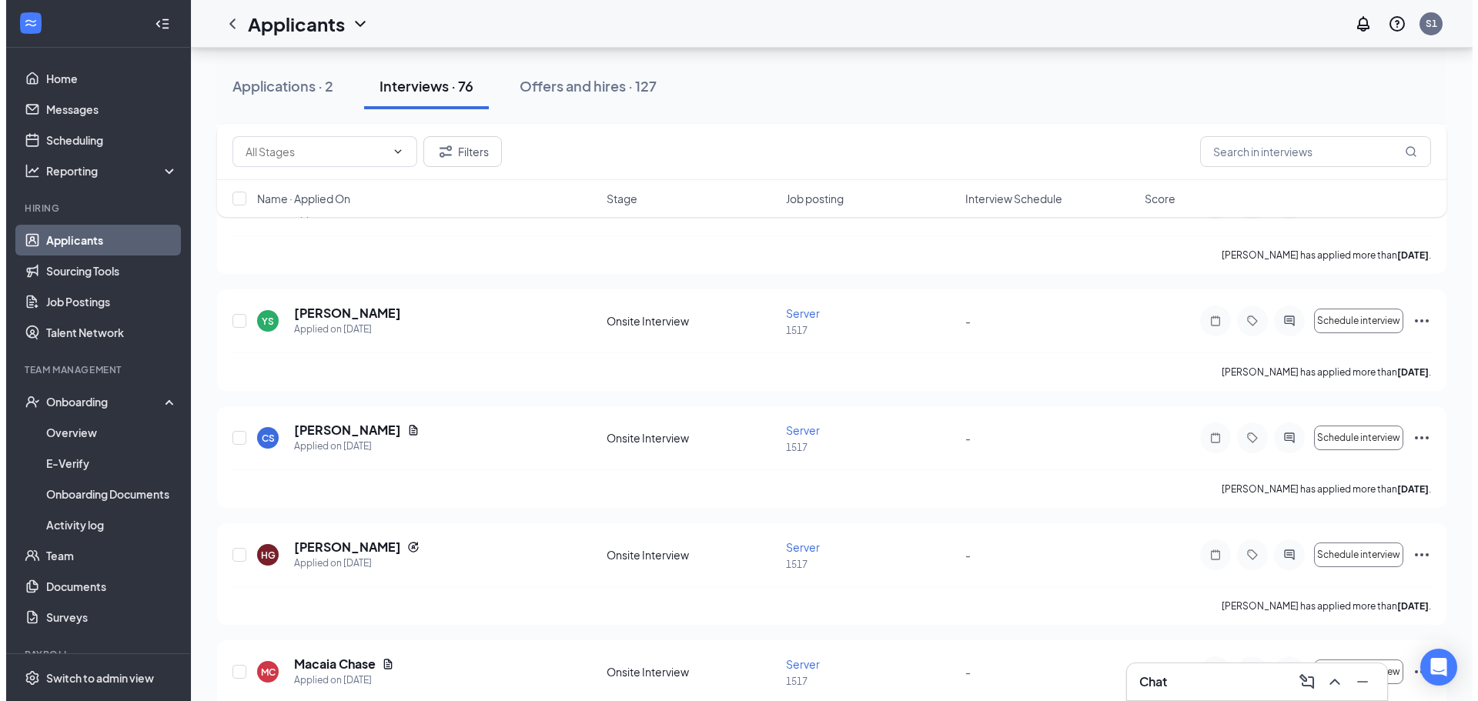
scroll to position [616, 0]
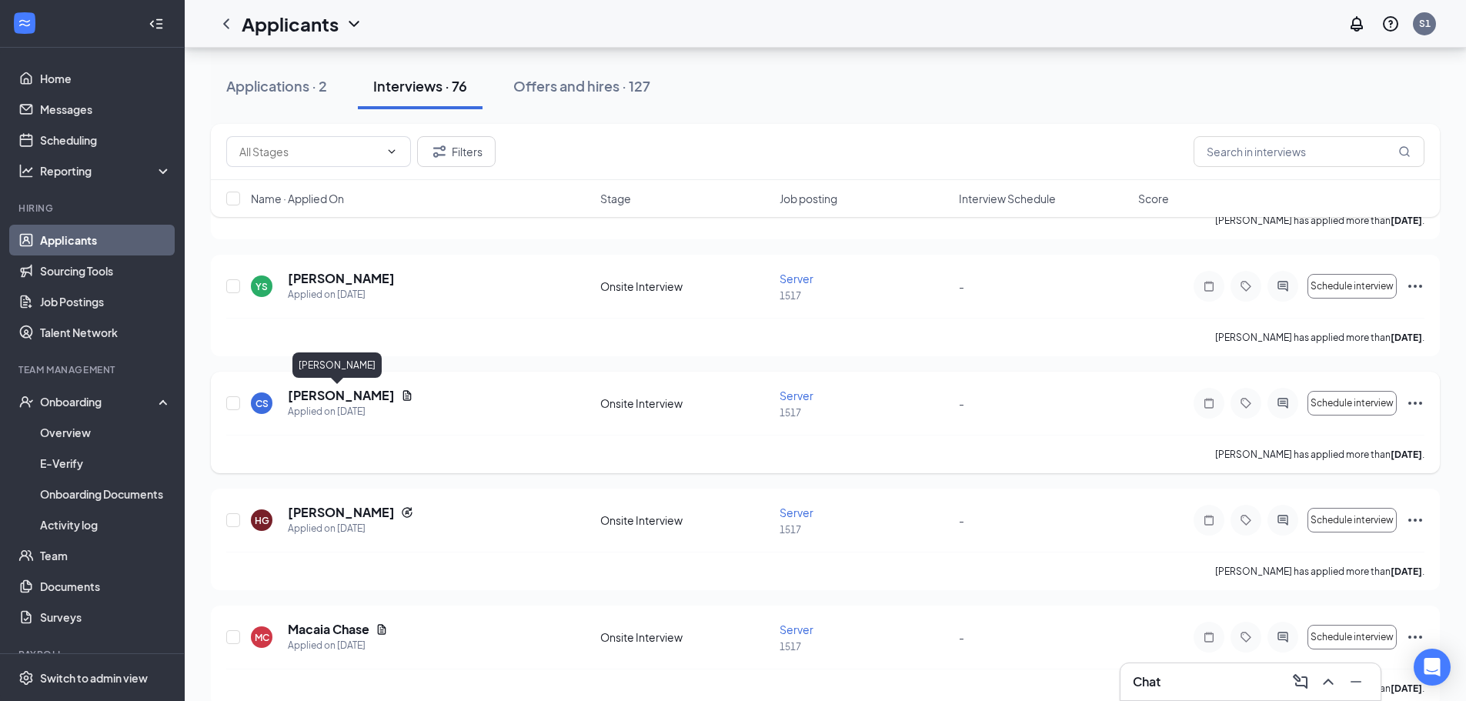
click at [335, 390] on h5 "[PERSON_NAME]" at bounding box center [341, 395] width 107 height 17
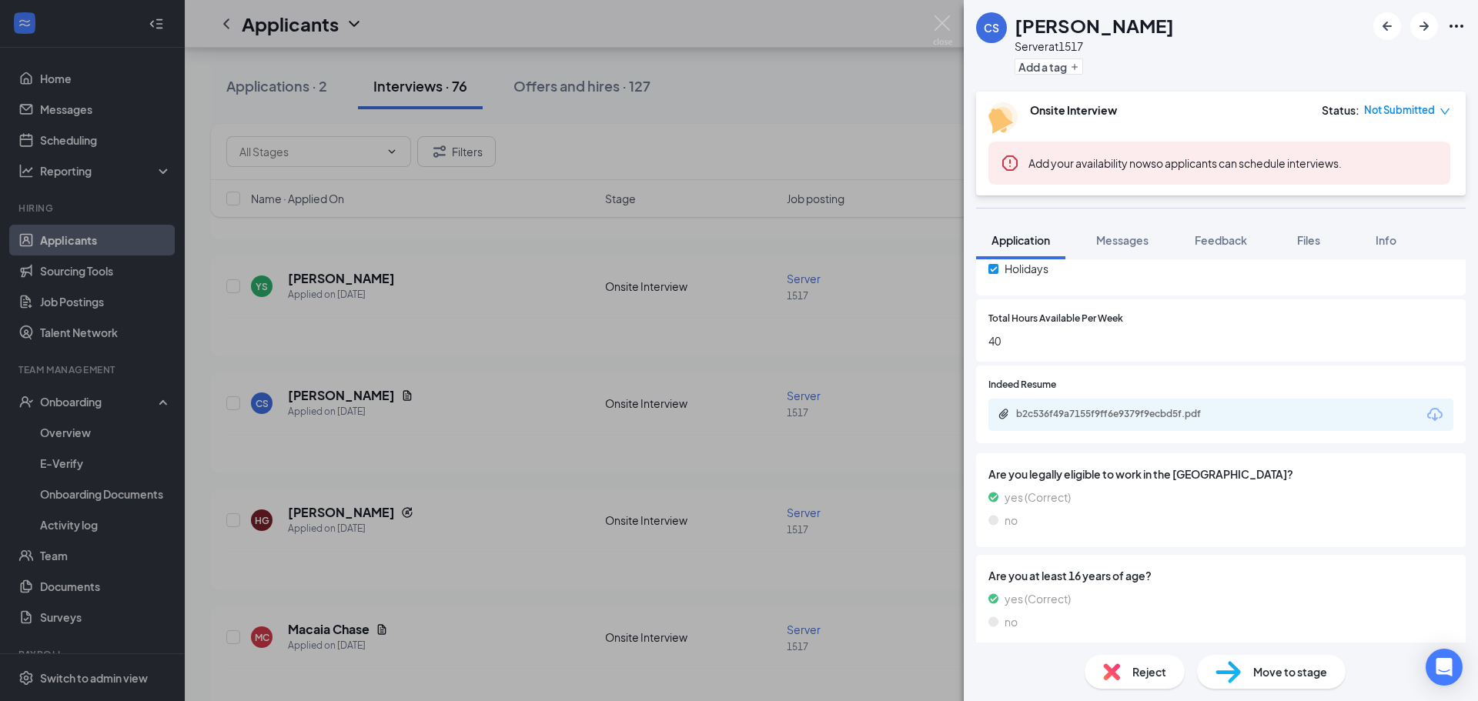
scroll to position [736, 0]
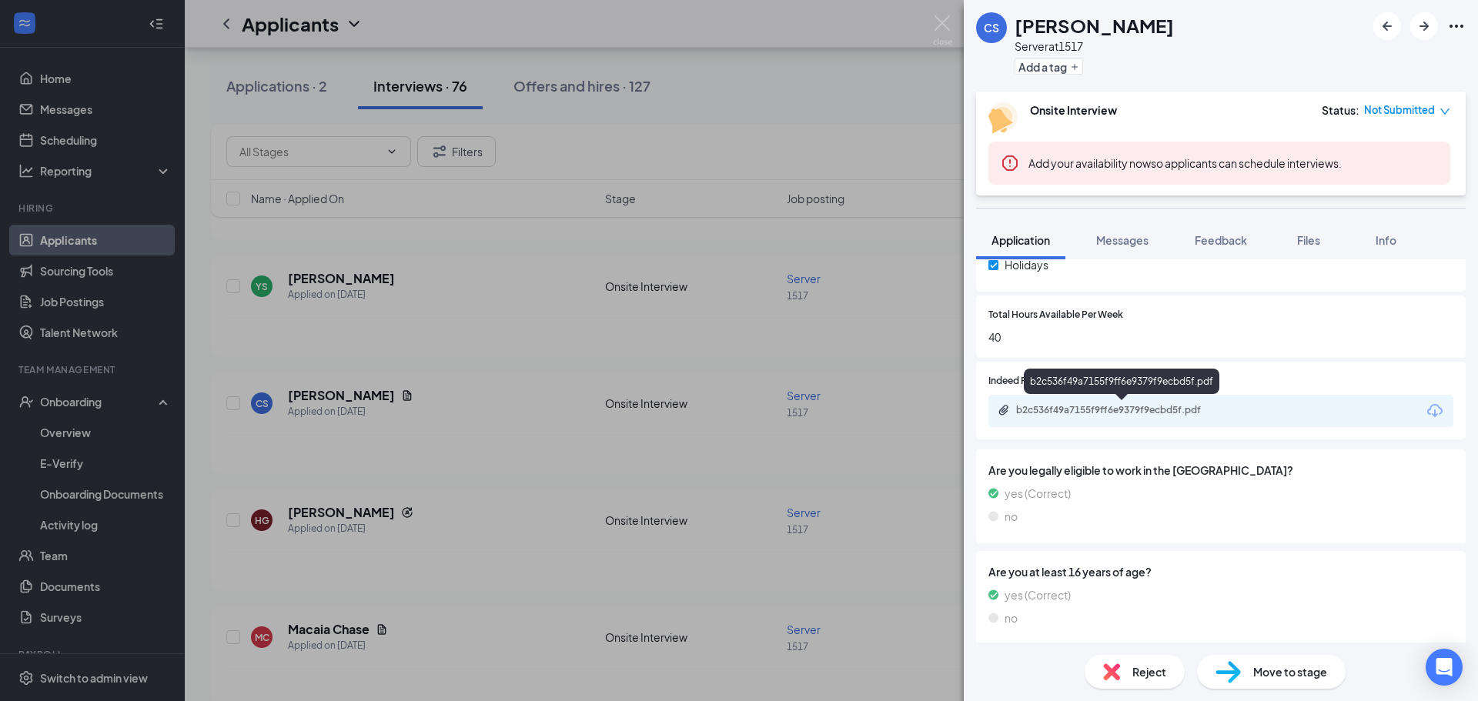
click at [1120, 414] on div "b2c536f49a7155f9ff6e9379f9ecbd5f.pdf" at bounding box center [1123, 410] width 215 height 12
click at [1114, 241] on span "Messages" at bounding box center [1122, 240] width 52 height 14
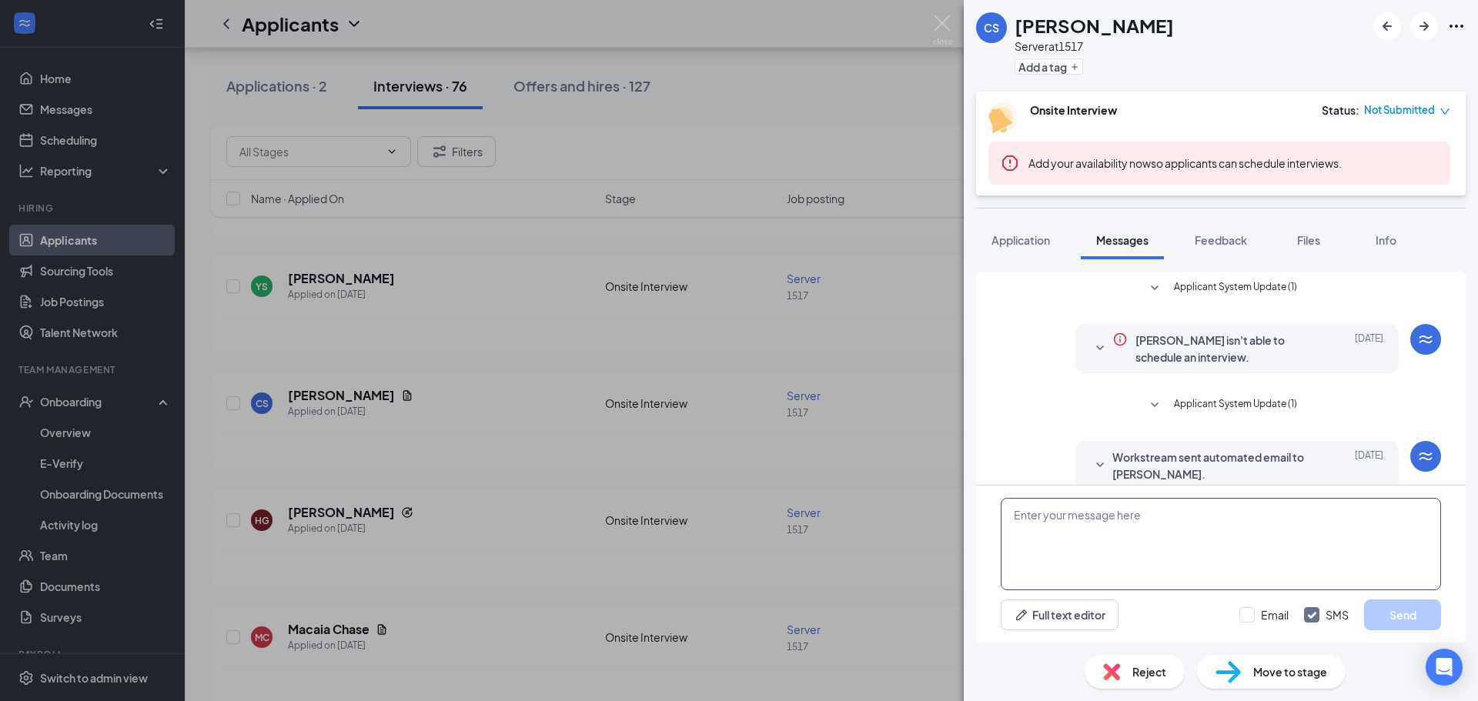
click at [1144, 519] on textarea at bounding box center [1220, 544] width 440 height 92
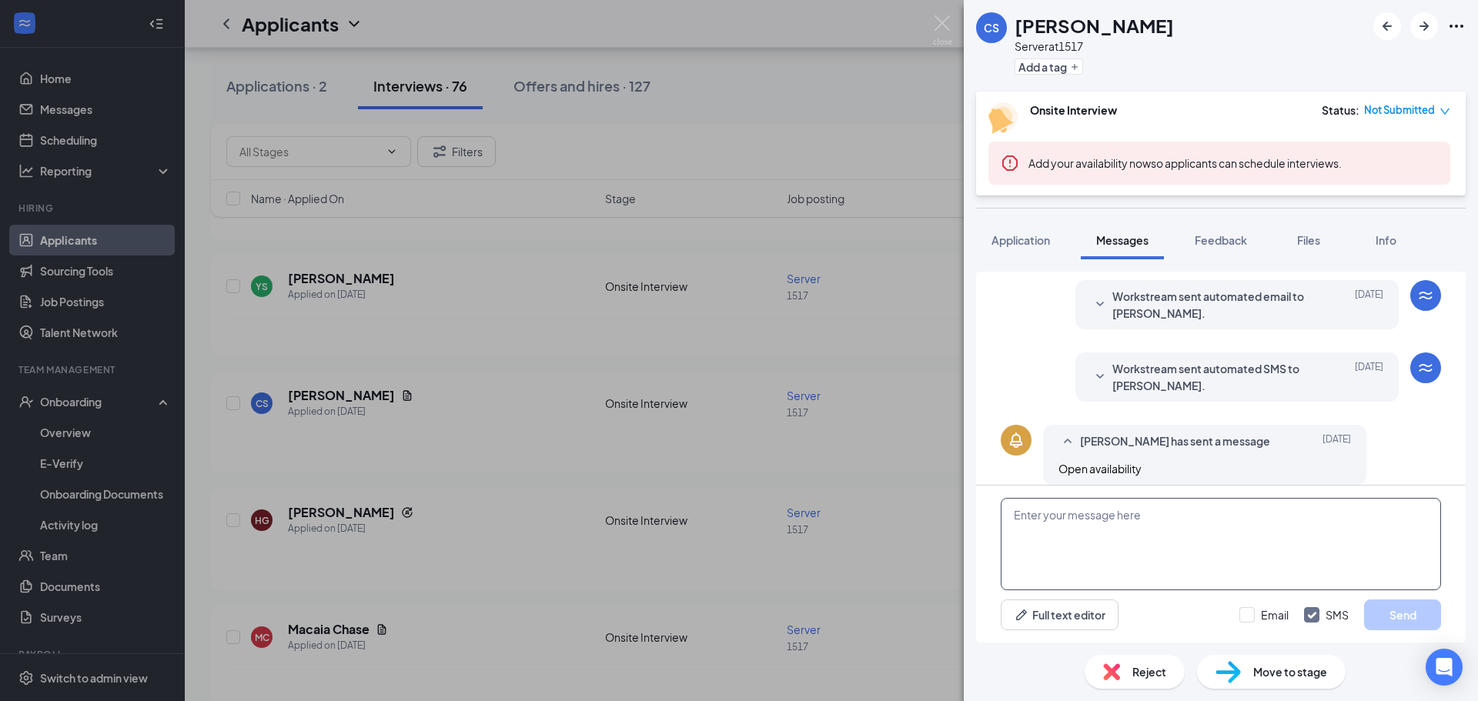
scroll to position [176, 0]
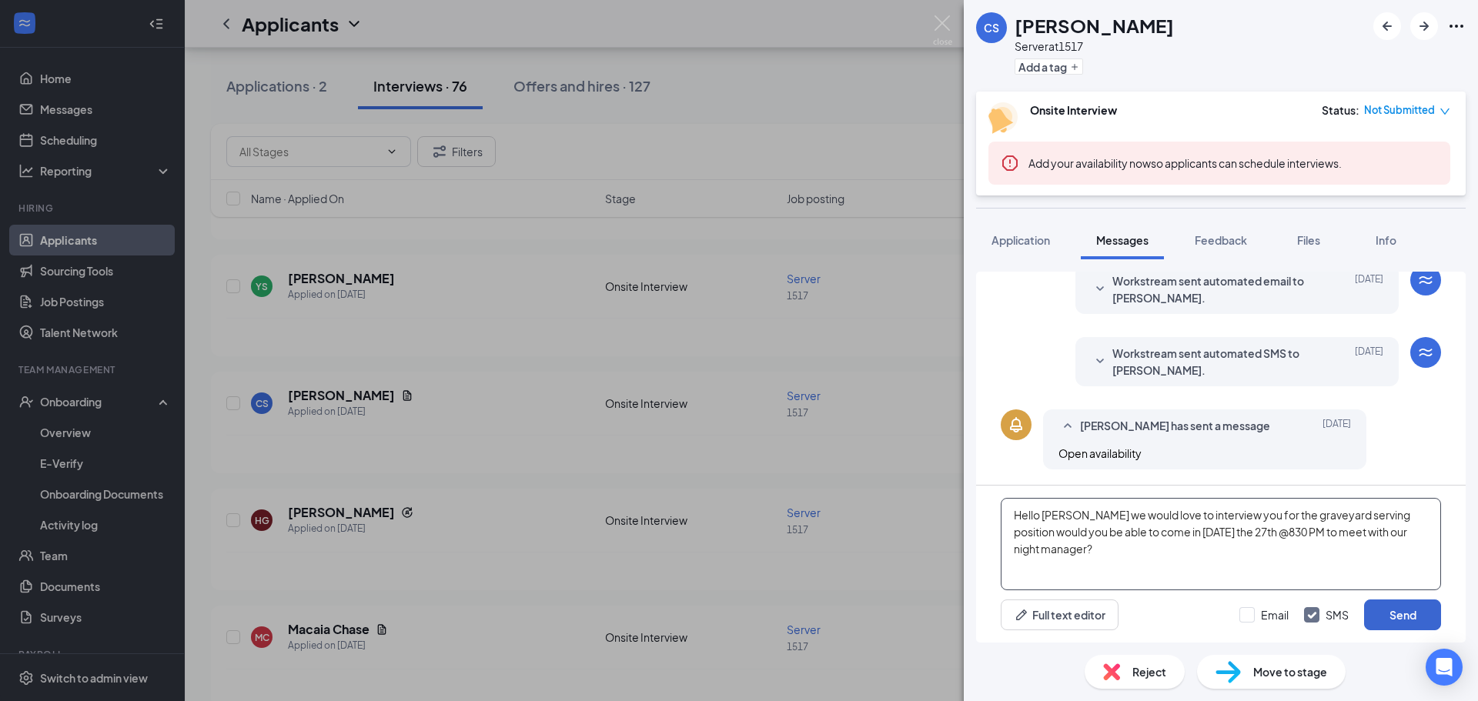
type textarea "Hello [PERSON_NAME] we would love to interview you for the graveyard serving po…"
click at [1395, 615] on button "Send" at bounding box center [1402, 615] width 77 height 31
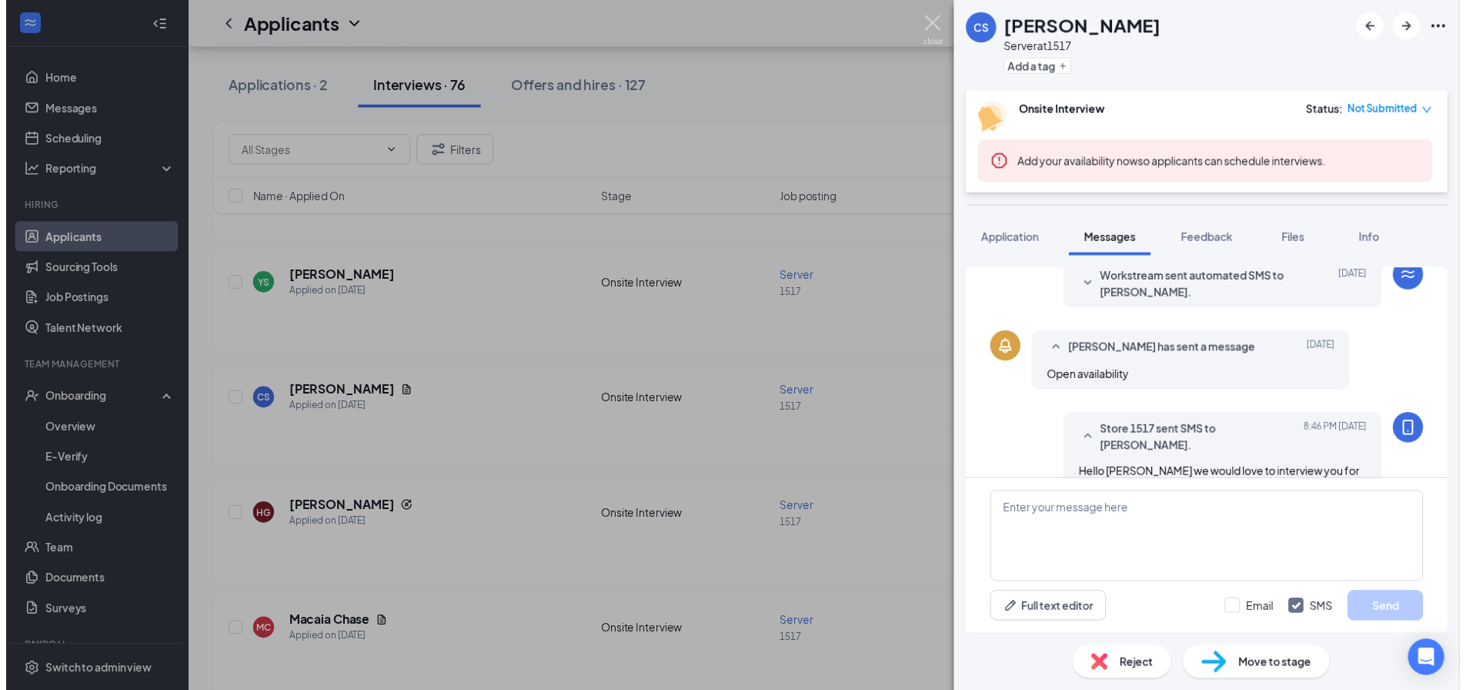
scroll to position [310, 0]
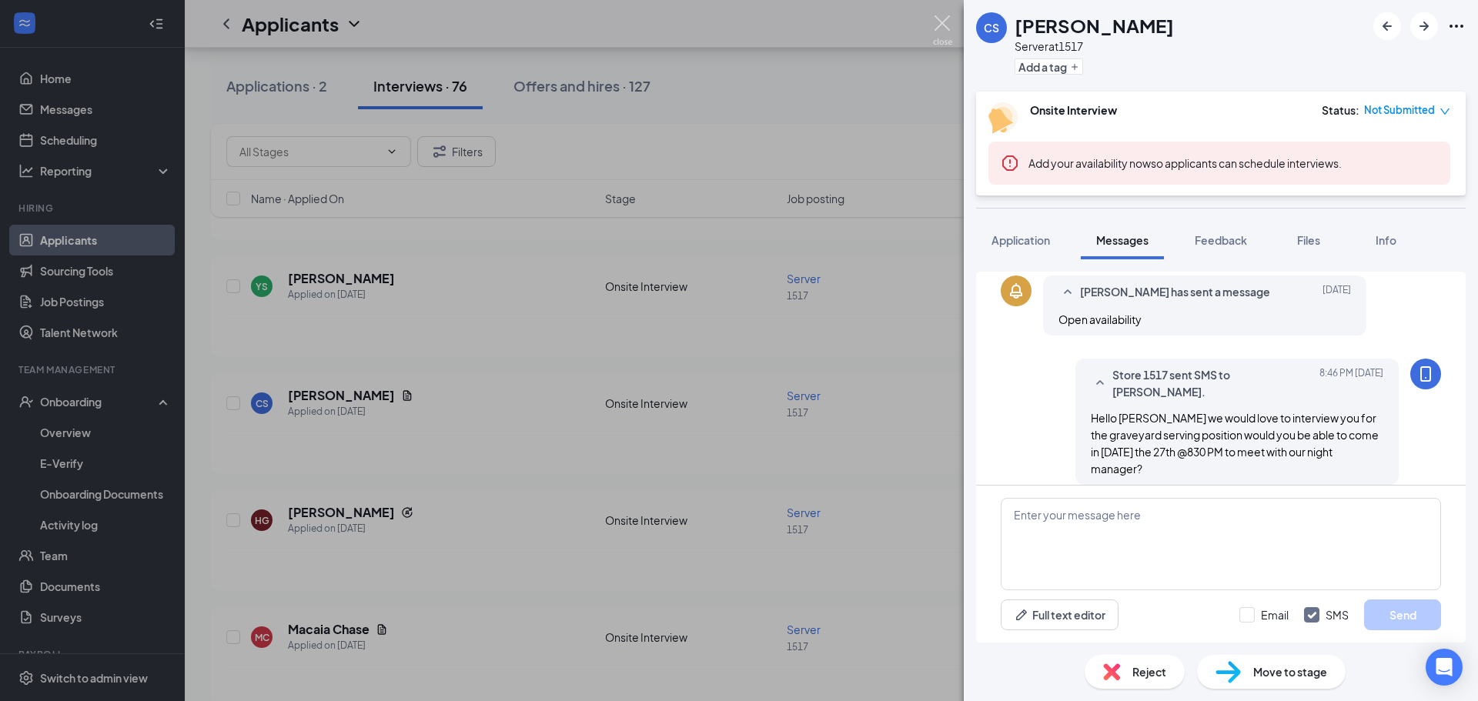
click at [934, 33] on img at bounding box center [942, 30] width 19 height 30
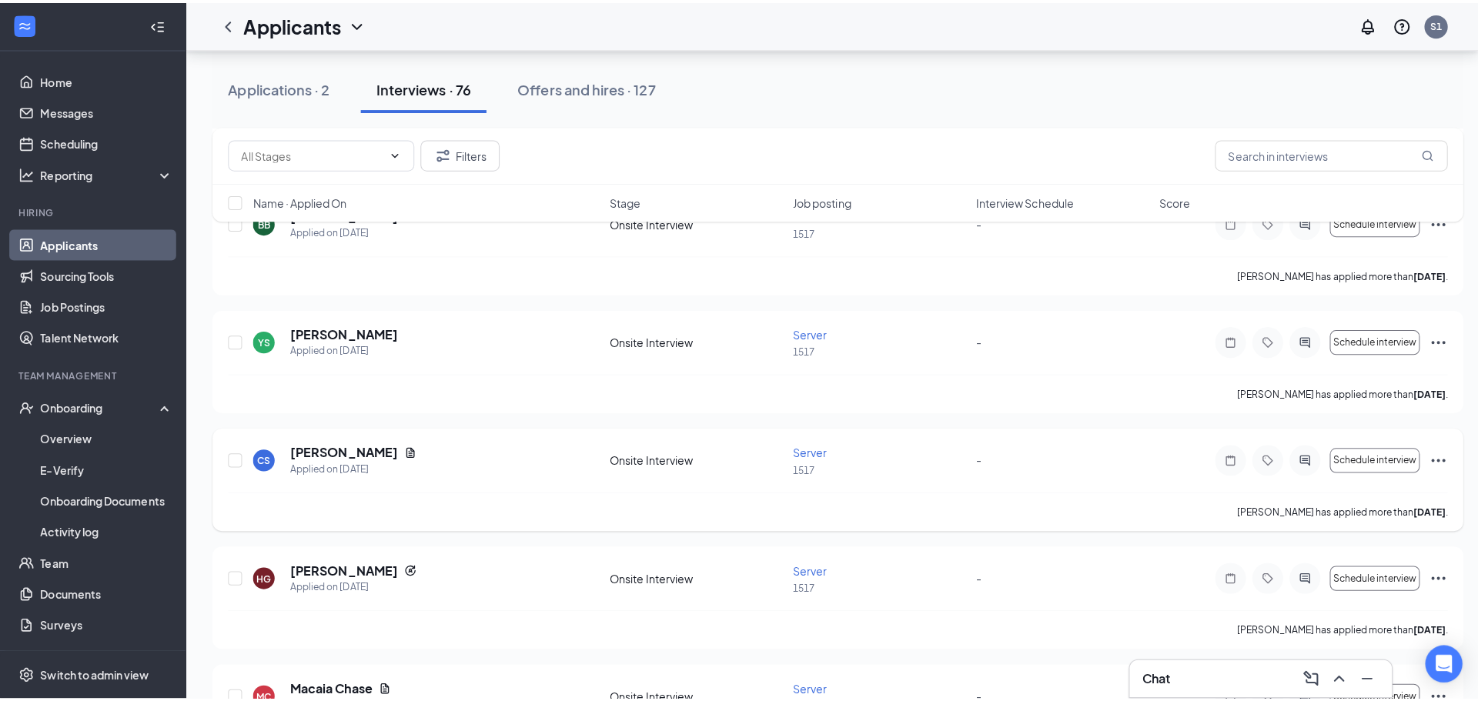
scroll to position [539, 0]
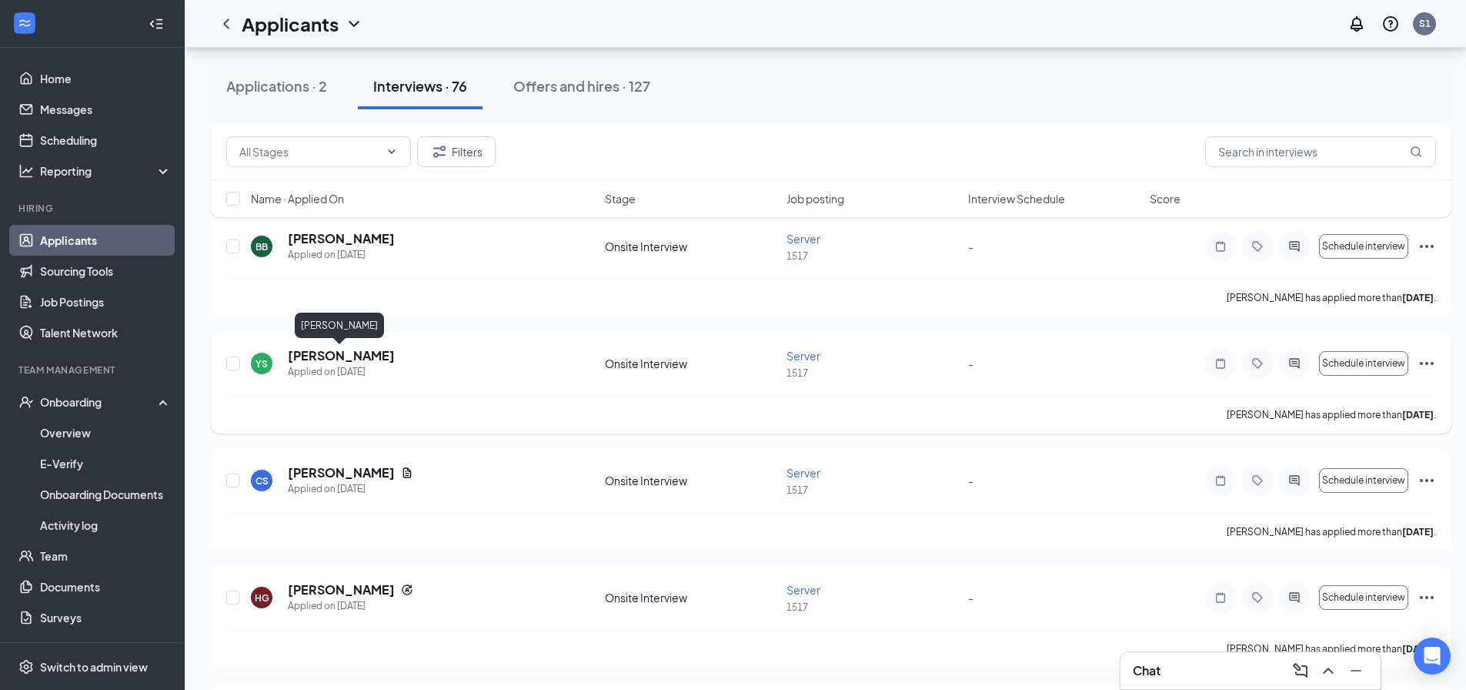
click at [372, 356] on h5 "[PERSON_NAME]" at bounding box center [341, 355] width 107 height 17
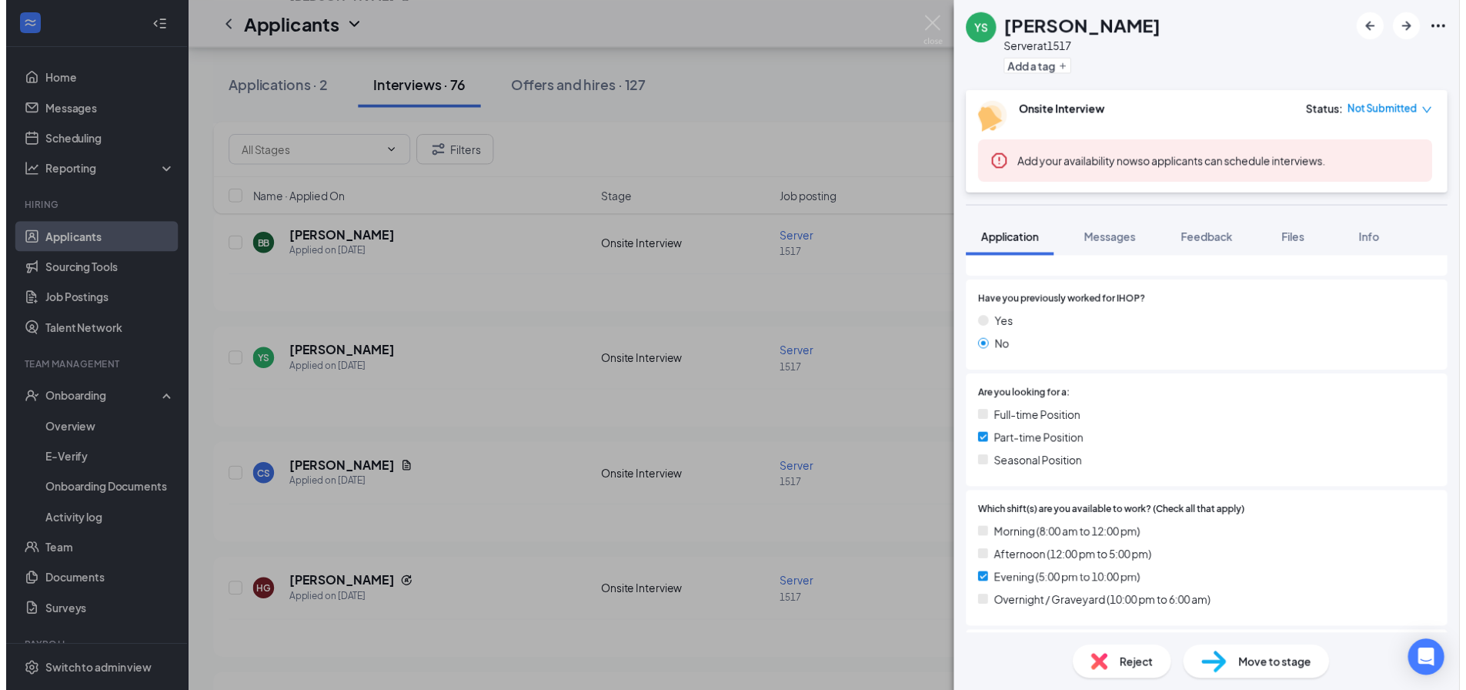
scroll to position [385, 0]
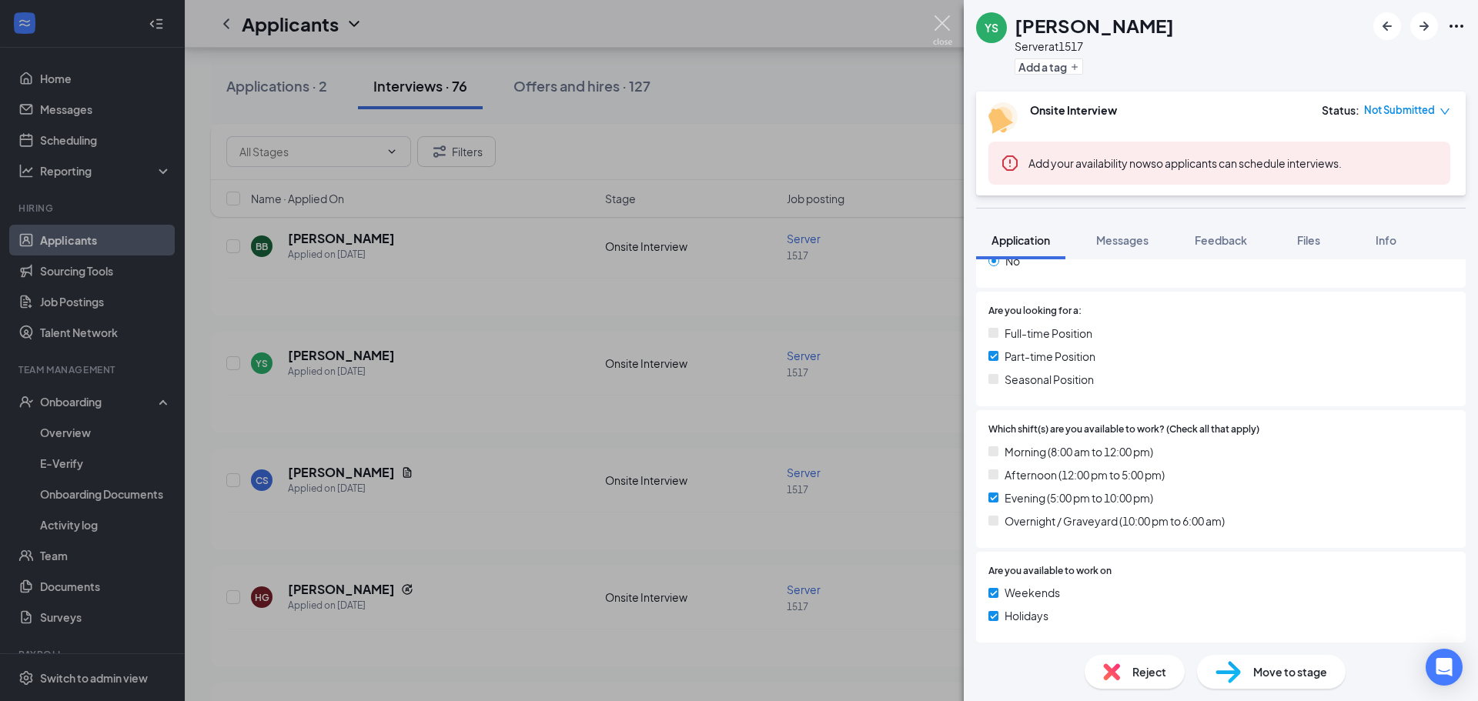
click at [943, 26] on img at bounding box center [942, 30] width 19 height 30
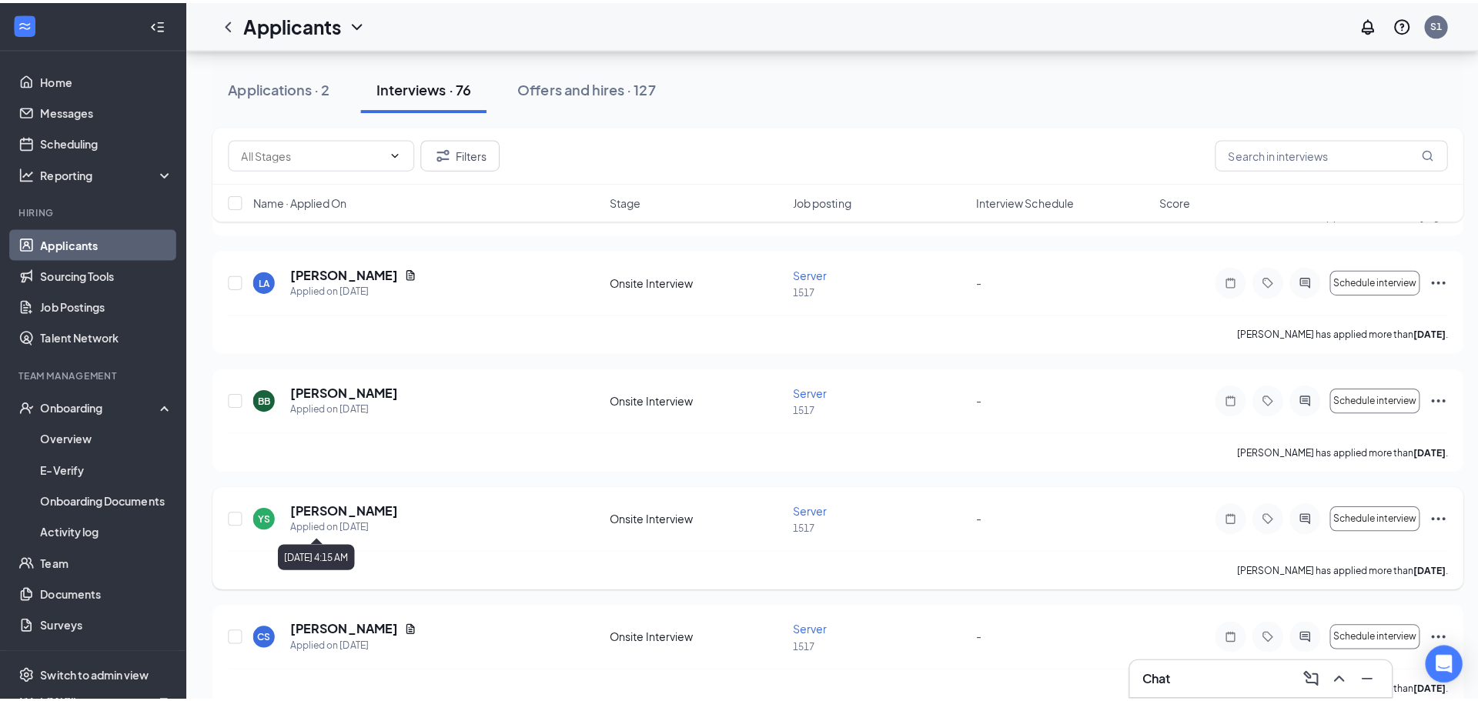
scroll to position [385, 0]
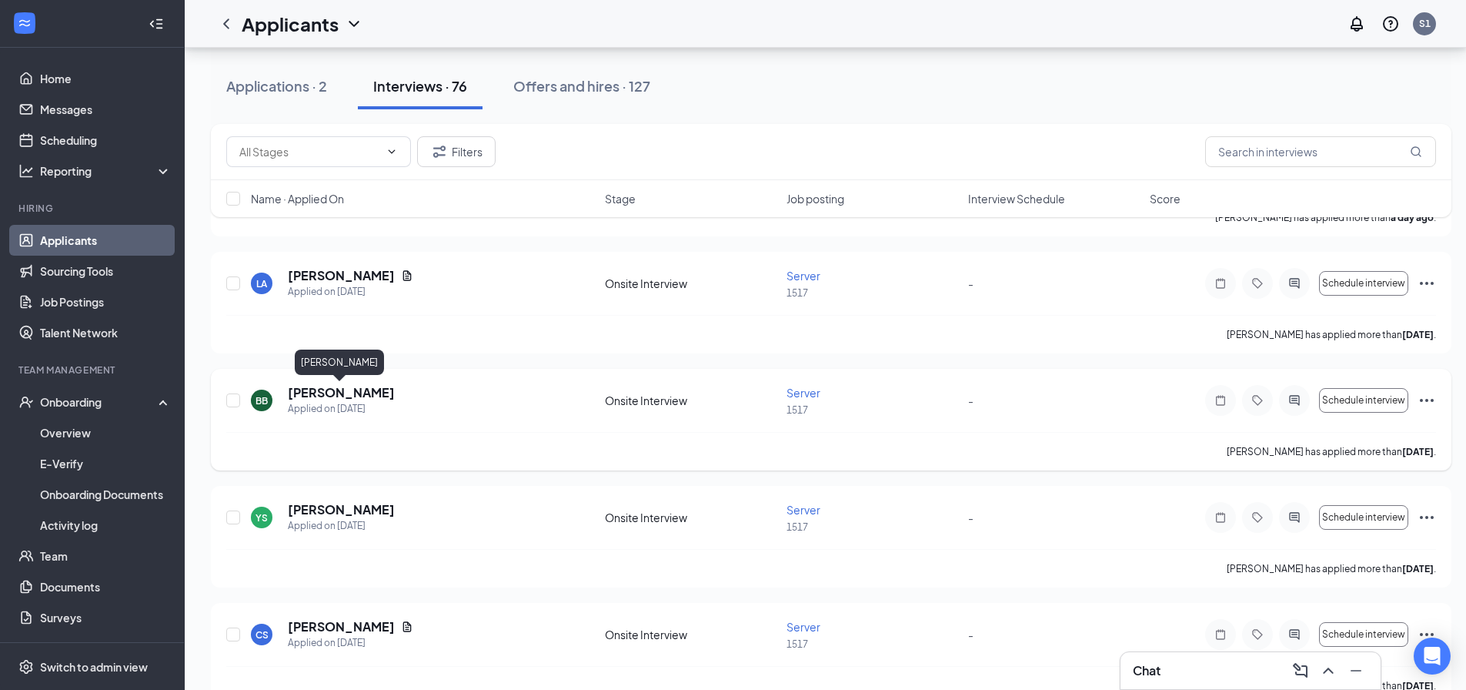
click at [372, 393] on h5 "[PERSON_NAME]" at bounding box center [341, 392] width 107 height 17
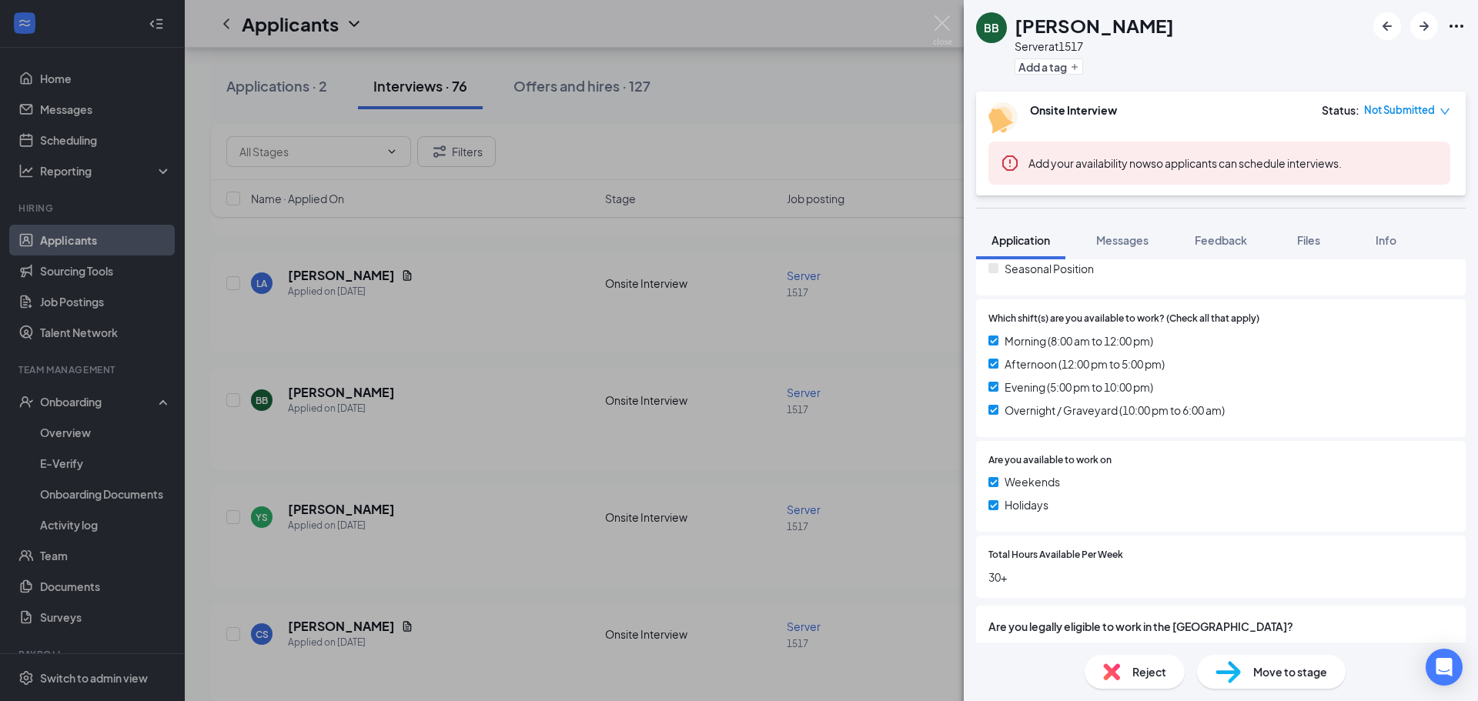
scroll to position [701, 0]
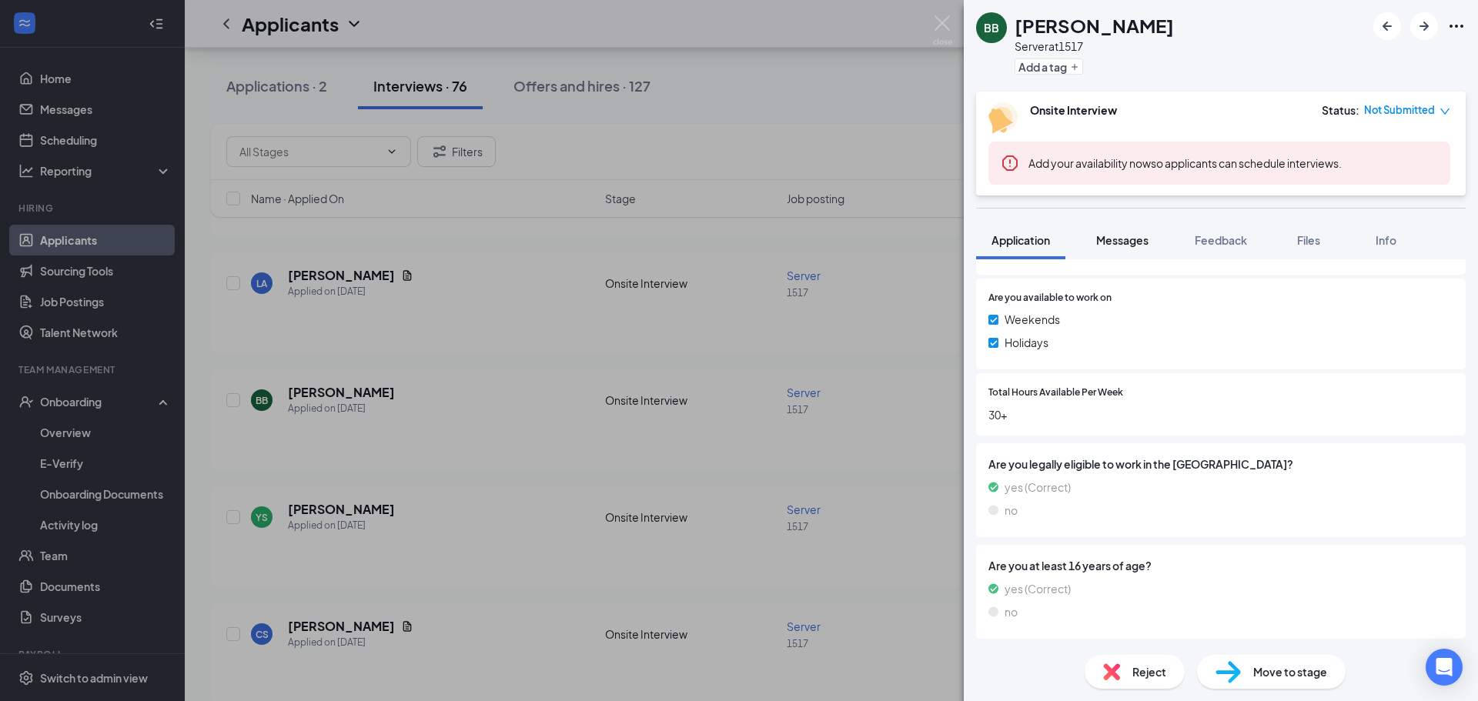
click at [1106, 251] on button "Messages" at bounding box center [1121, 240] width 83 height 38
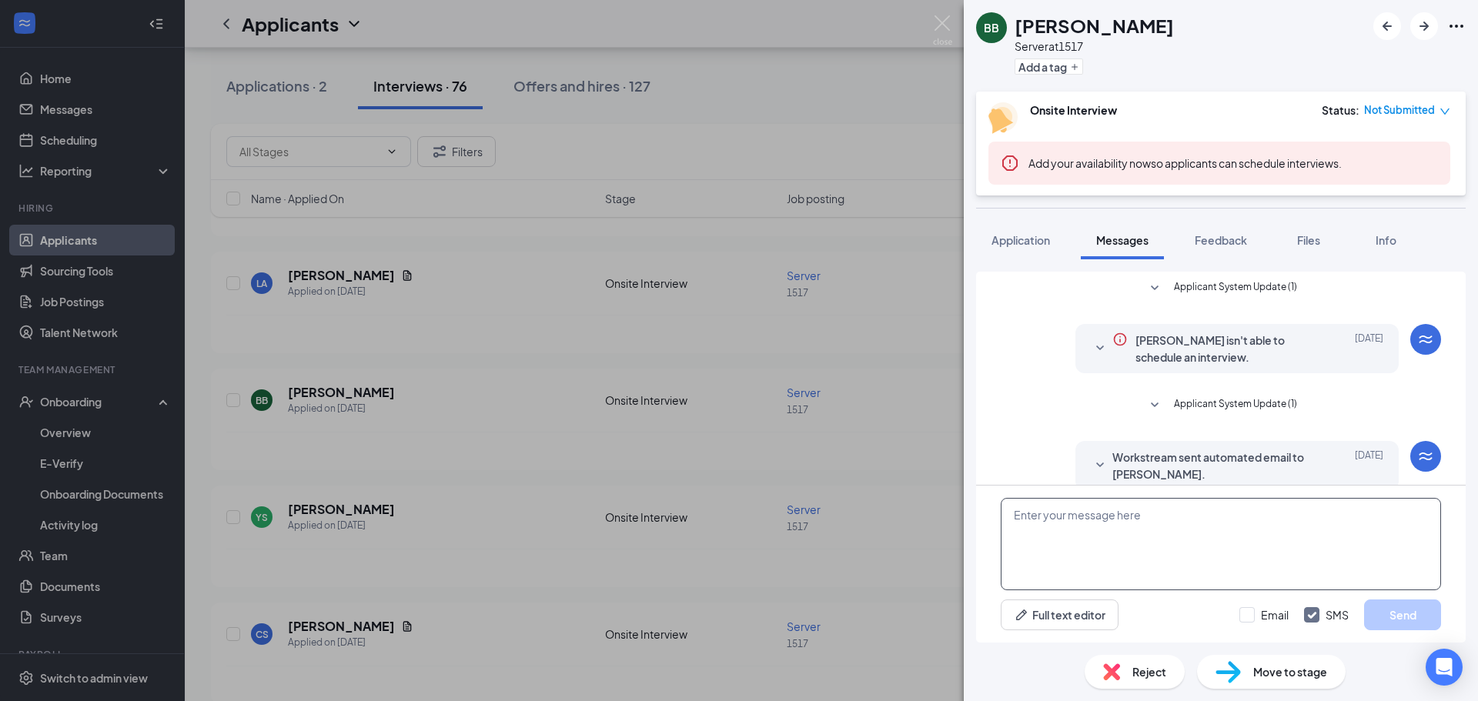
click at [1161, 524] on textarea at bounding box center [1220, 544] width 440 height 92
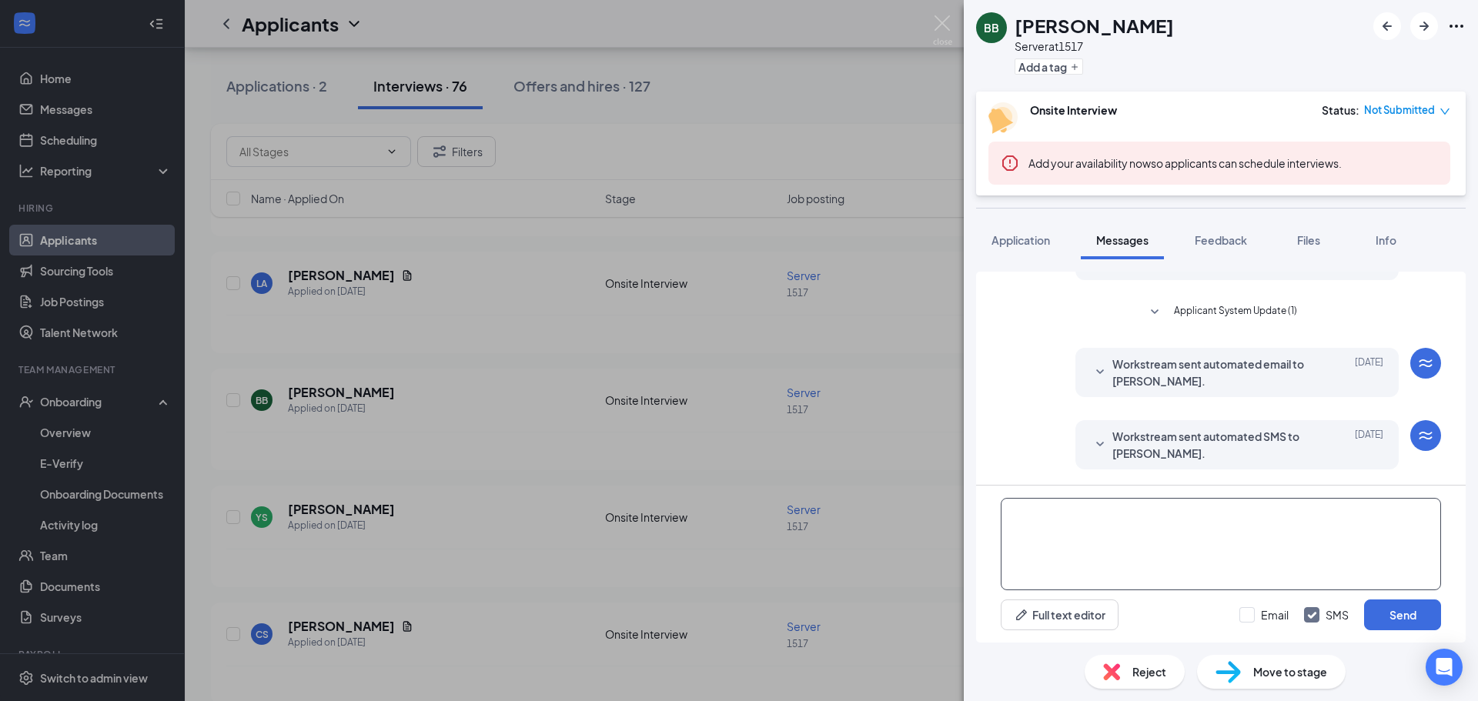
type textarea "="
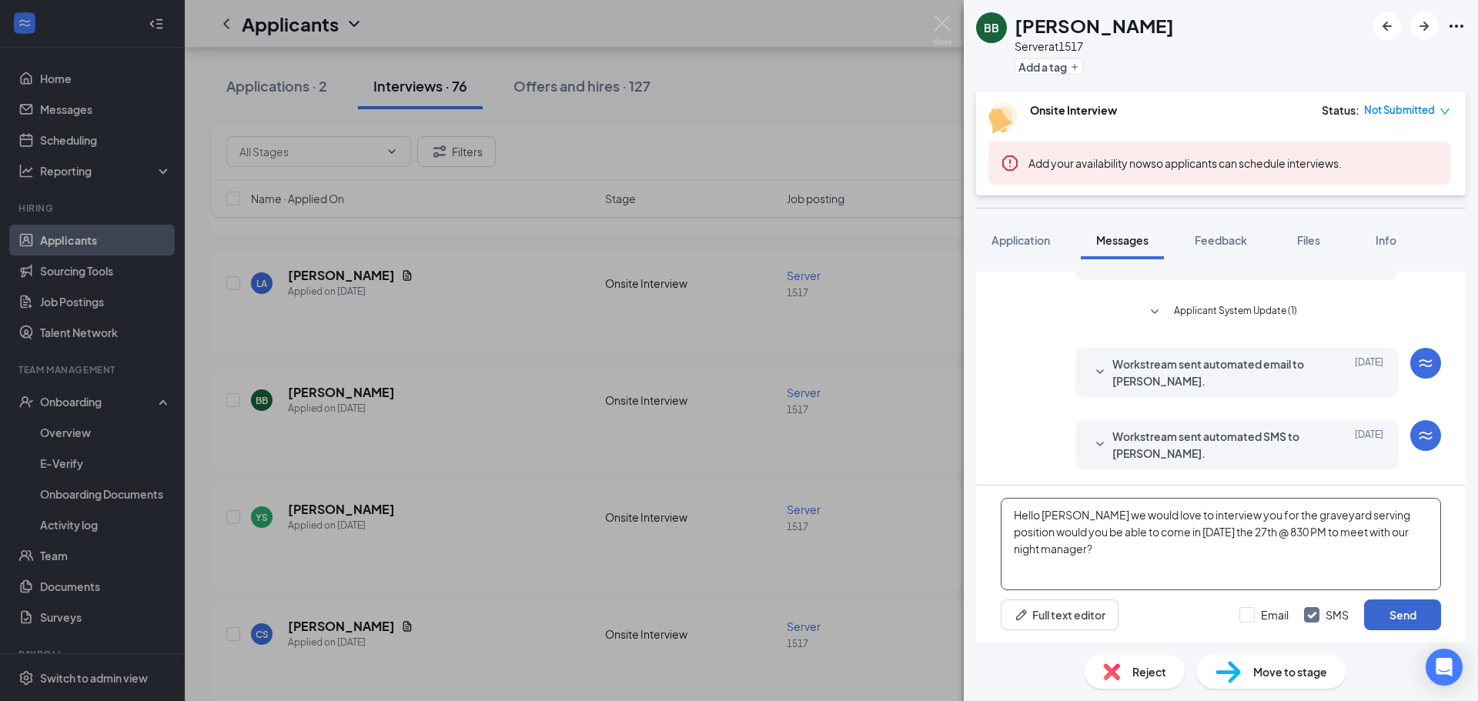
type textarea "Hello [PERSON_NAME] we would love to interview you for the graveyard serving po…"
click at [1411, 610] on button "Send" at bounding box center [1402, 615] width 77 height 31
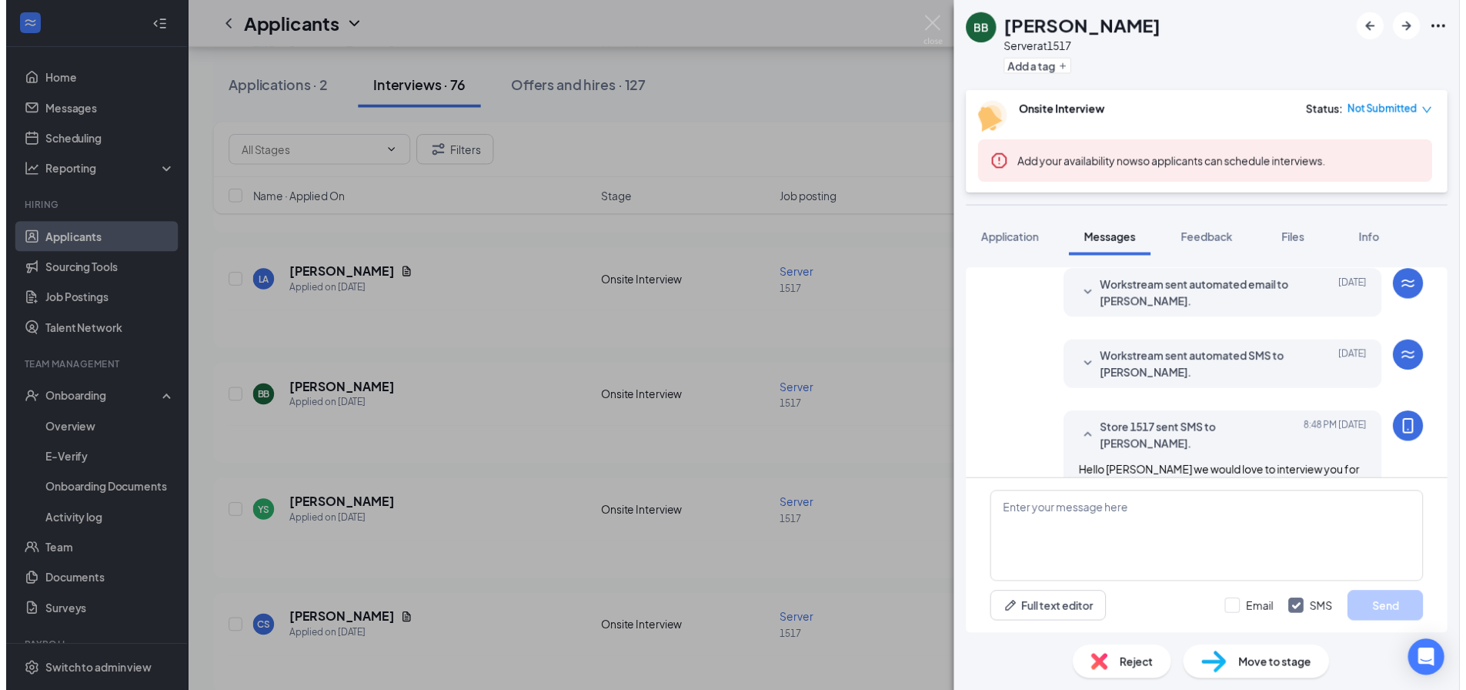
scroll to position [242, 0]
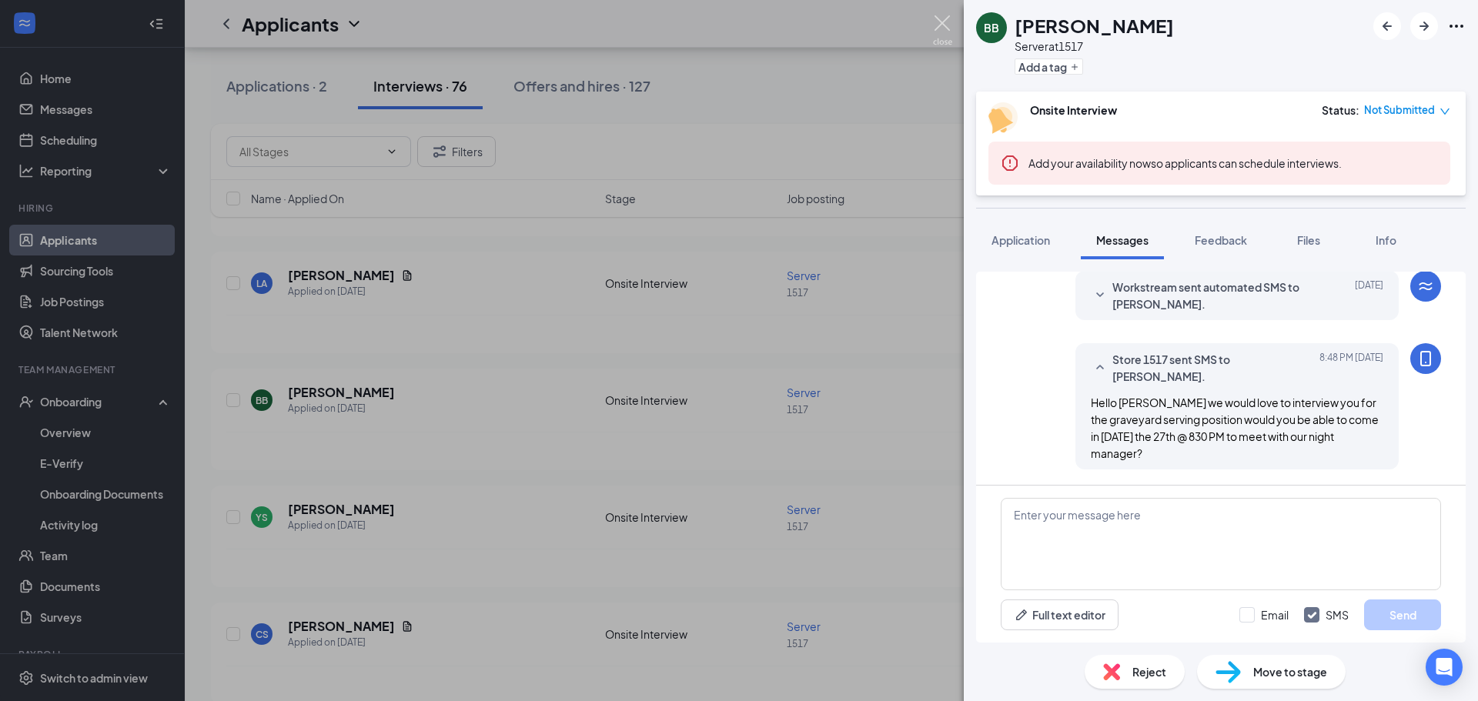
click at [935, 16] on img at bounding box center [942, 30] width 19 height 30
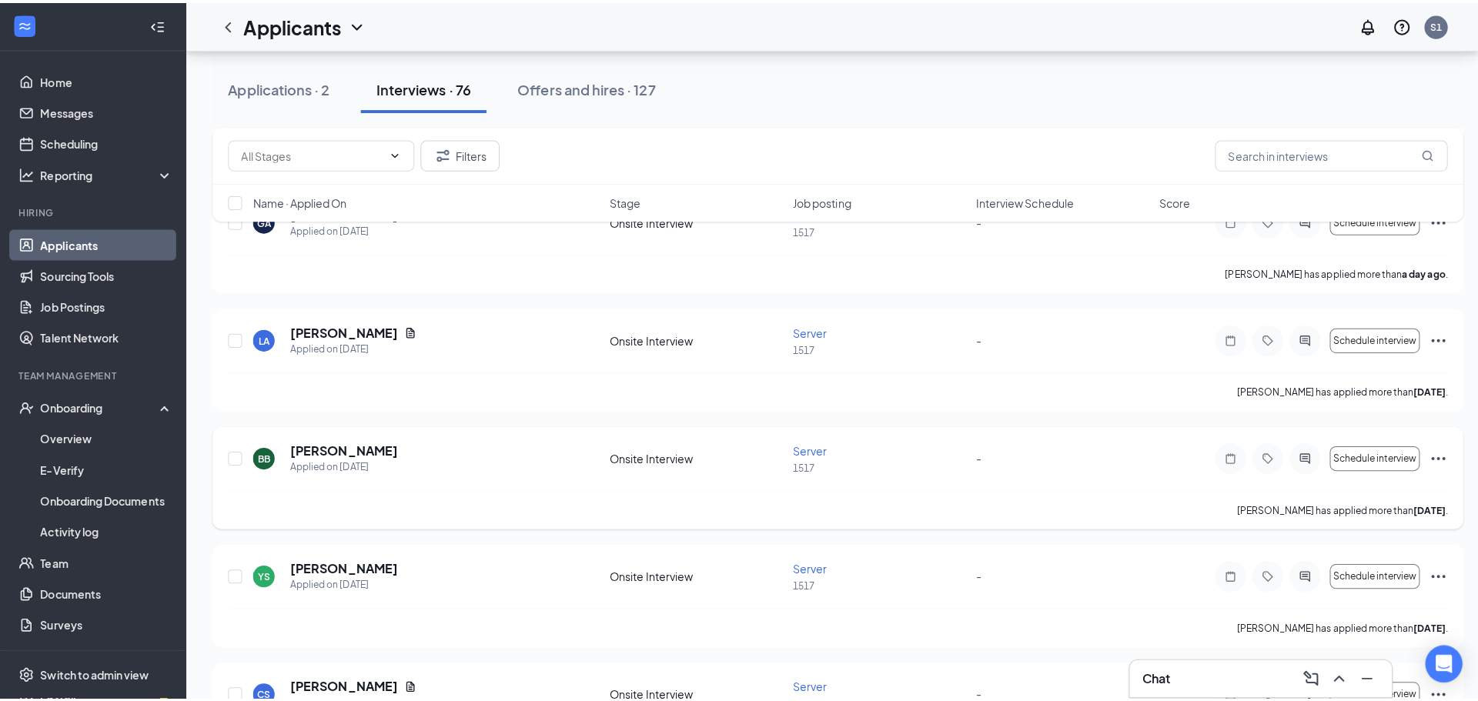
scroll to position [308, 0]
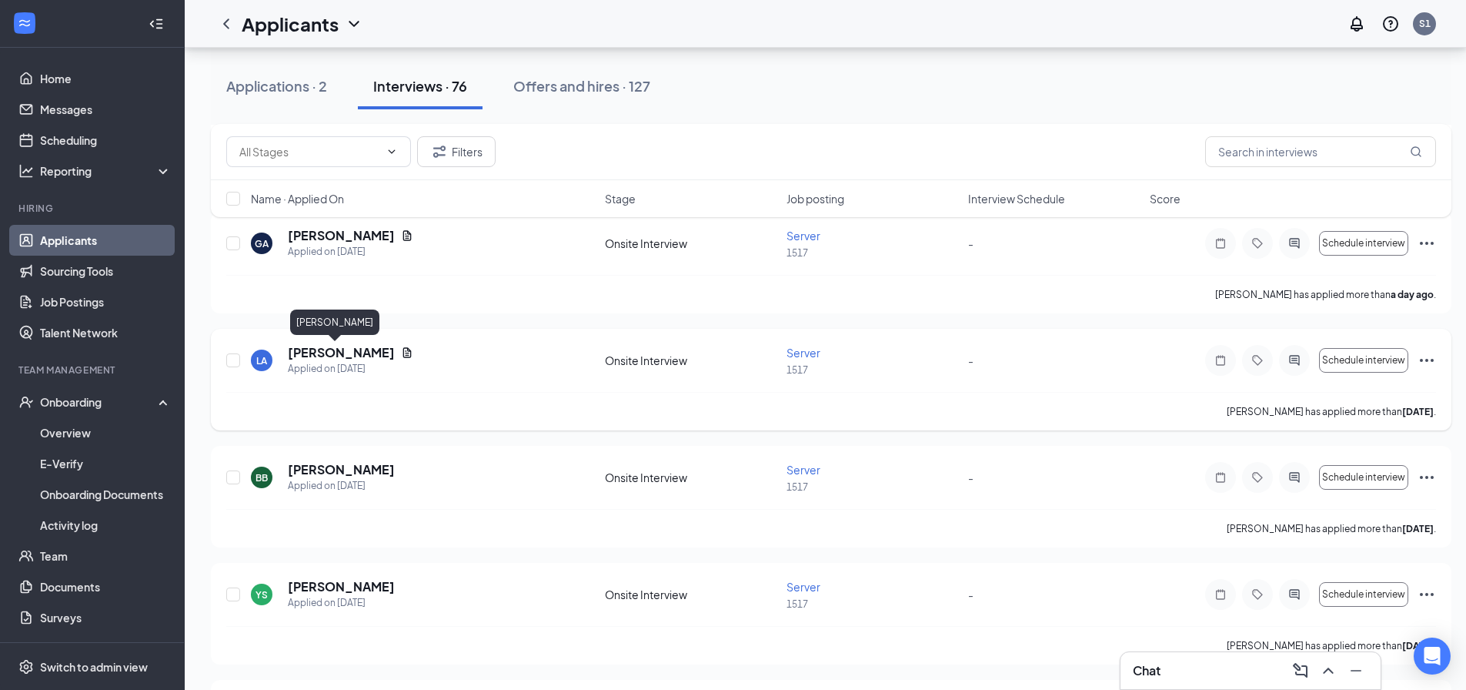
click at [334, 348] on h5 "[PERSON_NAME]" at bounding box center [341, 352] width 107 height 17
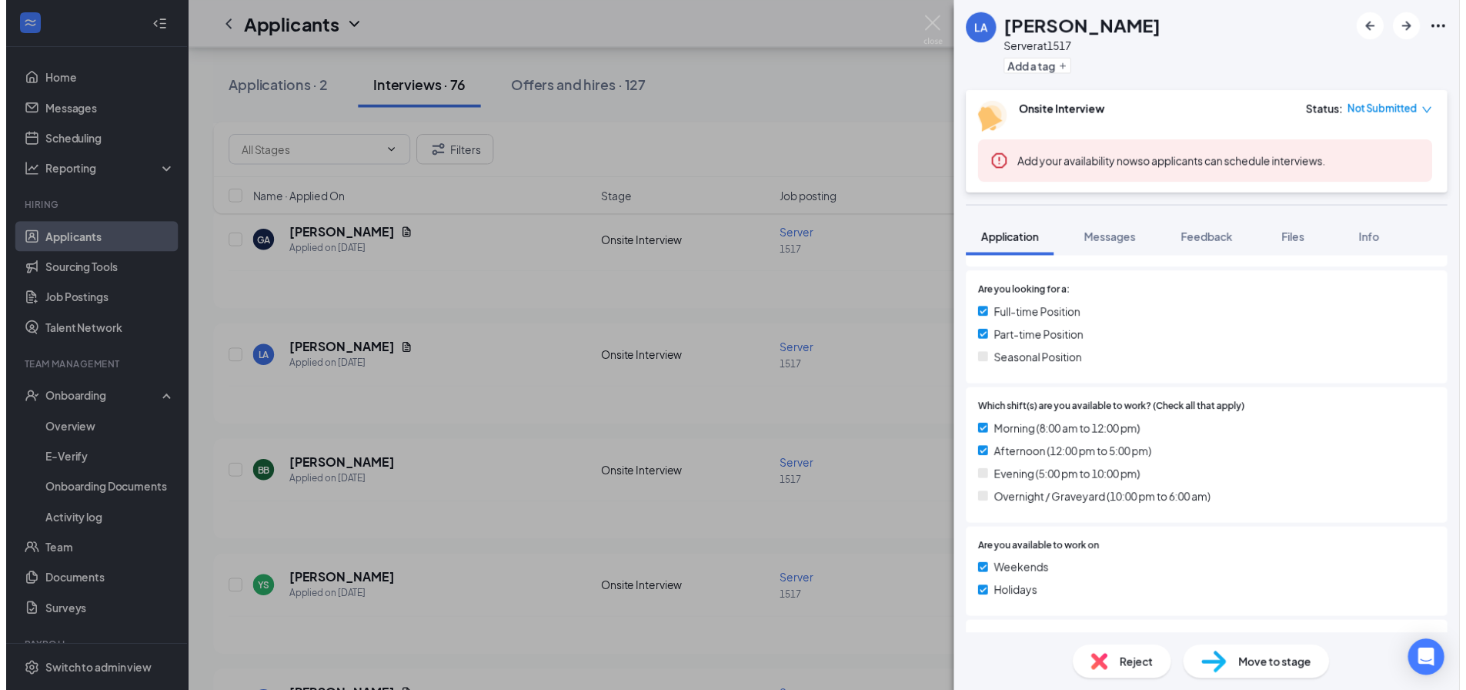
scroll to position [539, 0]
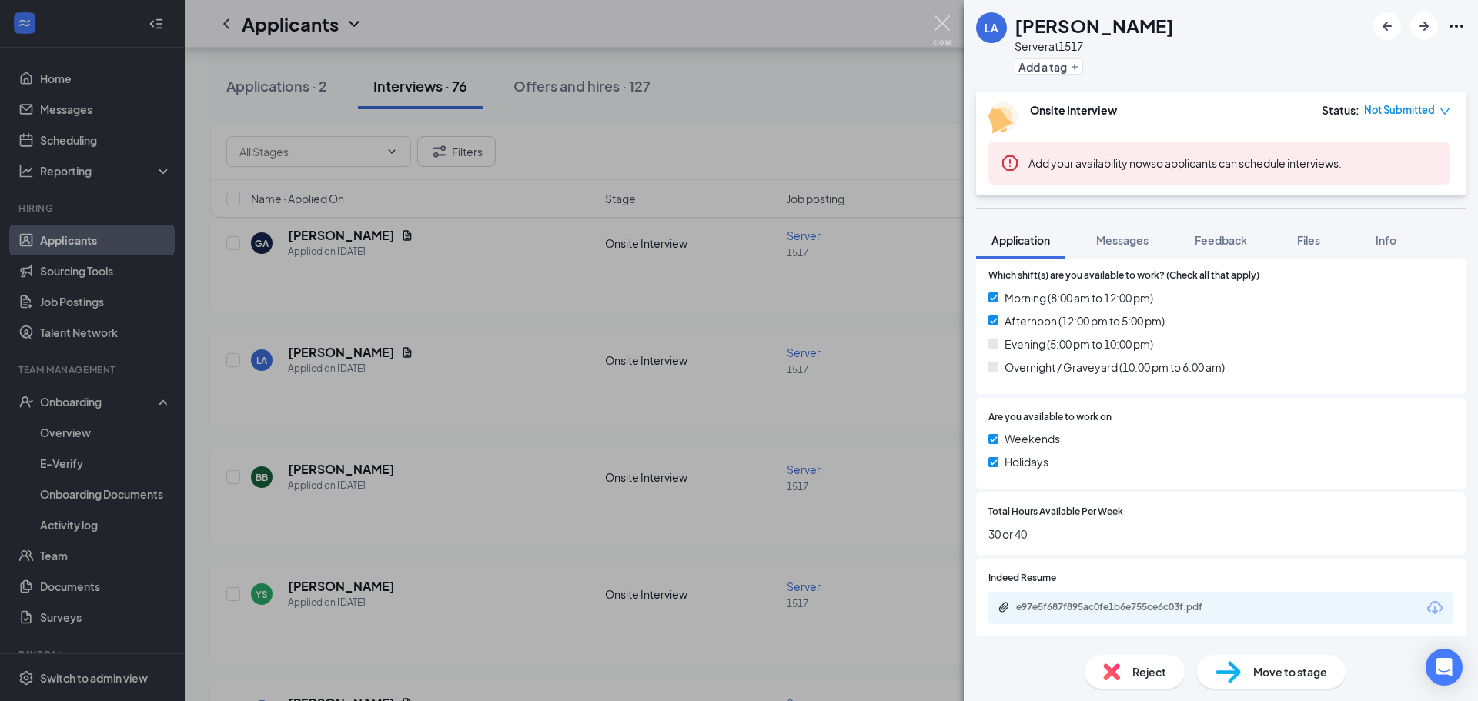
click at [947, 25] on img at bounding box center [942, 30] width 19 height 30
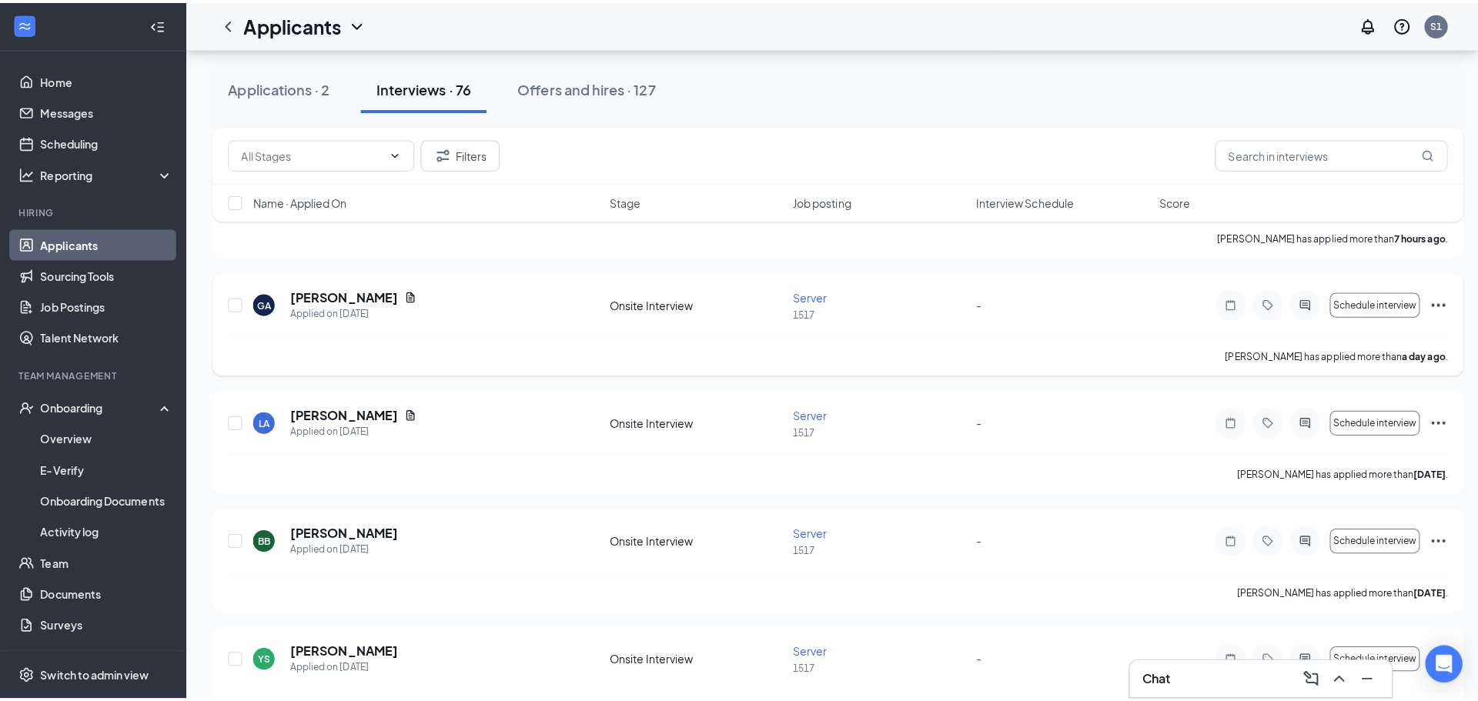
scroll to position [77, 0]
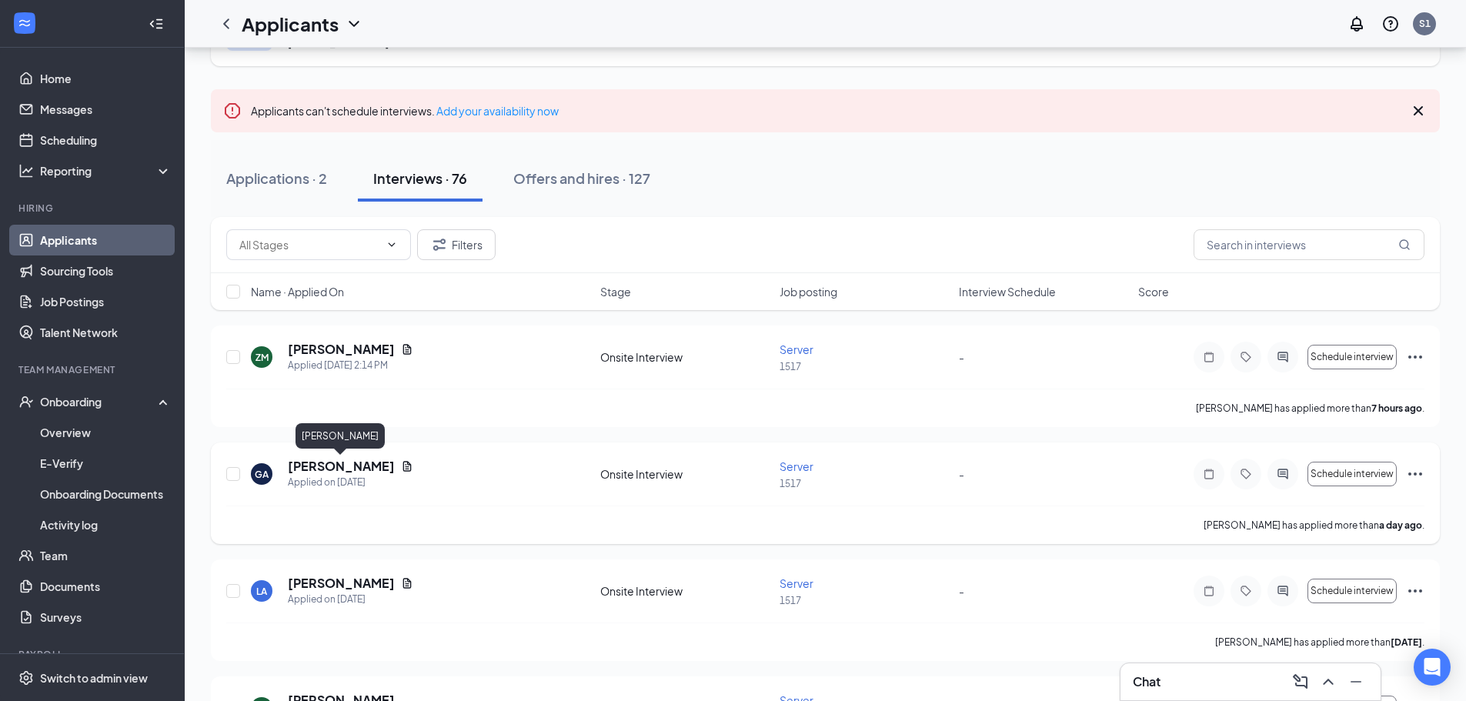
click at [369, 469] on h5 "[PERSON_NAME]" at bounding box center [341, 466] width 107 height 17
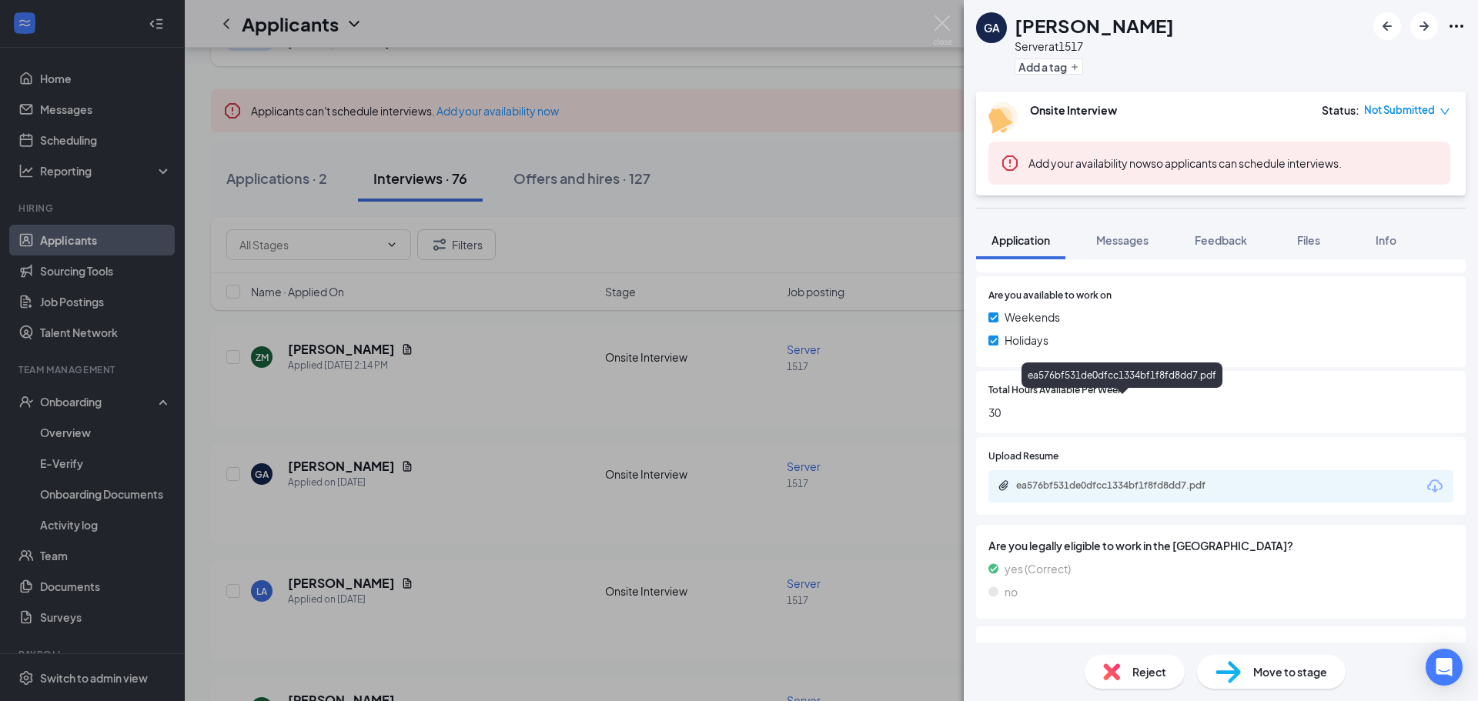
scroll to position [742, 0]
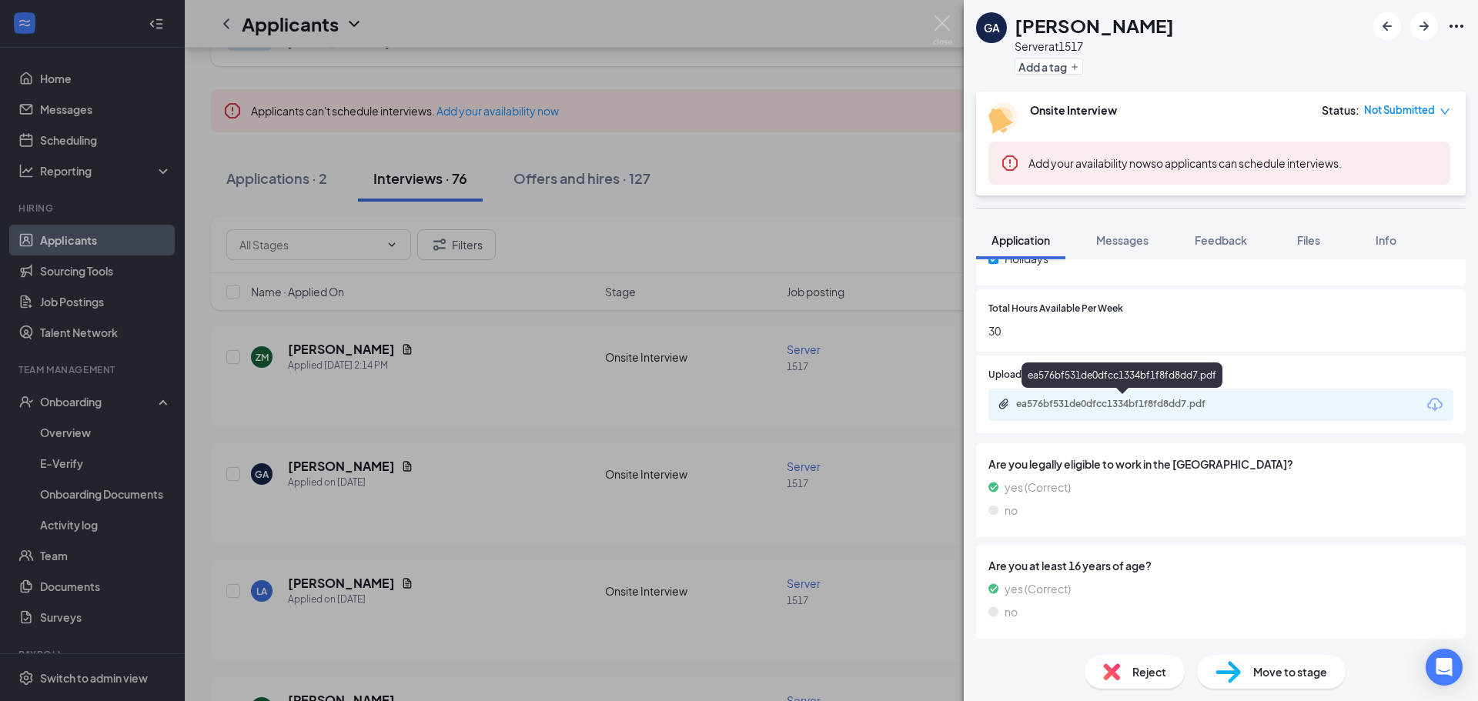
click at [1071, 402] on div "ea576bf531de0dfcc1334bf1f8fd8dd7.pdf" at bounding box center [1123, 404] width 215 height 12
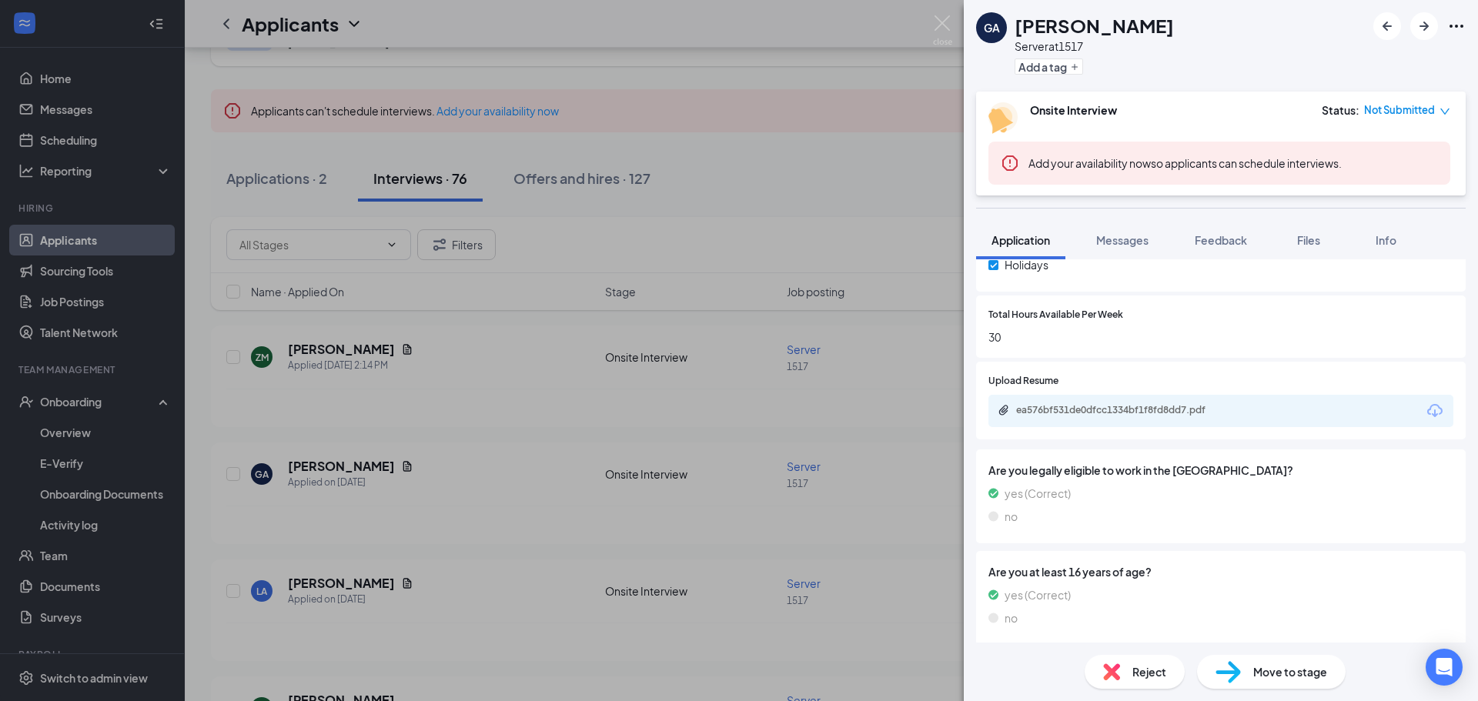
click at [937, 24] on img at bounding box center [942, 30] width 19 height 30
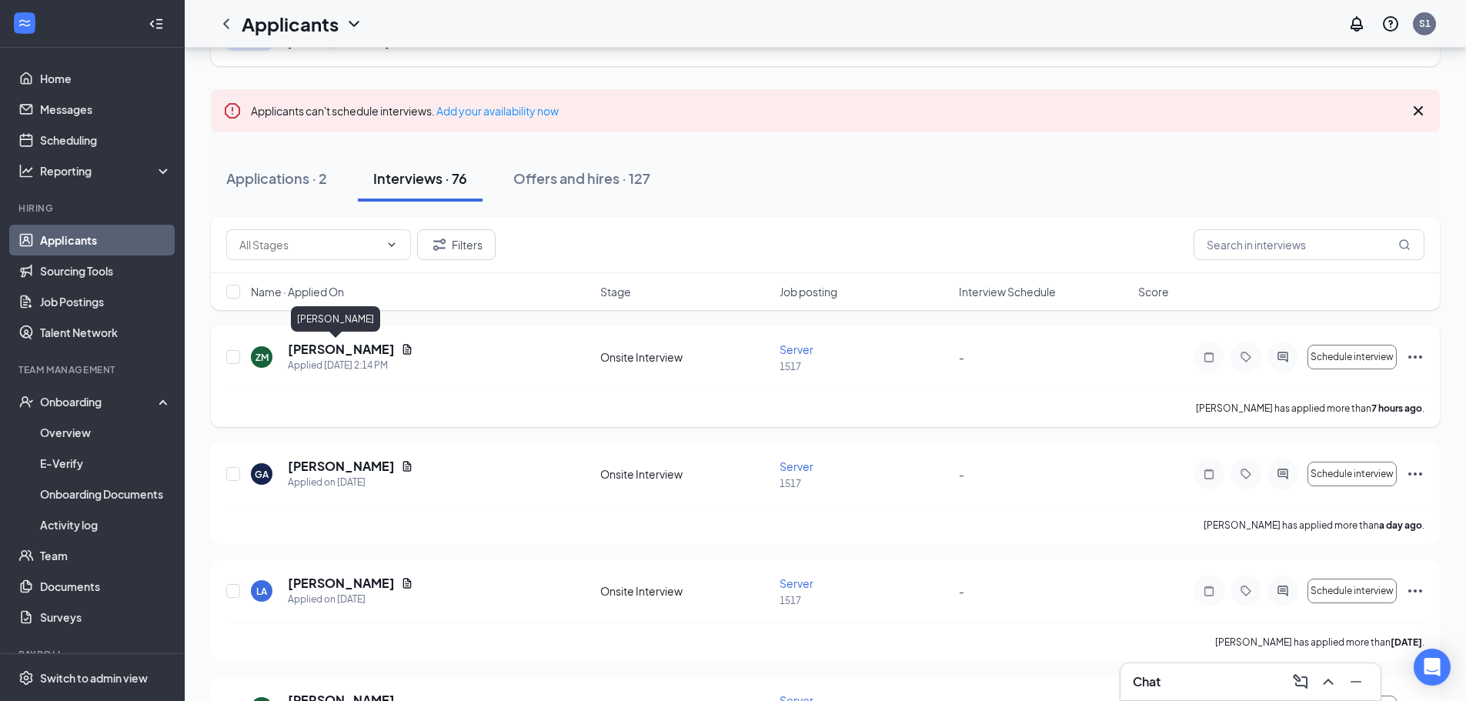
click at [349, 342] on h5 "[PERSON_NAME]" at bounding box center [341, 349] width 107 height 17
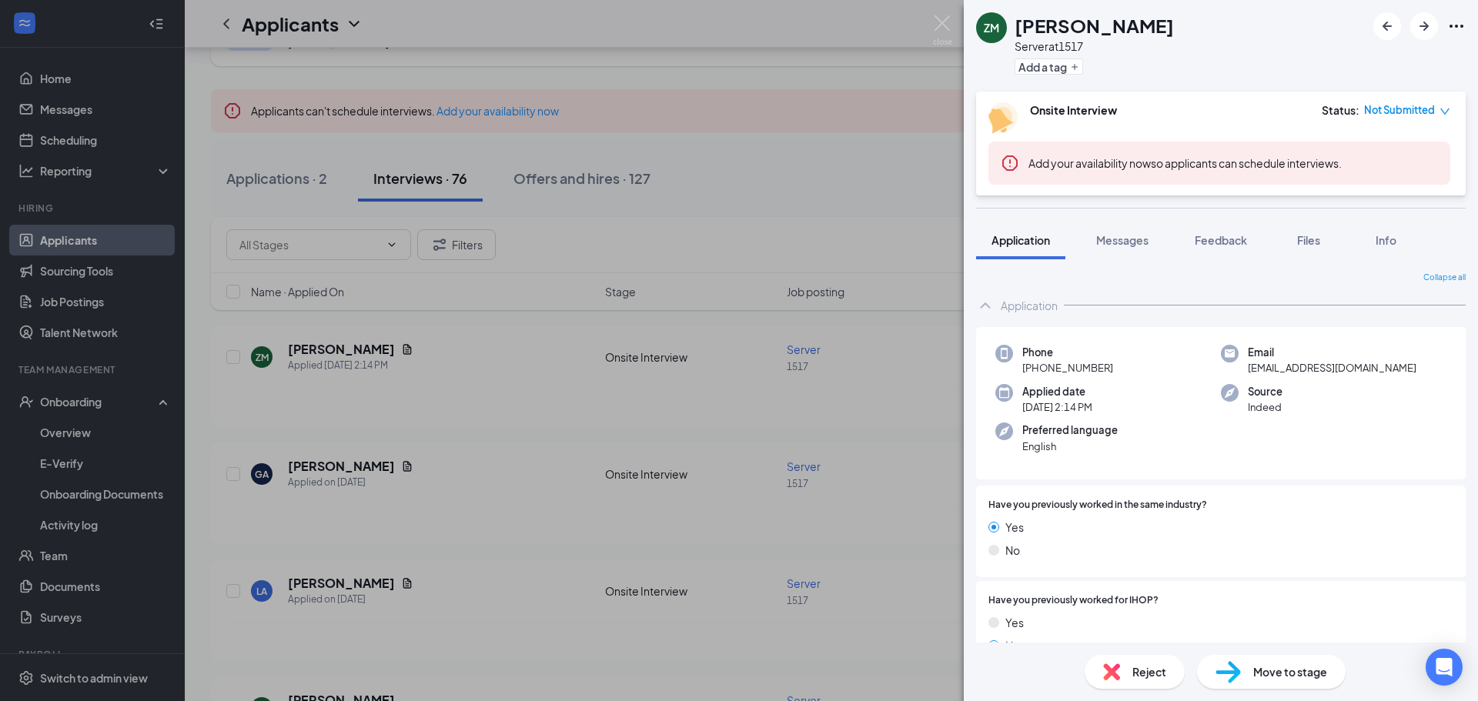
click at [947, 7] on div "ZM [PERSON_NAME] Server at 1517 Add a tag Onsite Interview Status : Not Submitt…" at bounding box center [739, 350] width 1478 height 701
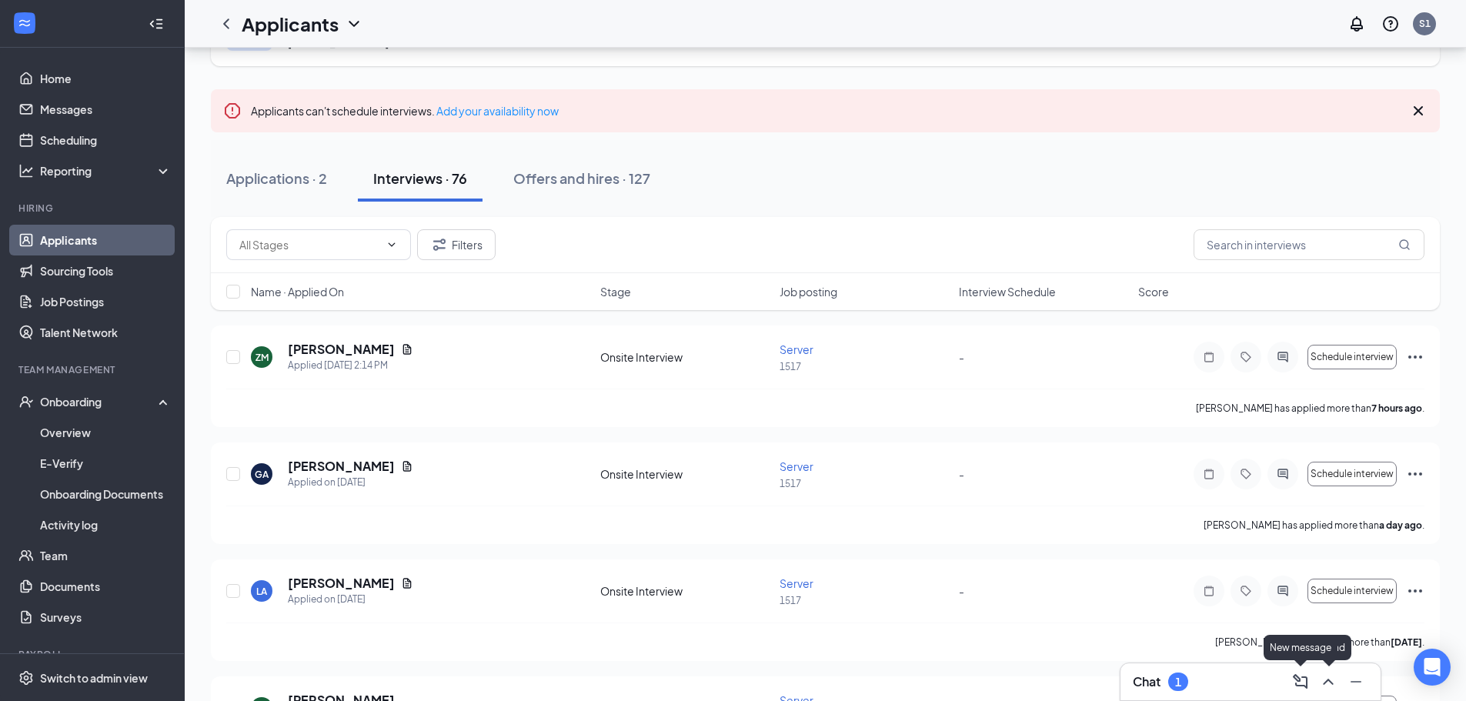
click at [1325, 677] on icon "ChevronUp" at bounding box center [1328, 682] width 18 height 18
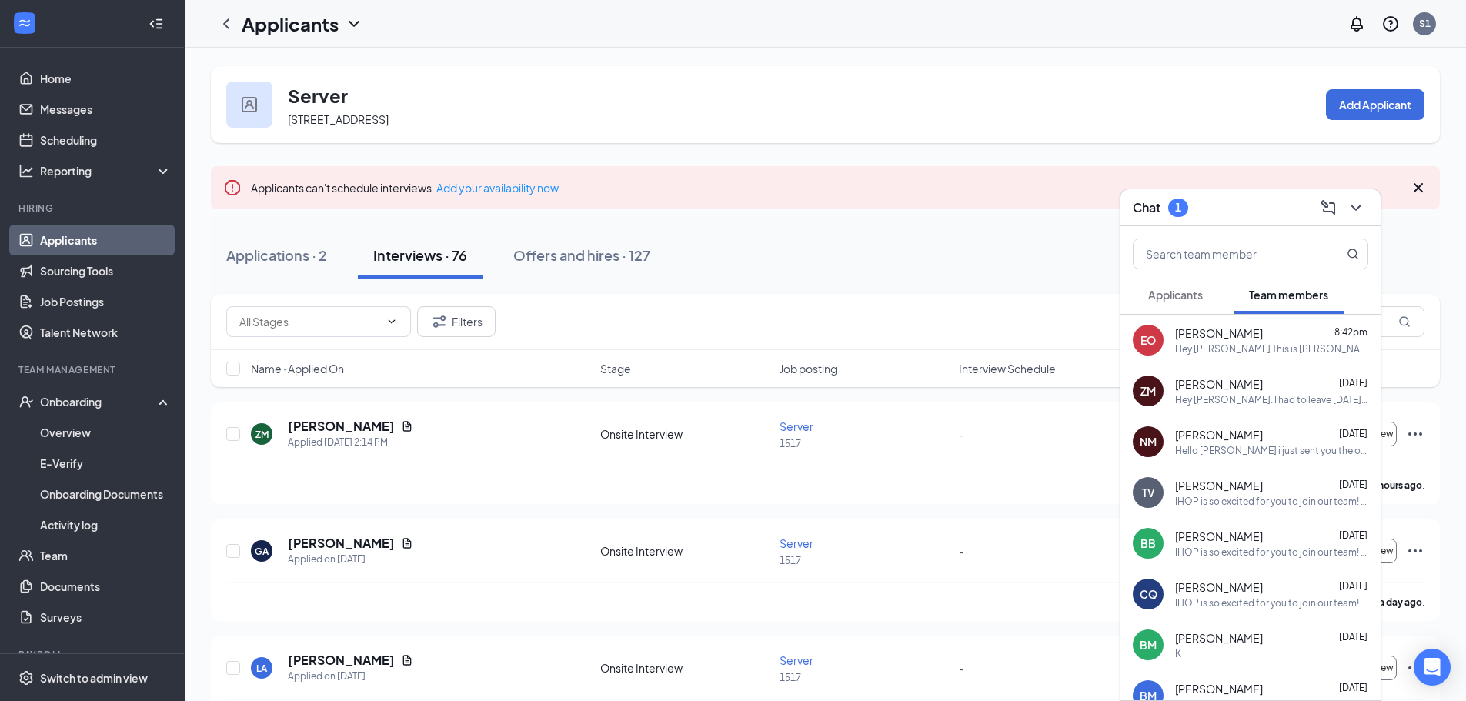
click at [1172, 285] on button "Applicants" at bounding box center [1175, 295] width 85 height 38
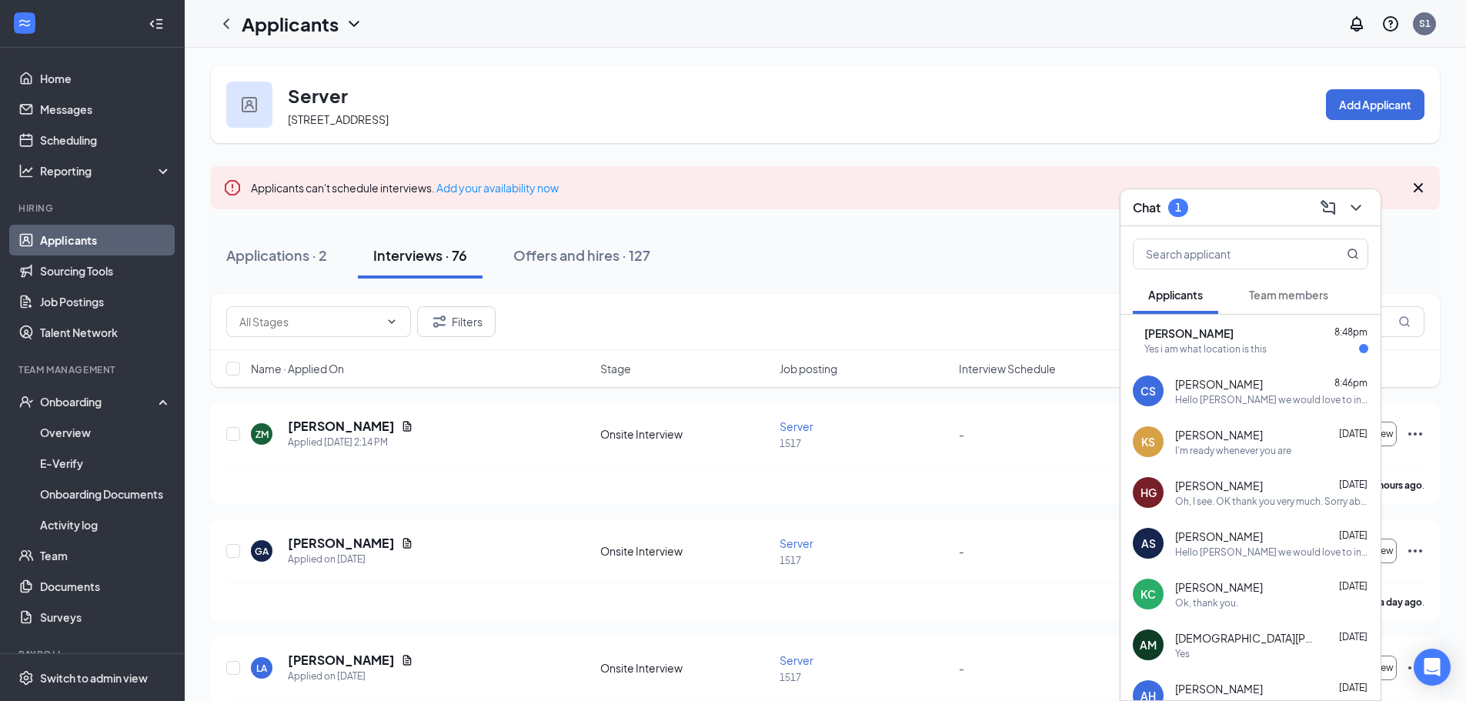
click at [1256, 346] on div "Yes i am what location is this" at bounding box center [1205, 348] width 122 height 13
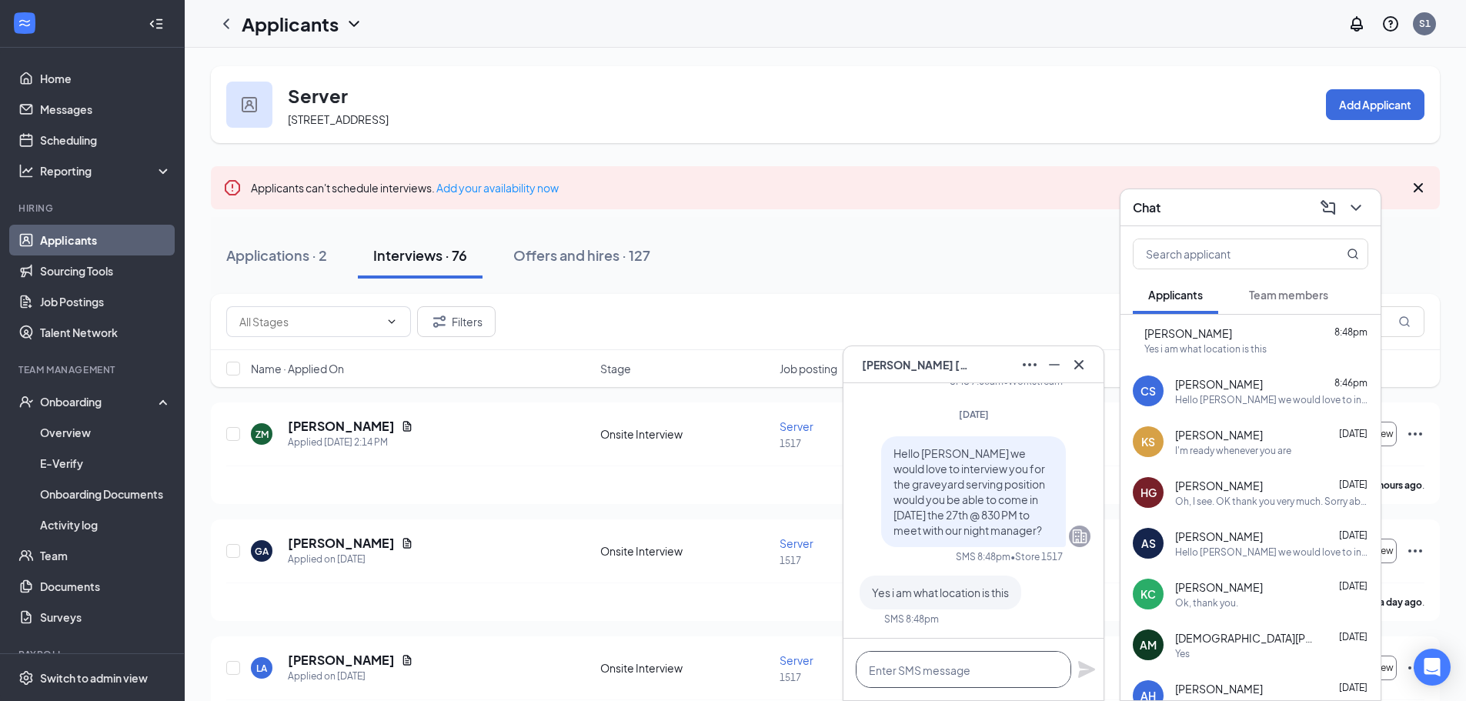
click at [996, 663] on textarea at bounding box center [963, 669] width 215 height 37
type textarea "T"
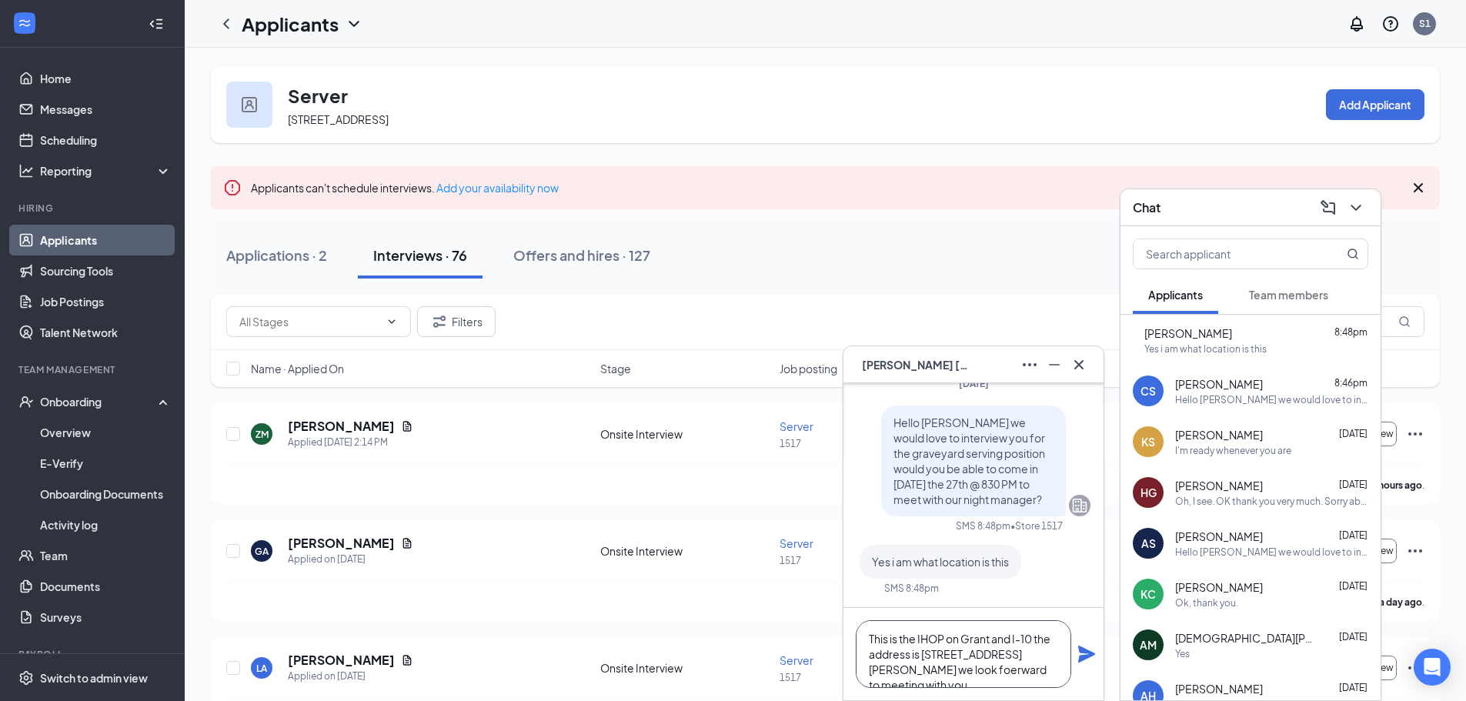
click at [884, 671] on textarea "This is the IHOP on Grant and I-10 the address is [STREET_ADDRESS][PERSON_NAME]…" at bounding box center [963, 654] width 215 height 68
type textarea "This is the IHOP on Grant and I-10 the address is [STREET_ADDRESS][PERSON_NAME]…"
click at [1090, 655] on icon "Plane" at bounding box center [1086, 654] width 17 height 17
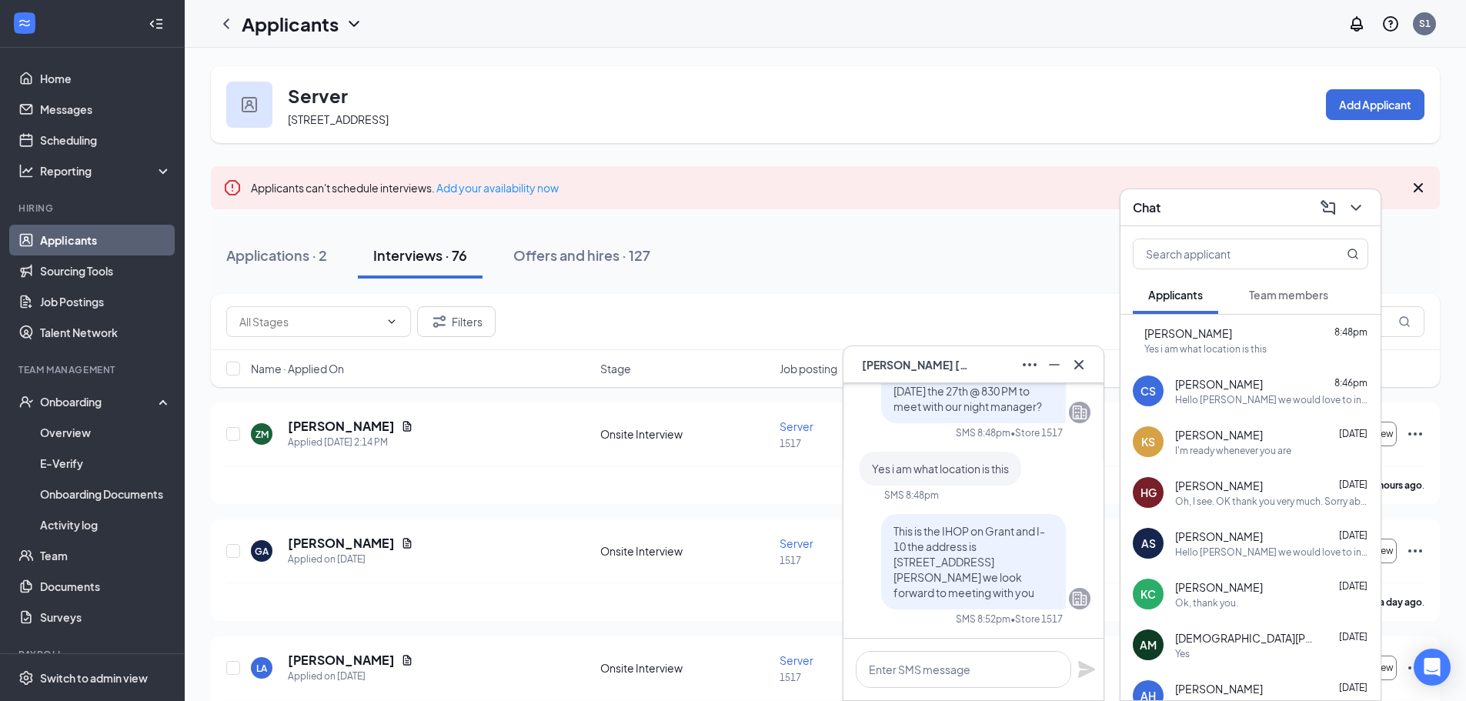
scroll to position [0, 0]
click at [1082, 356] on icon "Cross" at bounding box center [1079, 365] width 18 height 18
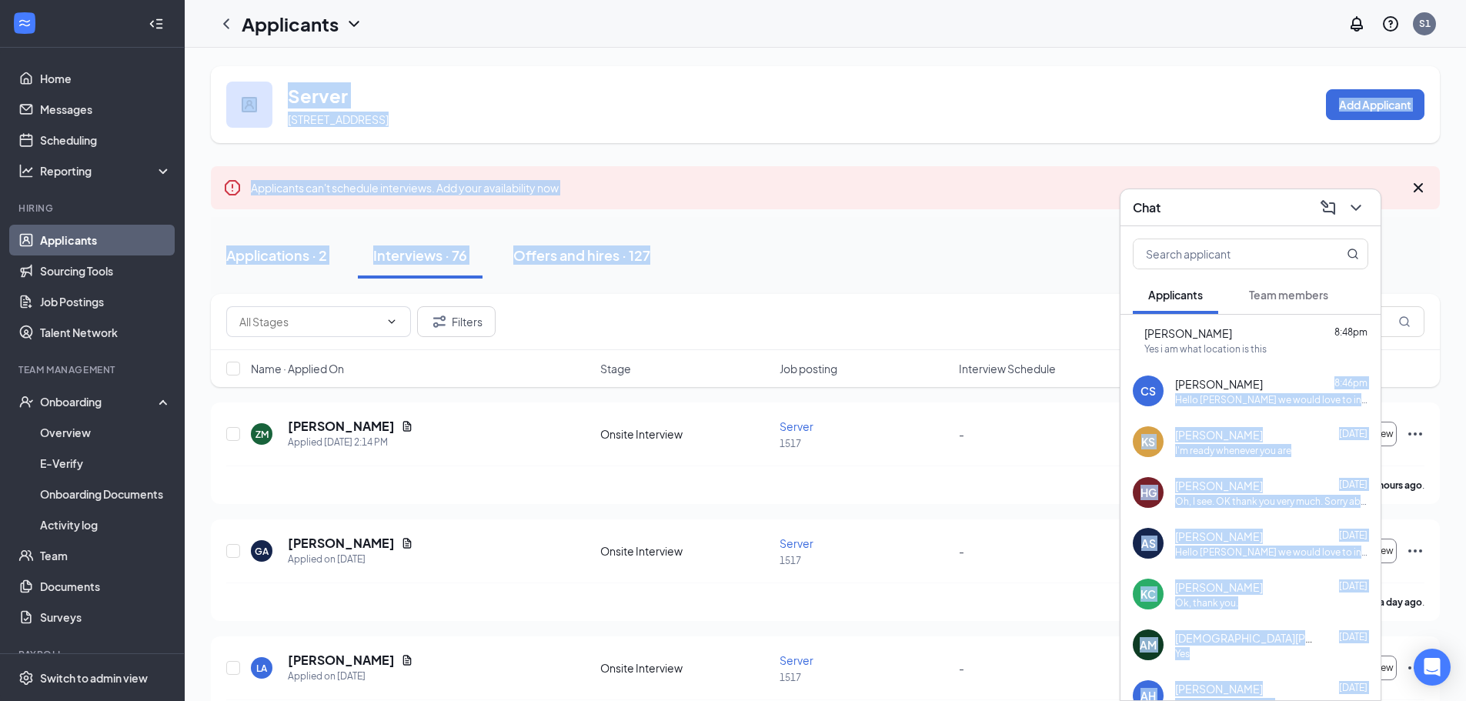
click at [972, 296] on div "Filters" at bounding box center [825, 322] width 1229 height 56
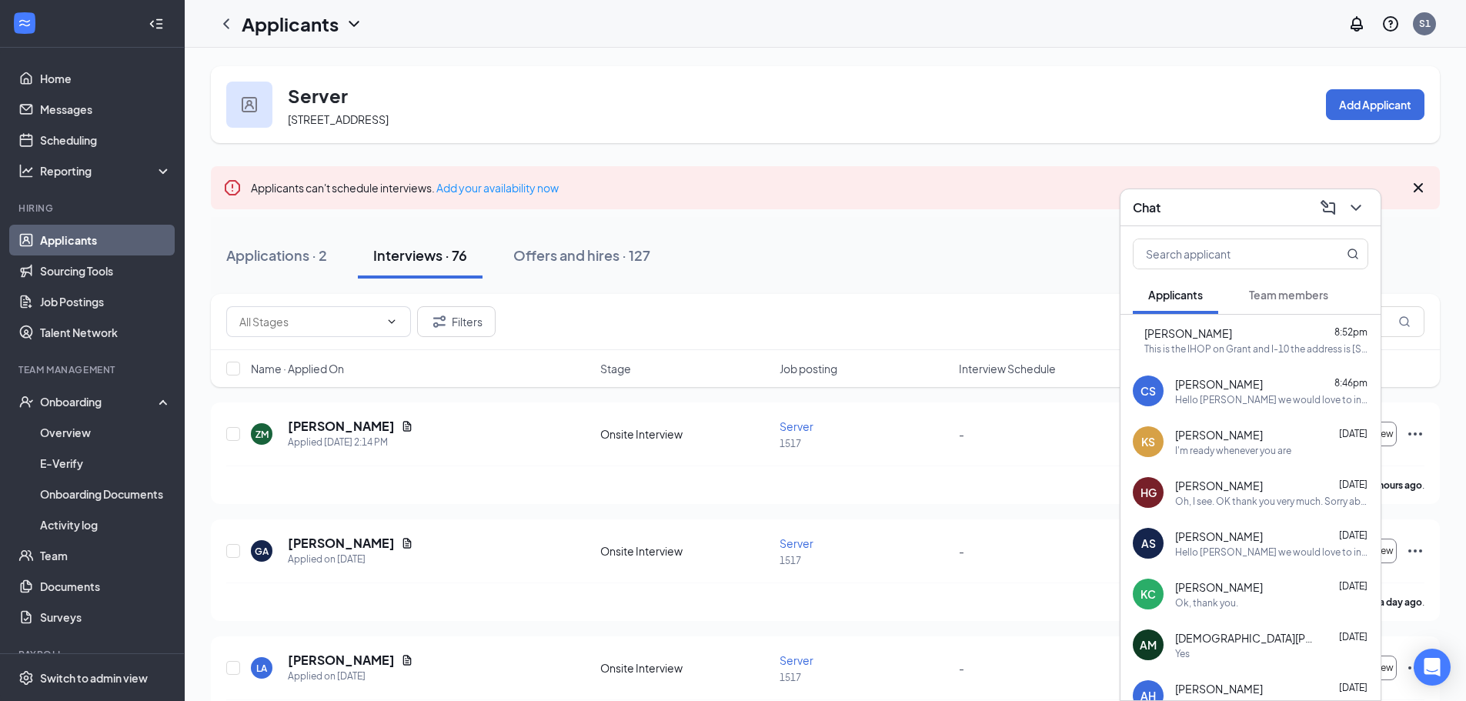
click at [1297, 296] on span "Team members" at bounding box center [1288, 295] width 79 height 14
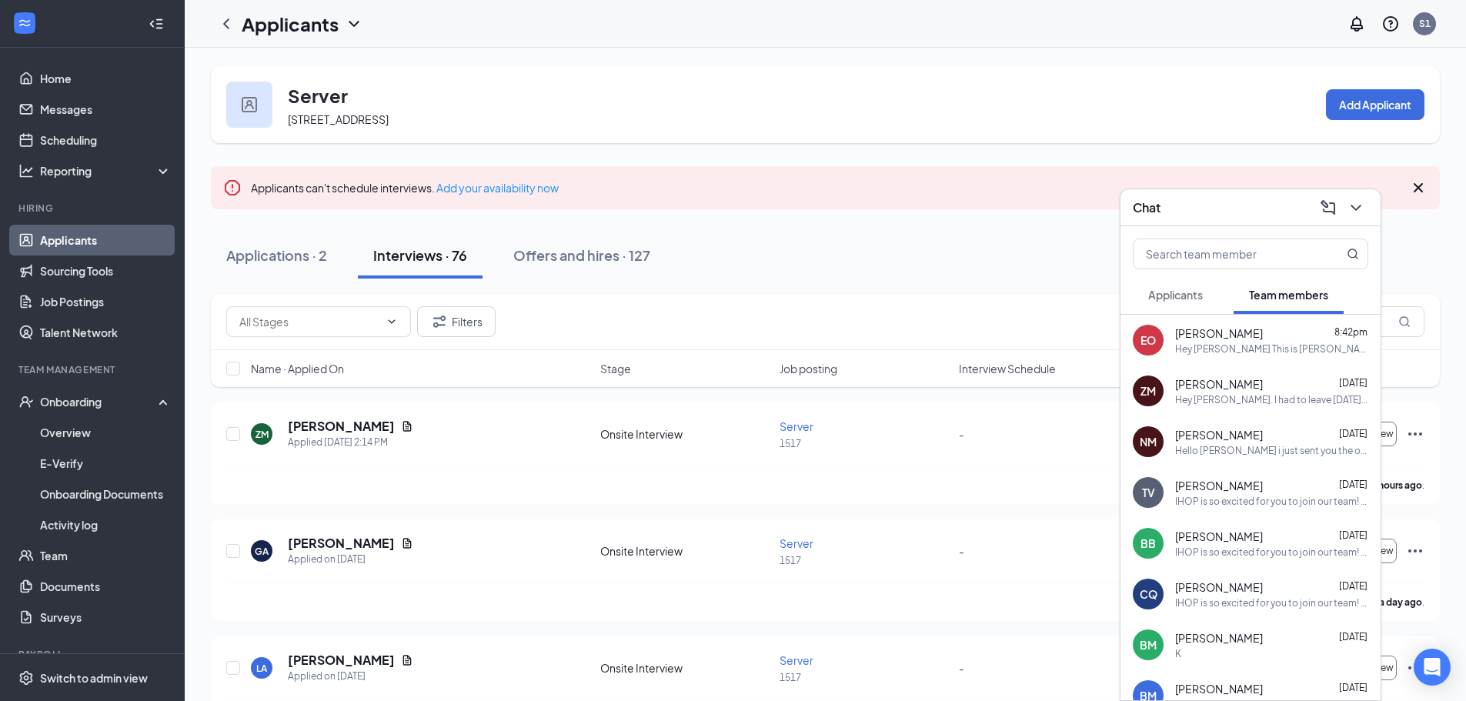
click at [1283, 376] on div "[PERSON_NAME] [DATE]" at bounding box center [1271, 383] width 193 height 15
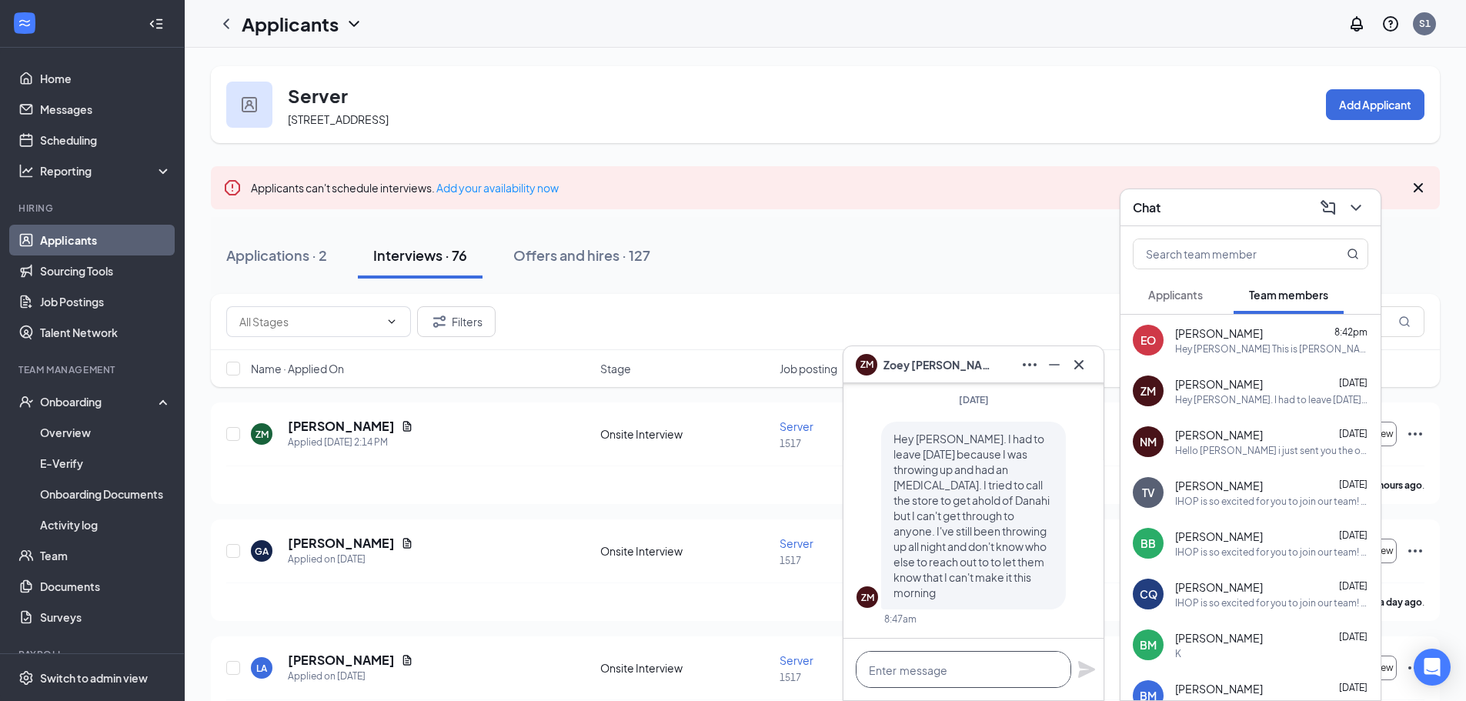
click at [986, 662] on textarea at bounding box center [963, 669] width 215 height 37
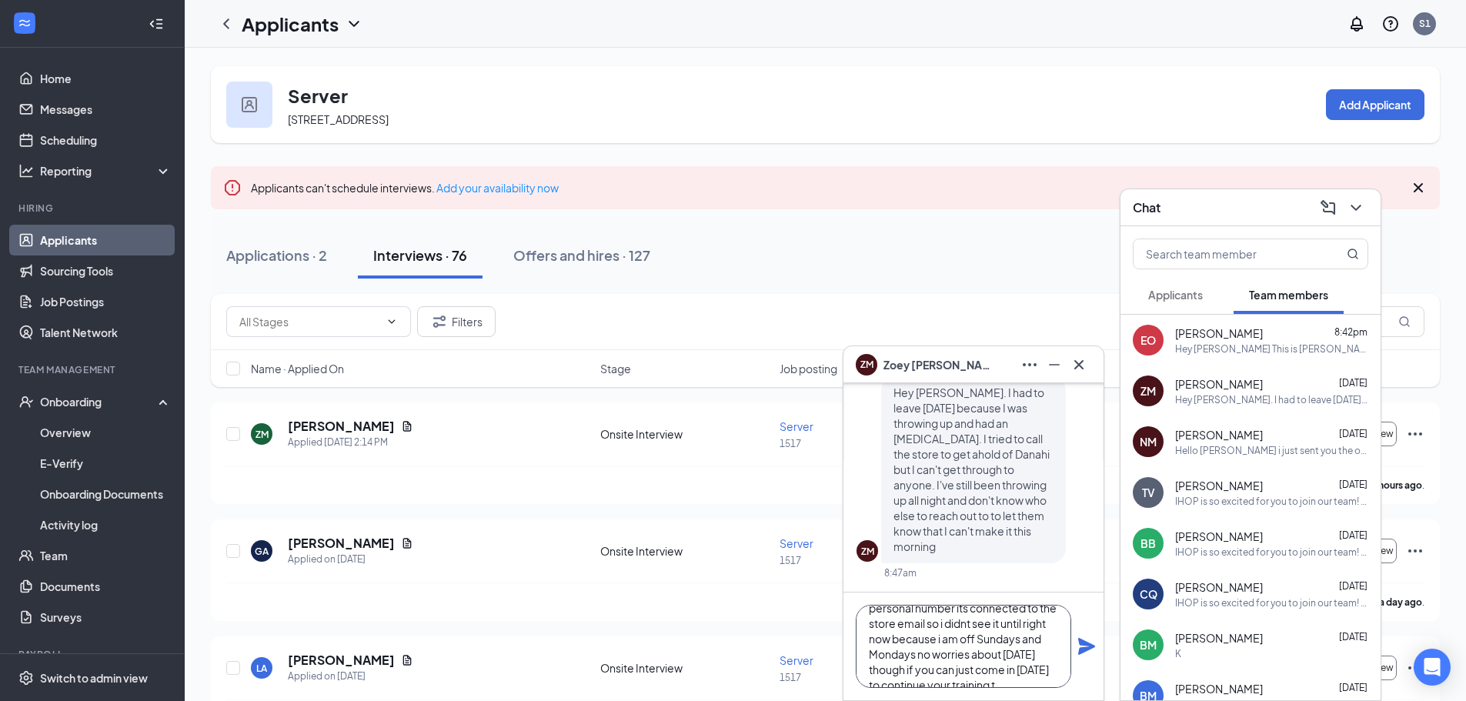
scroll to position [78, 0]
type textarea "Hey [PERSON_NAME] its [PERSON_NAME] sorry about the late response this number i…"
click at [1089, 644] on icon "Plane" at bounding box center [1086, 646] width 17 height 17
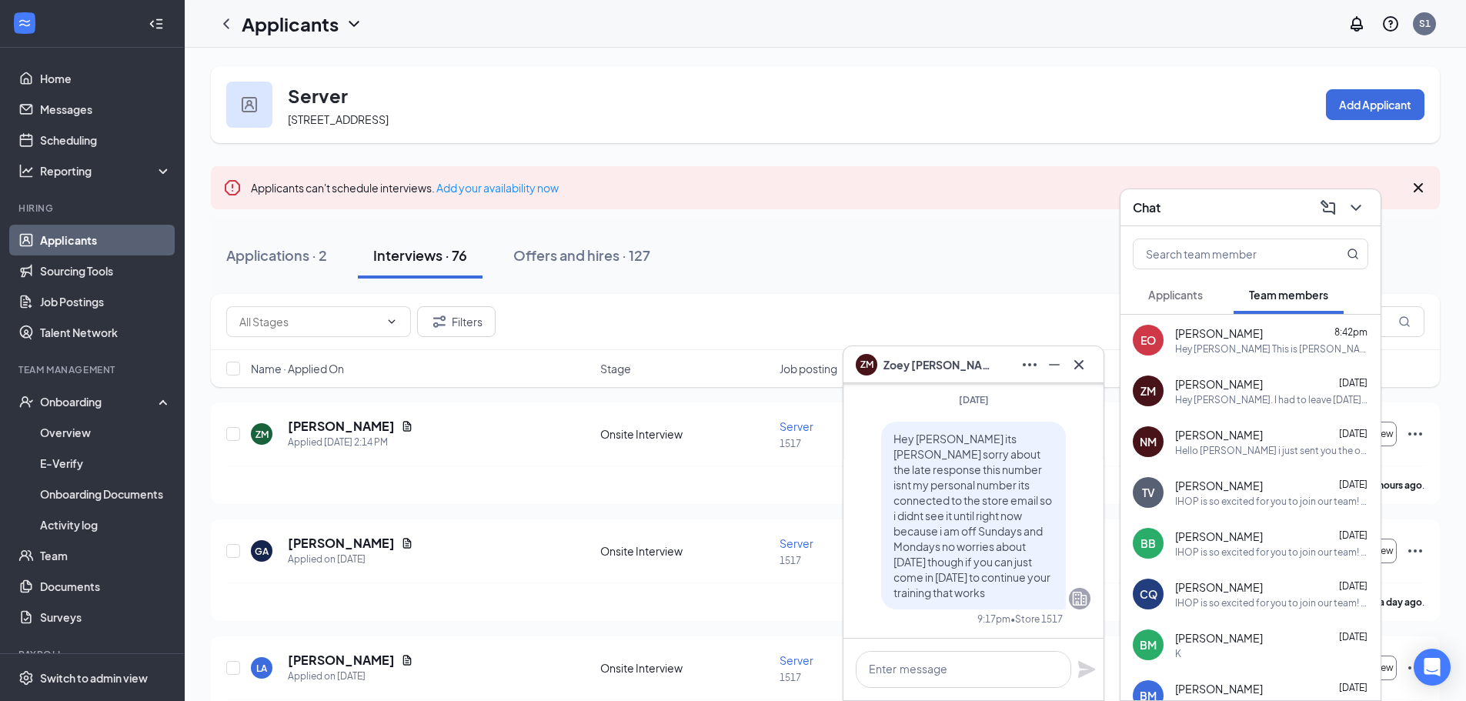
scroll to position [0, 0]
click at [994, 676] on textarea at bounding box center [963, 669] width 215 height 37
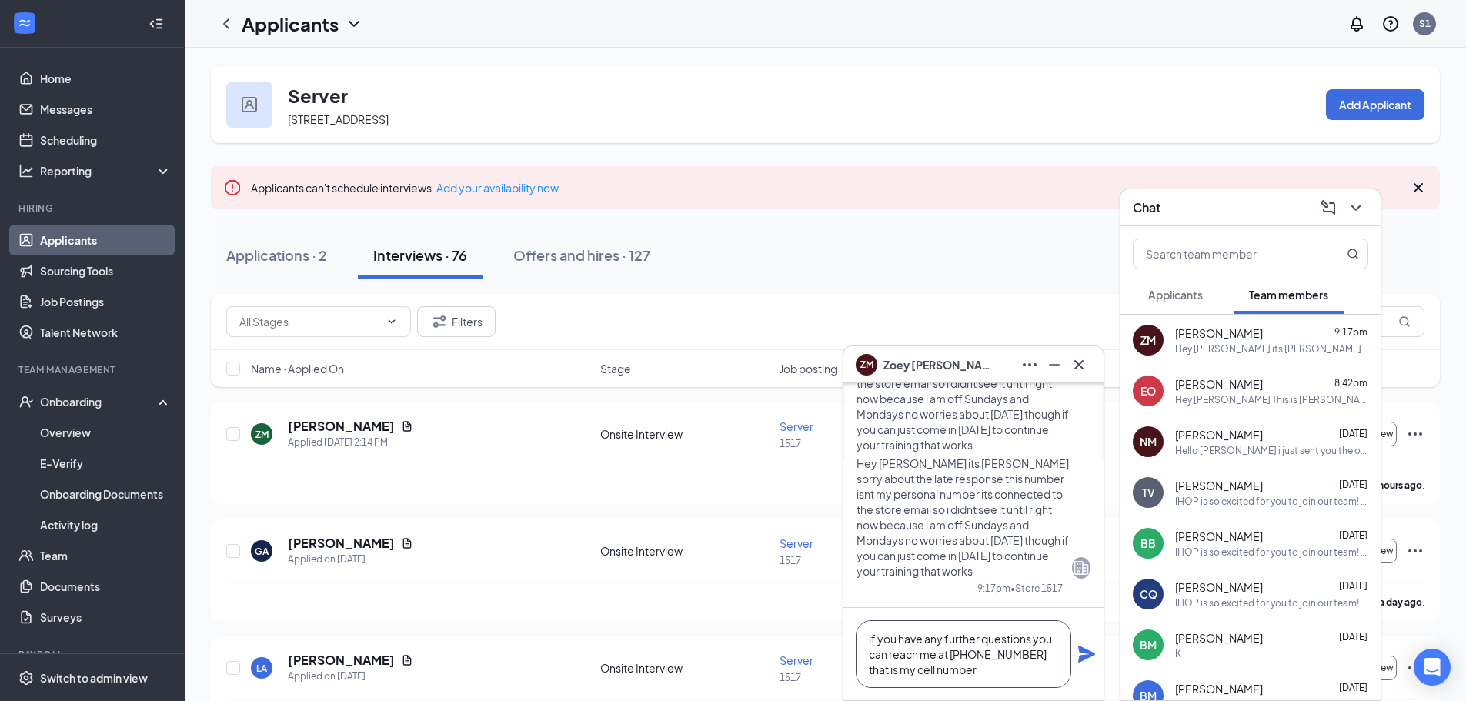
type textarea "if you have any further questions you can reach me at [PHONE_NUMBER] that is my…"
click at [1086, 648] on icon "Plane" at bounding box center [1086, 654] width 18 height 18
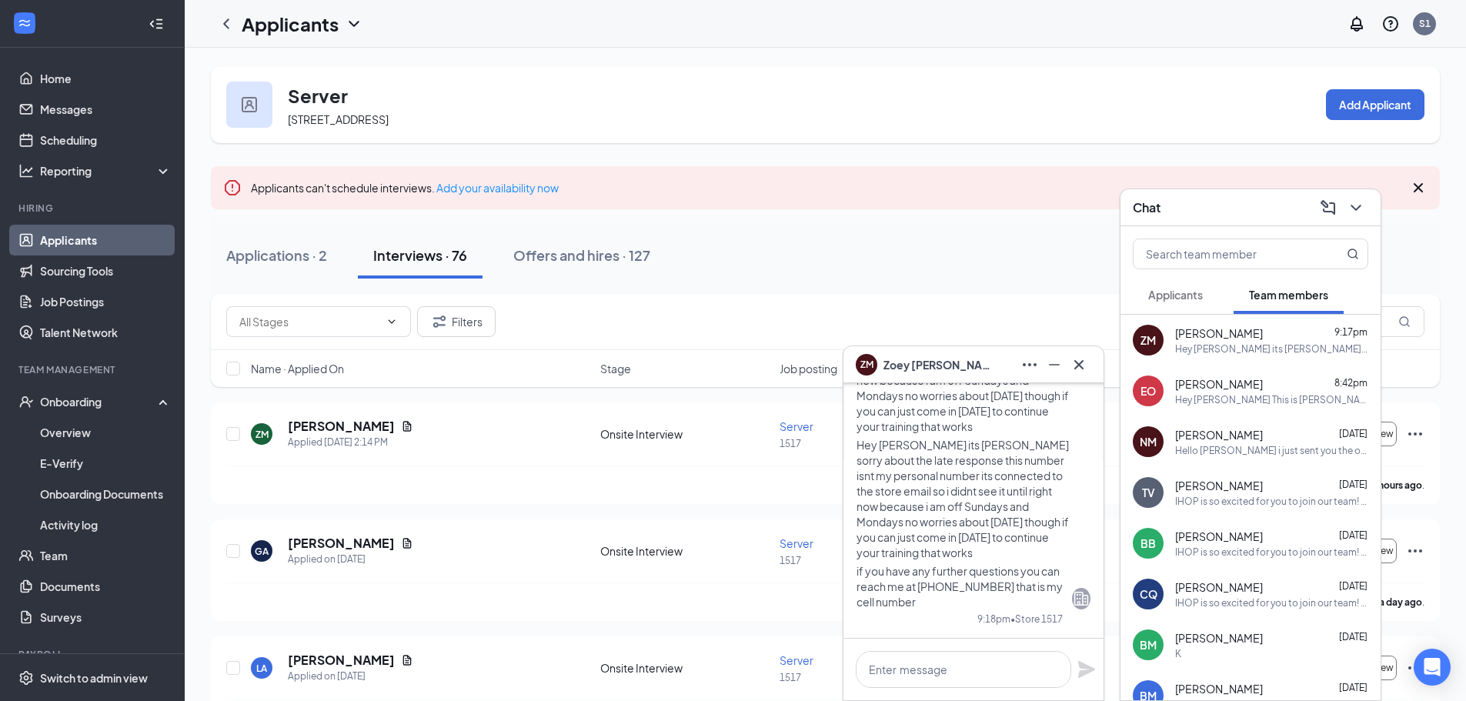
scroll to position [0, 0]
click at [1193, 306] on button "Applicants" at bounding box center [1175, 295] width 85 height 38
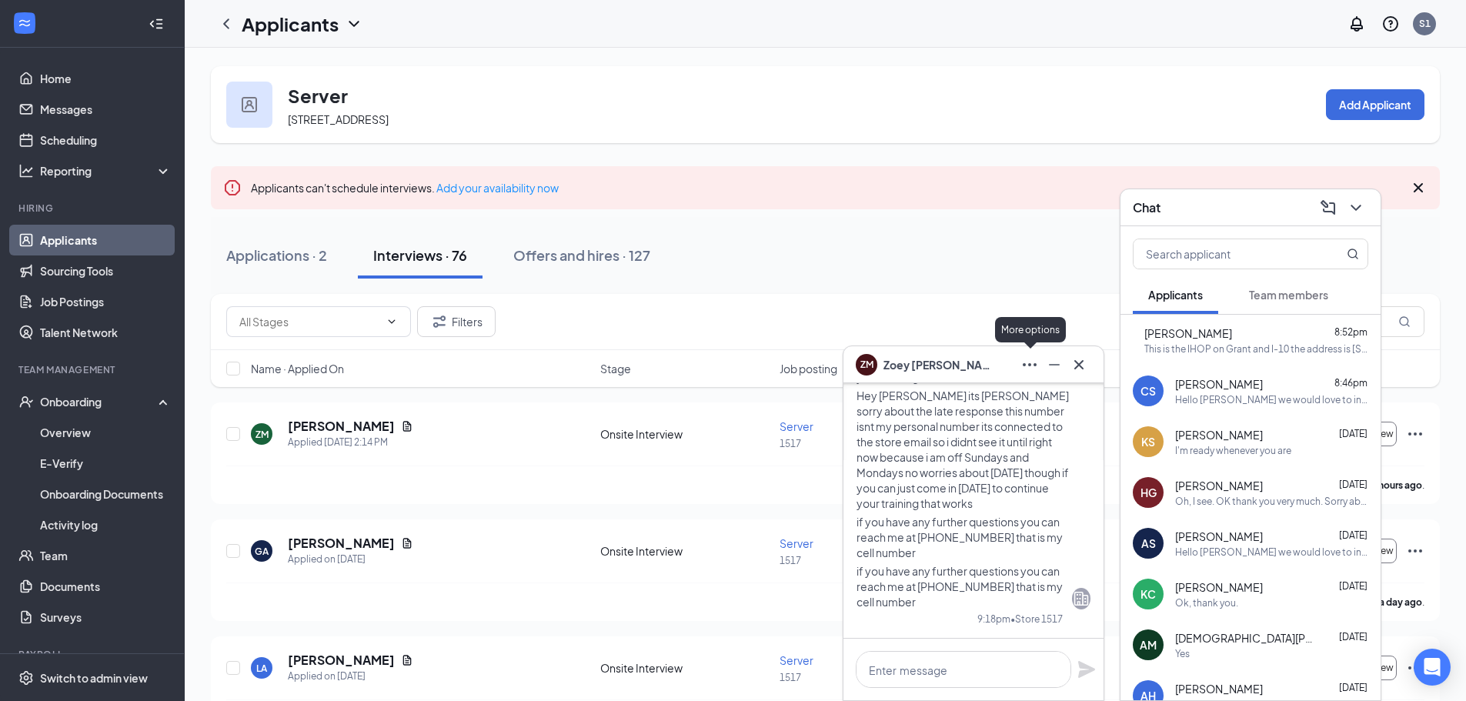
click at [1079, 364] on icon "Cross" at bounding box center [1078, 363] width 9 height 9
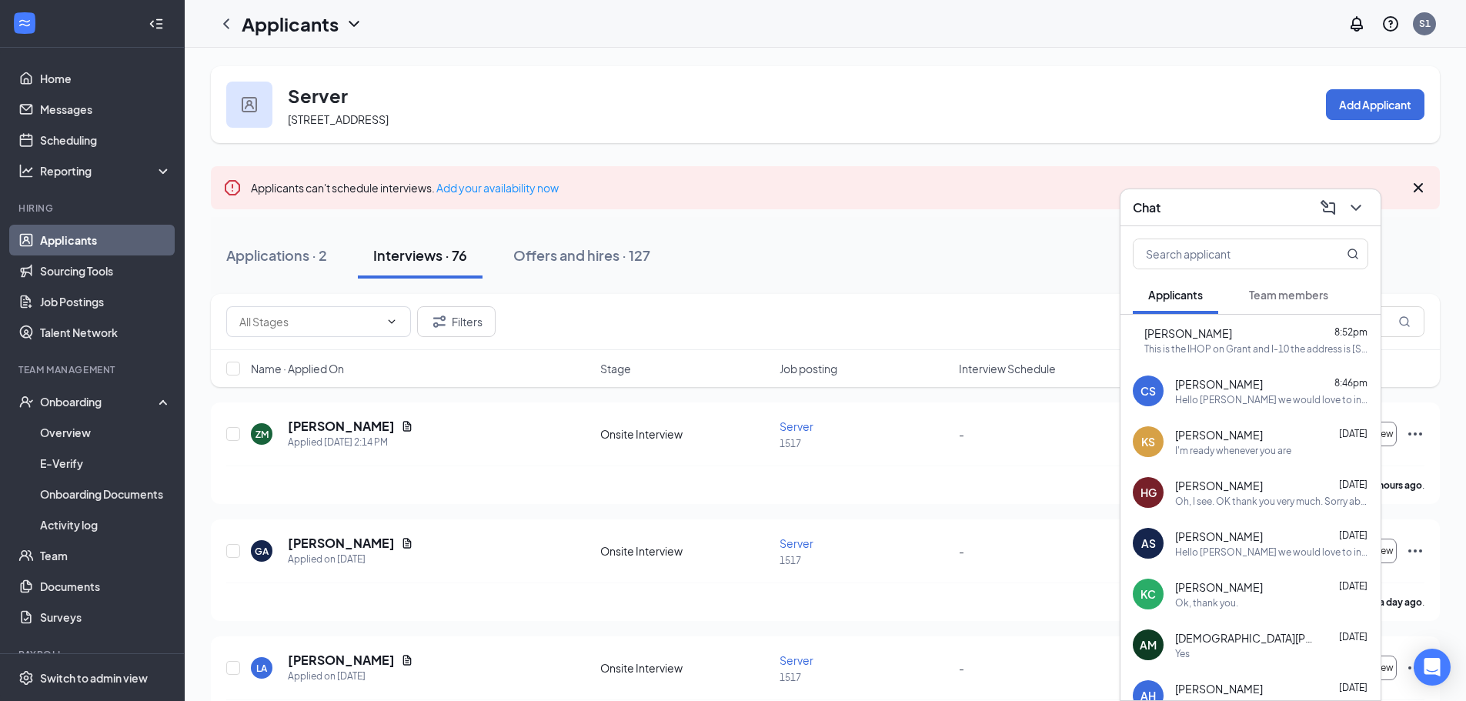
click at [1364, 216] on icon "ChevronDown" at bounding box center [1356, 208] width 18 height 18
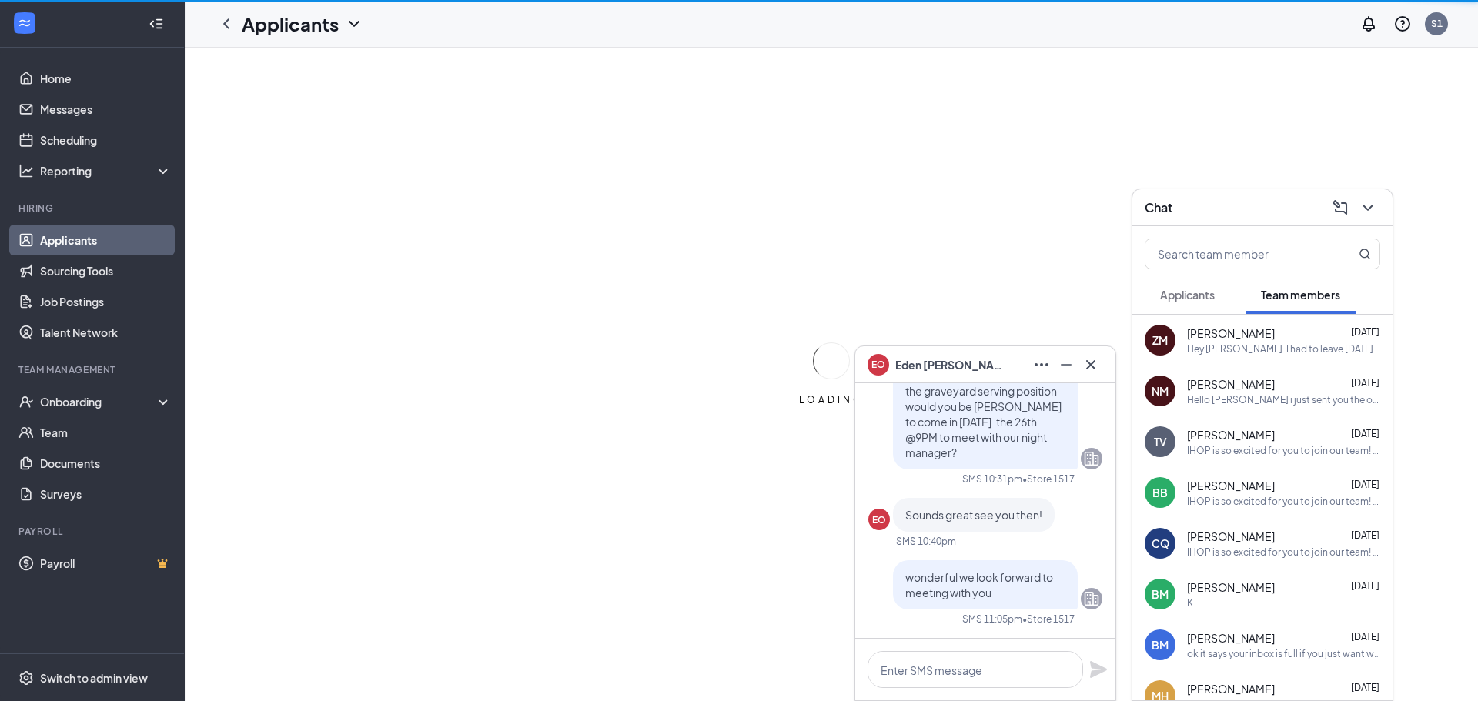
click at [1101, 366] on button at bounding box center [1090, 364] width 25 height 25
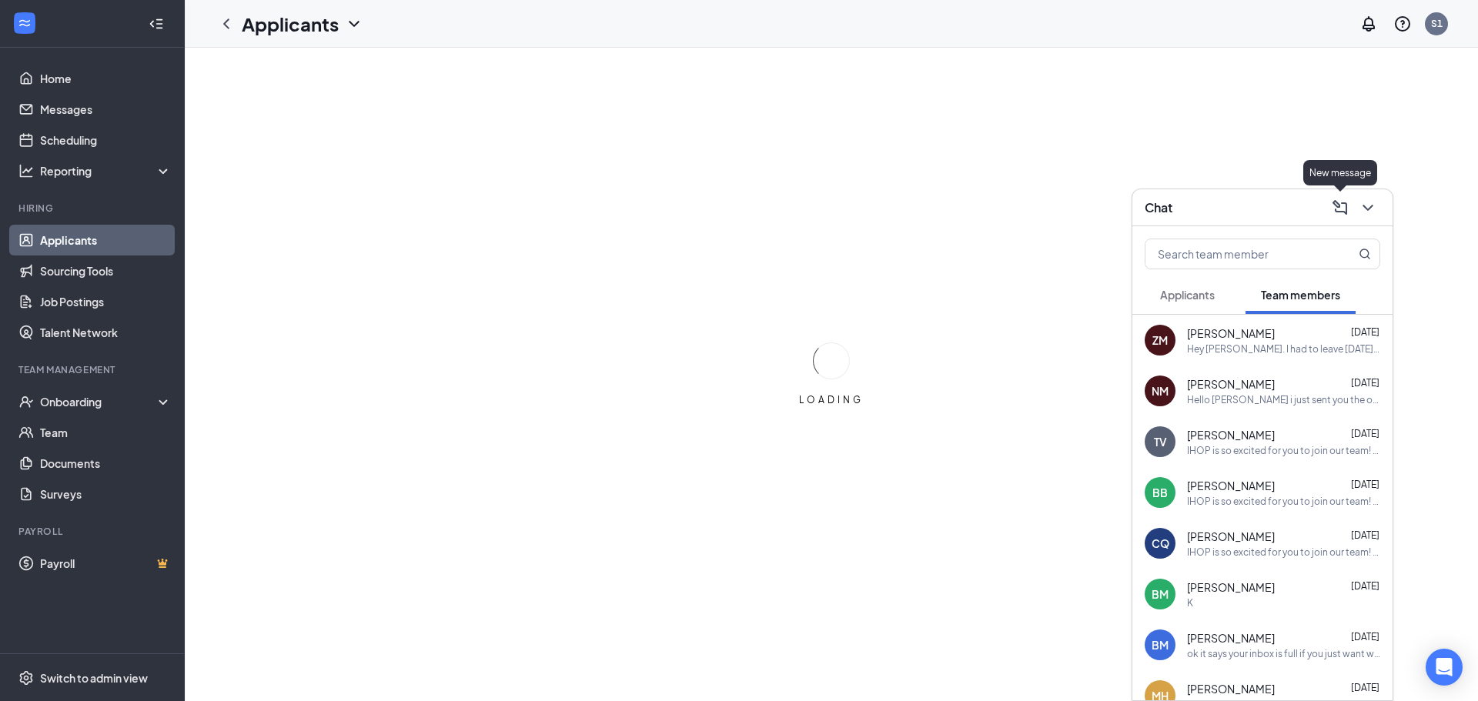
click at [1365, 211] on icon "ChevronDown" at bounding box center [1367, 208] width 18 height 18
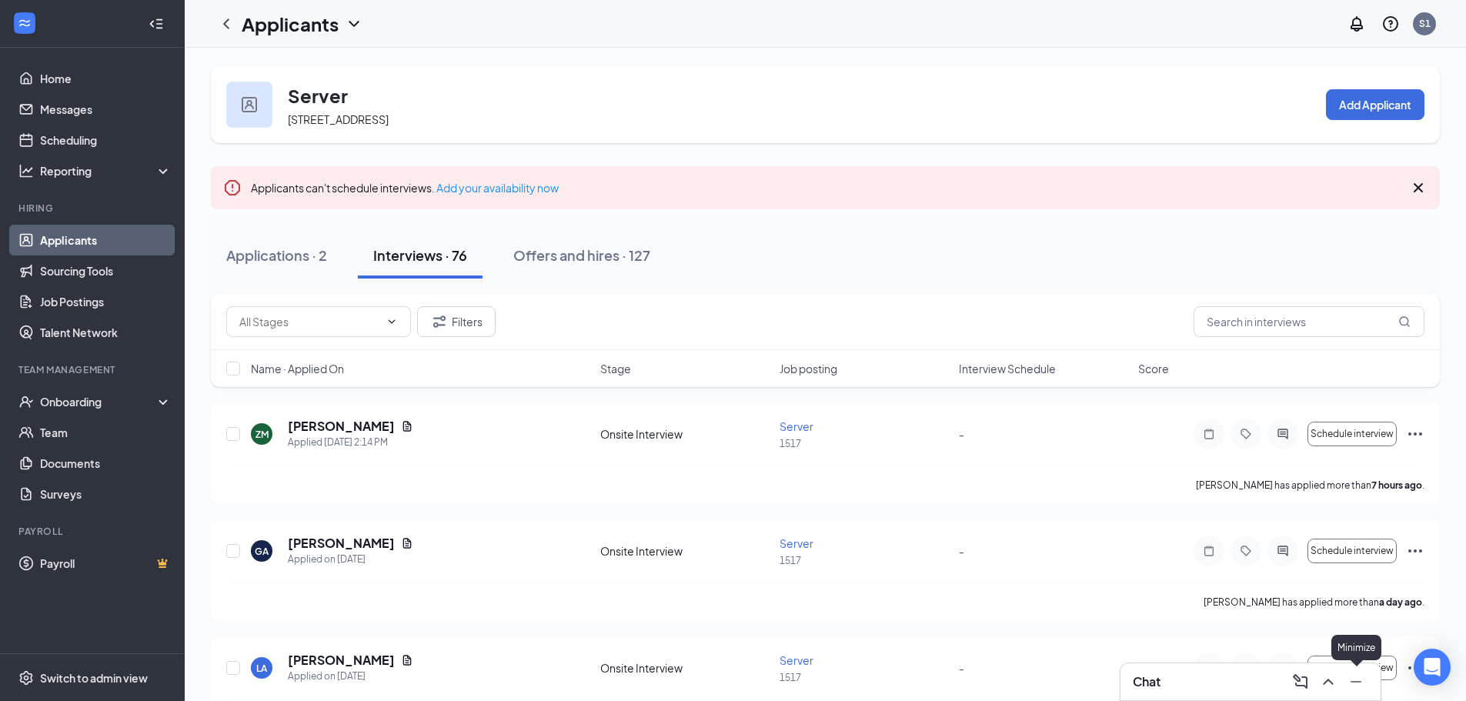
click at [1347, 680] on icon "Minimize" at bounding box center [1356, 682] width 18 height 18
click at [1424, 616] on icon "ChatActive" at bounding box center [1432, 615] width 18 height 18
click at [1330, 680] on icon "ChevronUp" at bounding box center [1328, 682] width 10 height 6
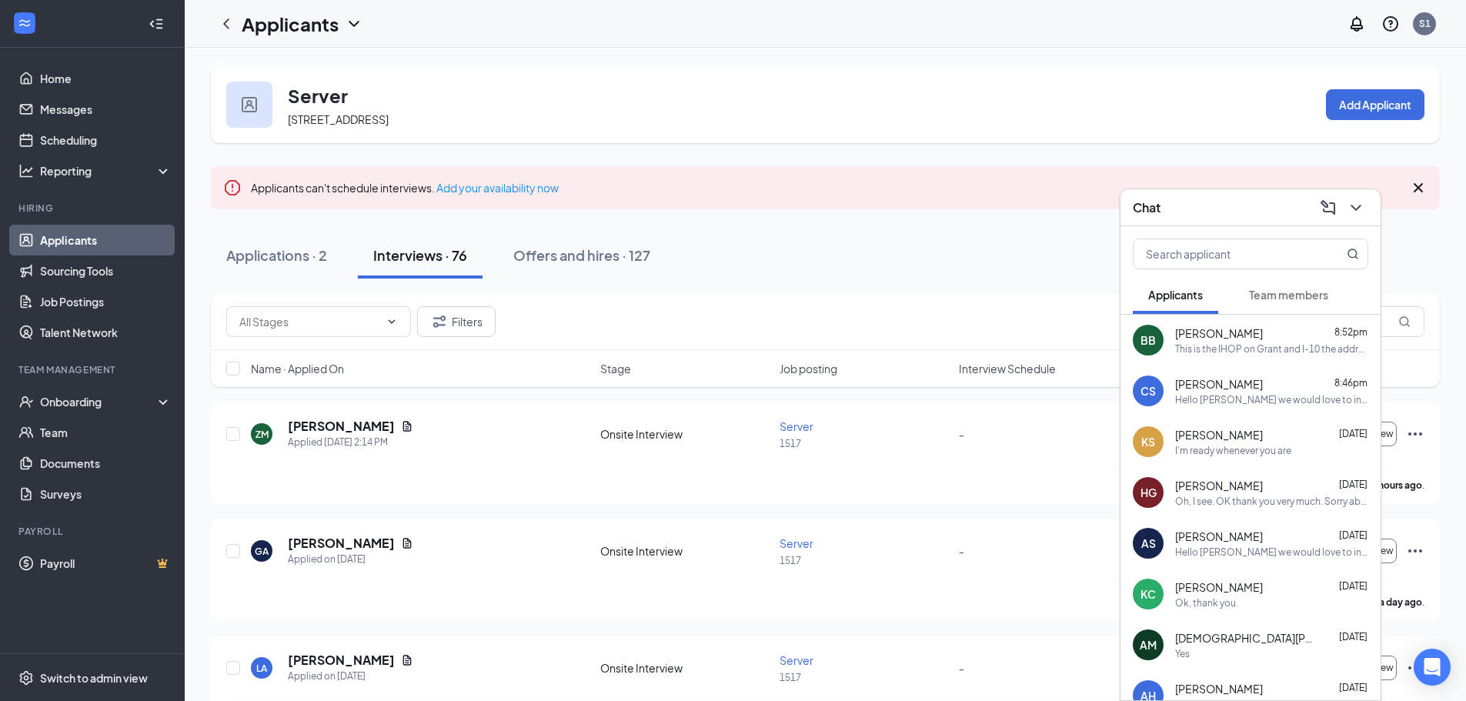
click at [1355, 208] on icon "ChevronDown" at bounding box center [1356, 208] width 10 height 6
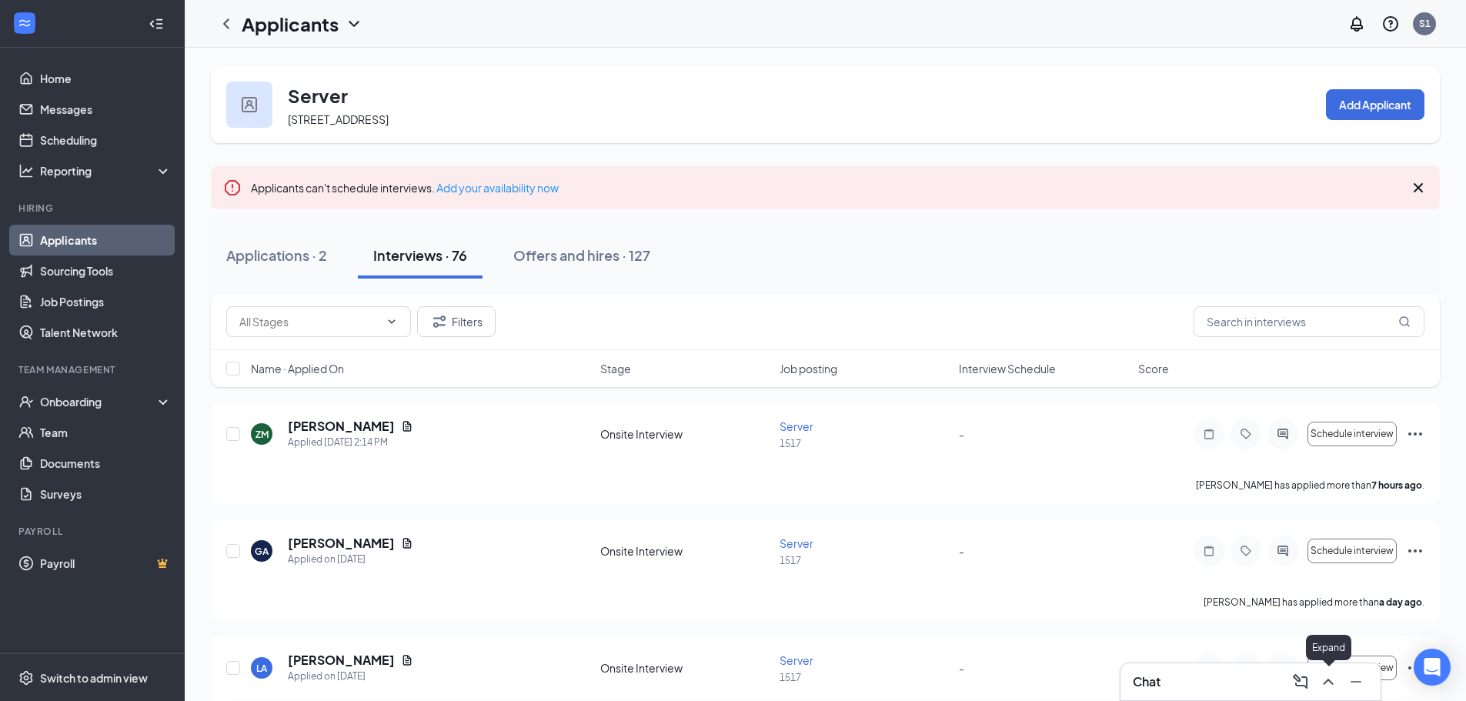
click at [1336, 683] on icon "ChevronUp" at bounding box center [1328, 682] width 18 height 18
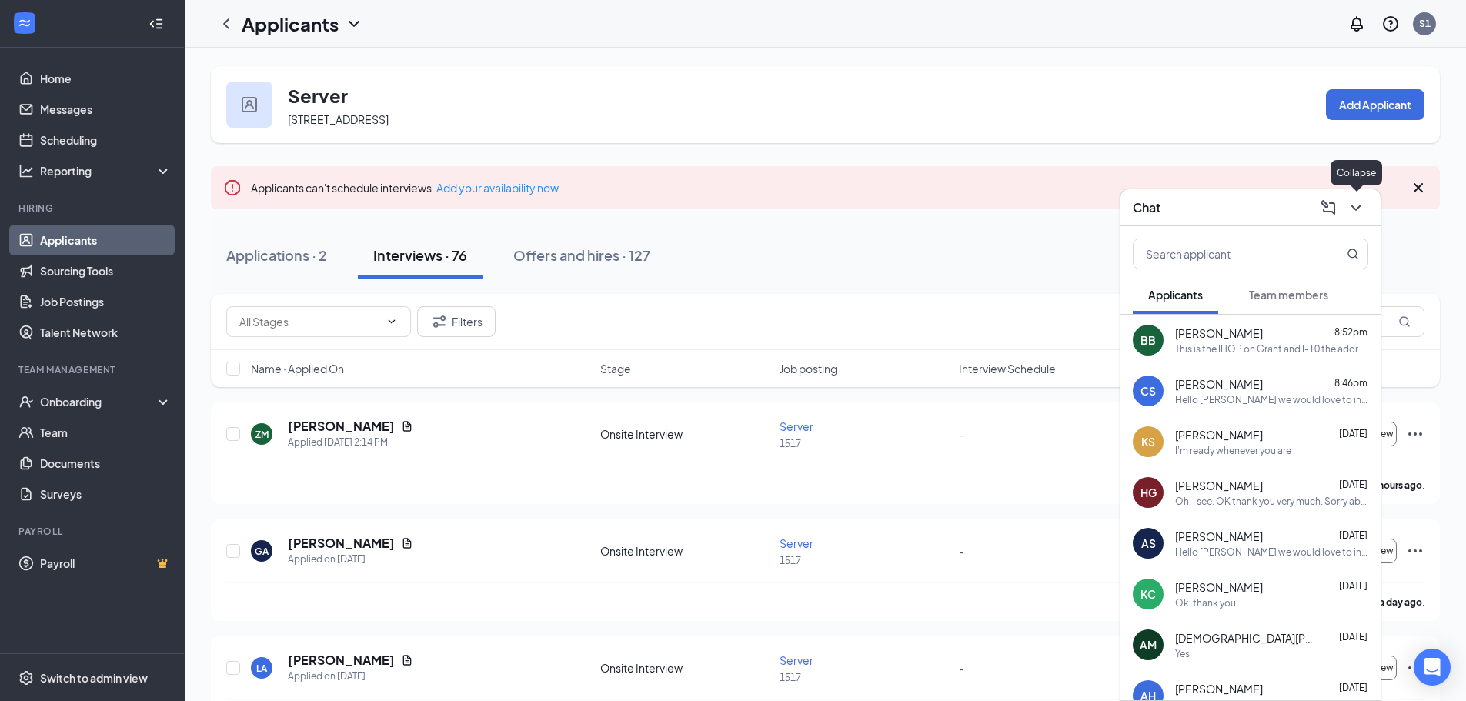
click at [1358, 209] on icon "ChevronDown" at bounding box center [1356, 208] width 18 height 18
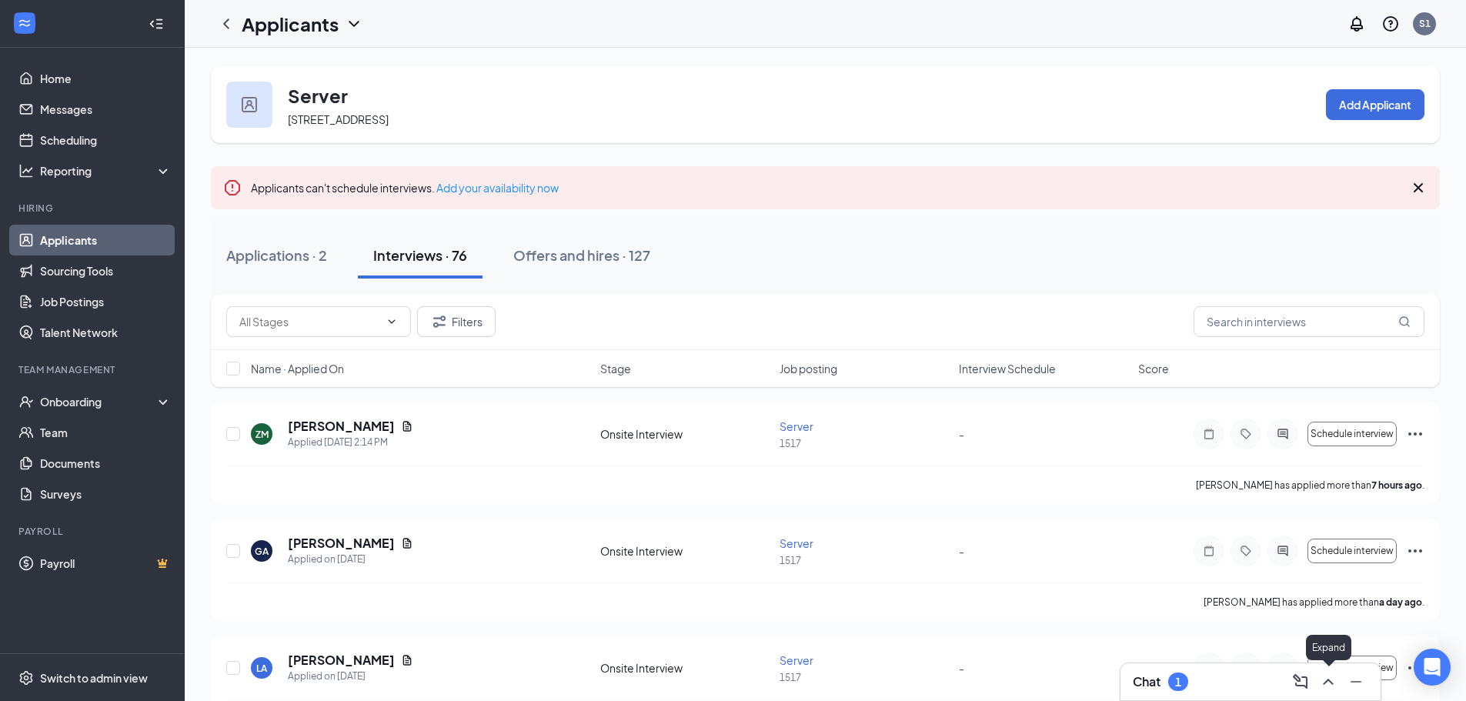
click at [1332, 678] on icon "ChevronUp" at bounding box center [1328, 682] width 18 height 18
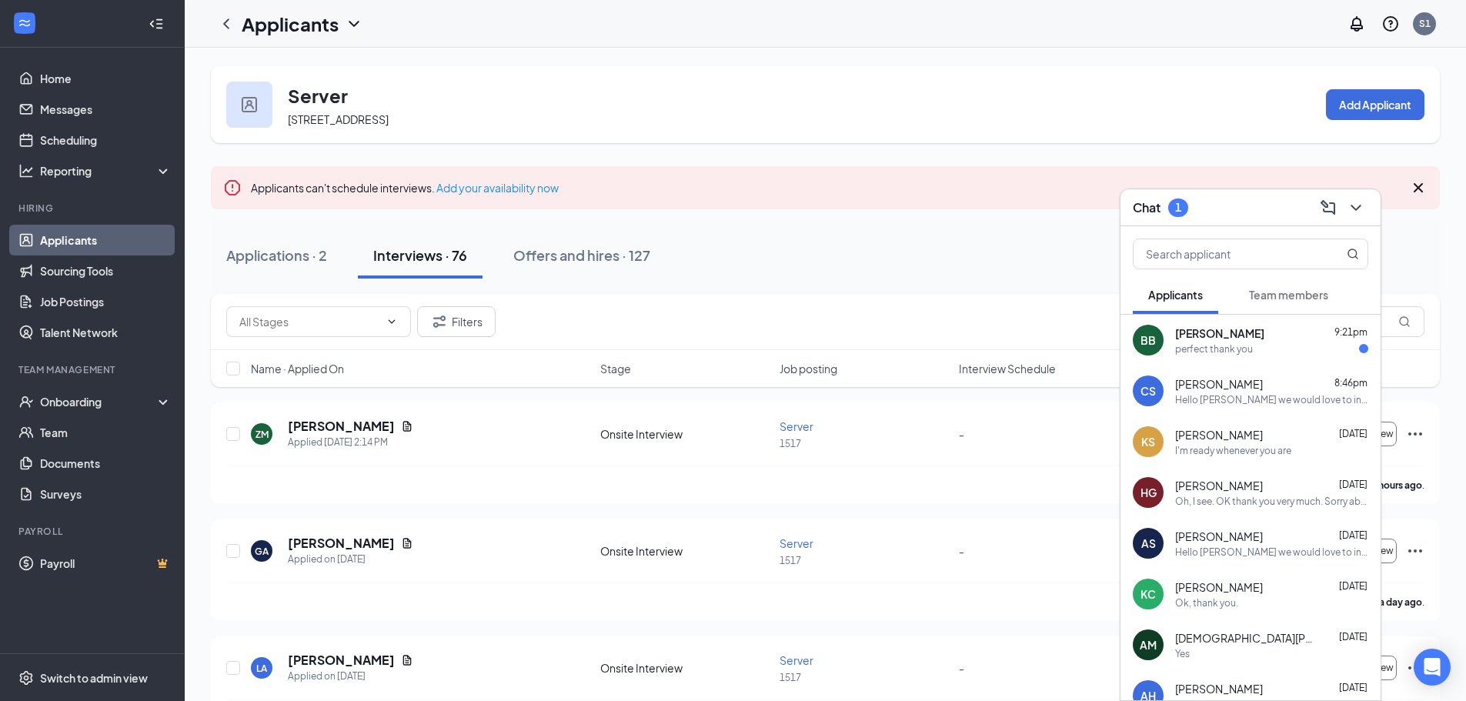
click at [1288, 356] on div "BB Brianna Bertsch 9:21pm perfect thank you" at bounding box center [1251, 340] width 260 height 51
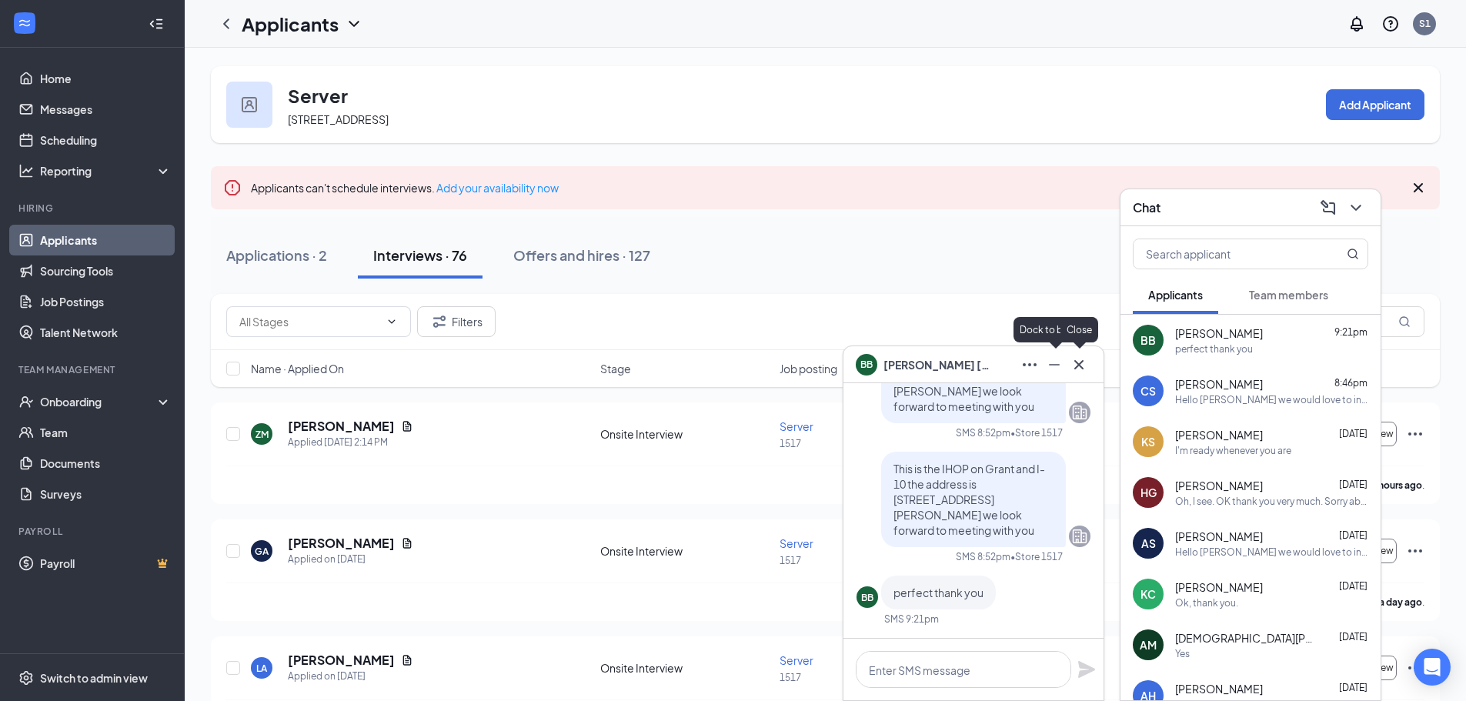
click at [1079, 366] on icon "Cross" at bounding box center [1079, 365] width 18 height 18
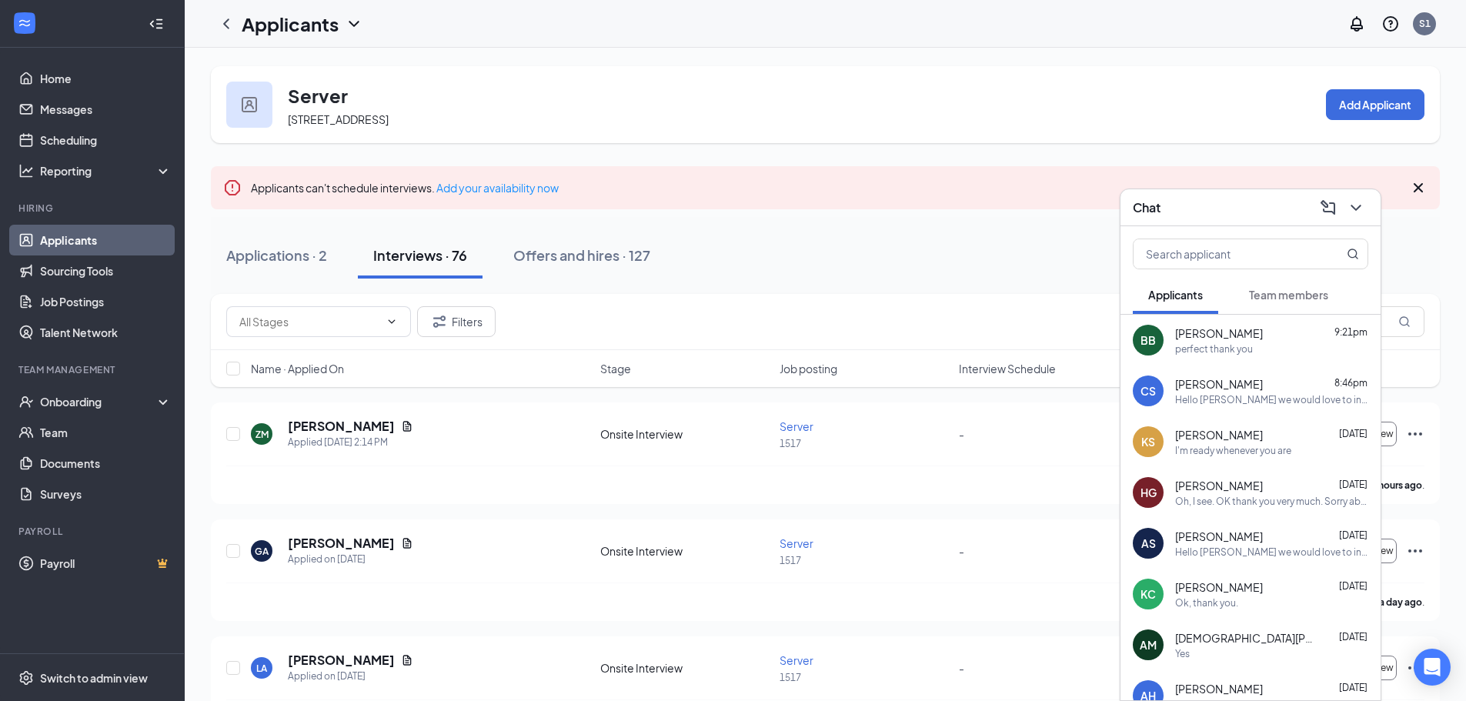
click at [1320, 288] on span "Team members" at bounding box center [1288, 295] width 79 height 14
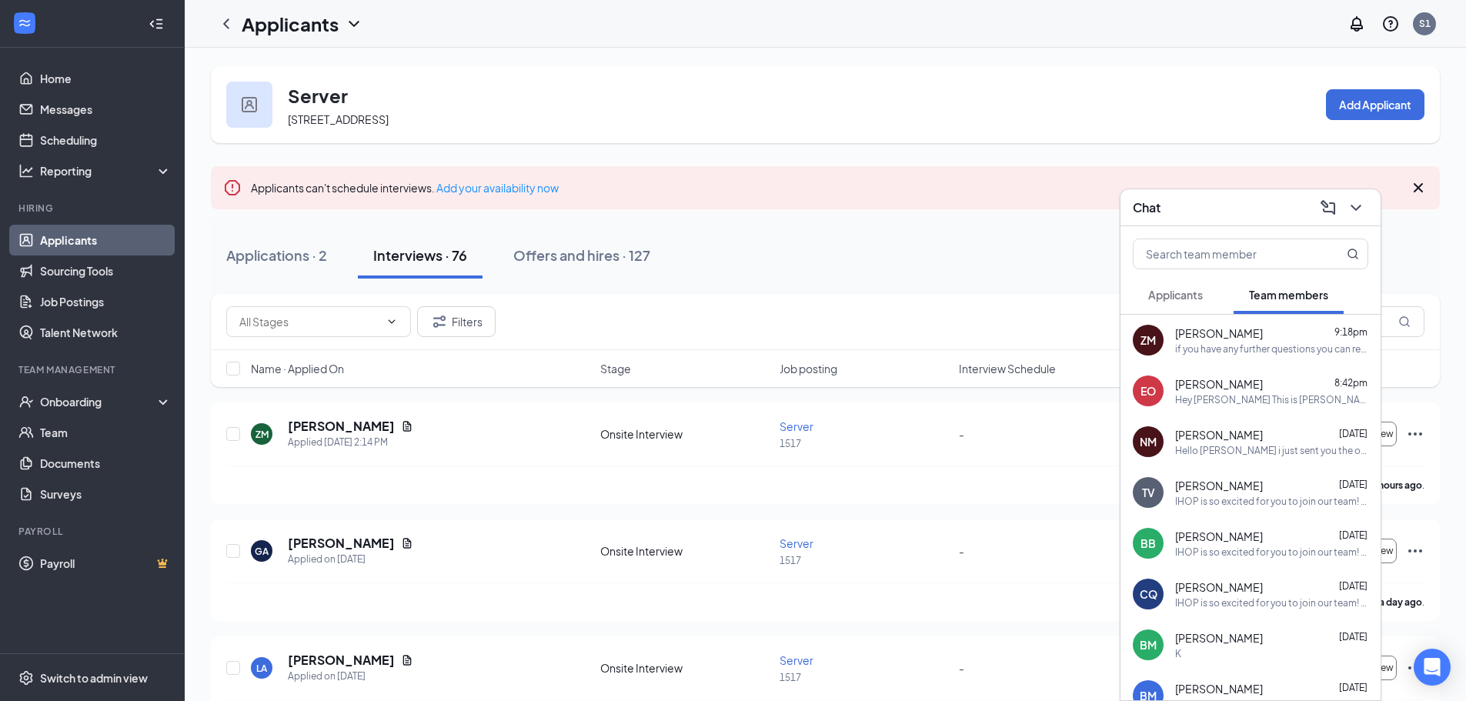
click at [1368, 213] on div at bounding box center [1355, 207] width 28 height 25
click at [1361, 213] on icon "ChevronDown" at bounding box center [1356, 208] width 18 height 18
